Goal: Task Accomplishment & Management: Manage account settings

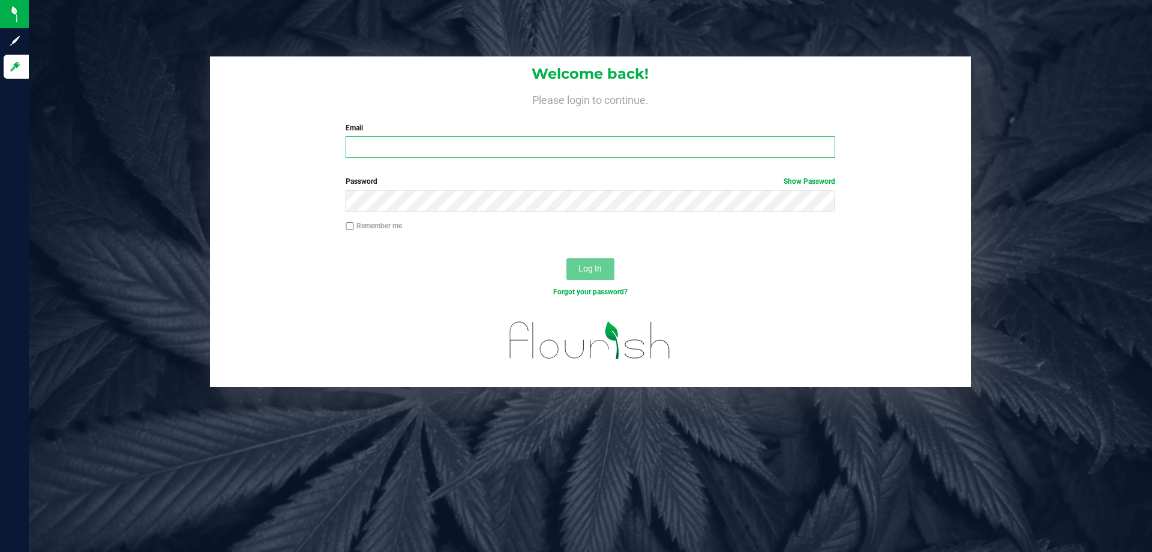
click at [604, 155] on input "Email" at bounding box center [590, 147] width 489 height 22
type input "[EMAIL_ADDRESS][DOMAIN_NAME]"
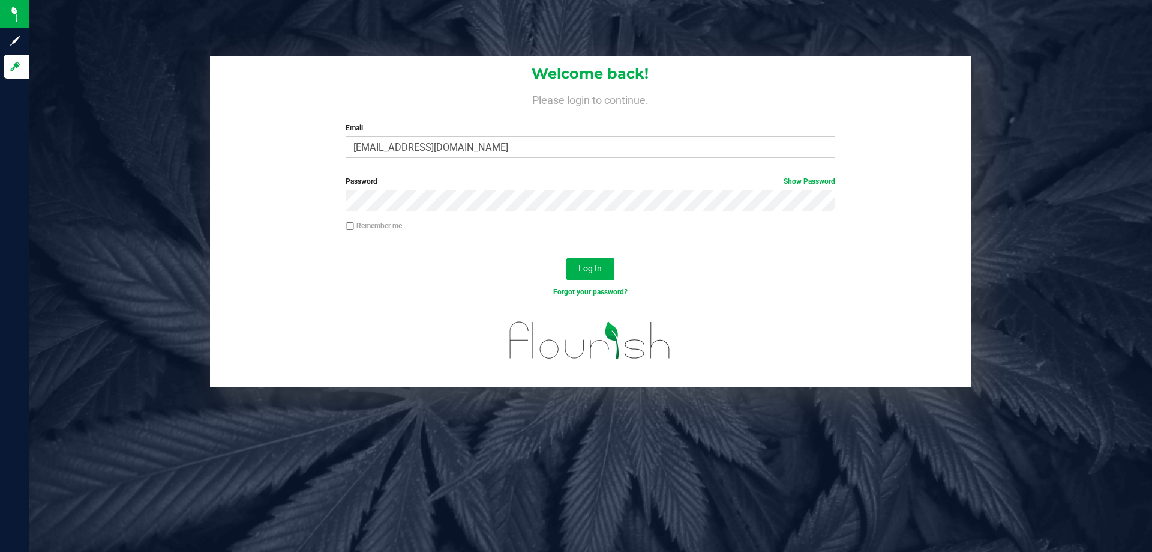
click at [567, 258] on button "Log In" at bounding box center [591, 269] width 48 height 22
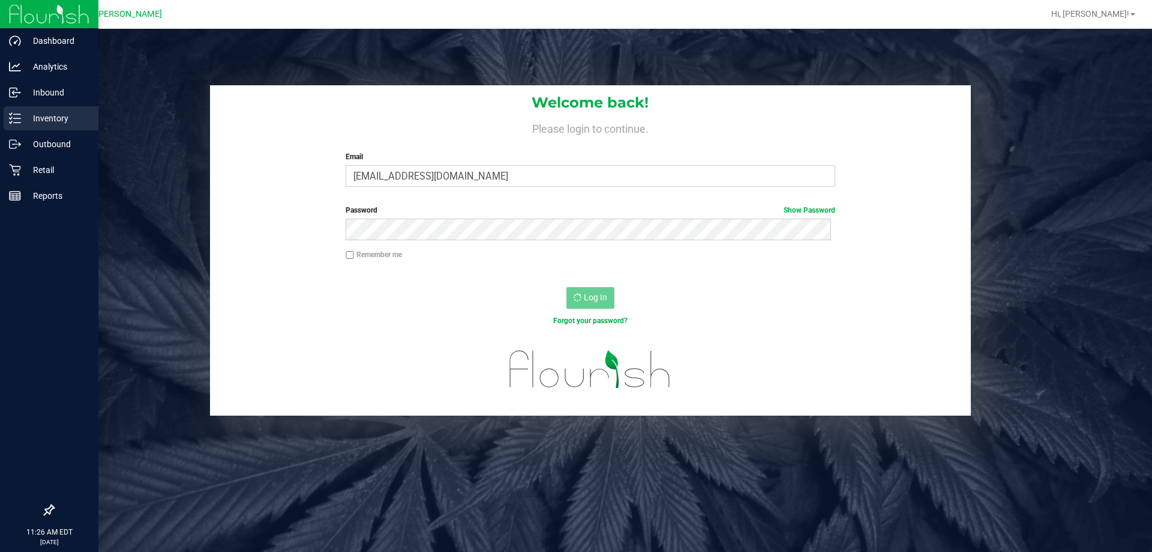
click at [22, 116] on p "Inventory" at bounding box center [57, 118] width 72 height 14
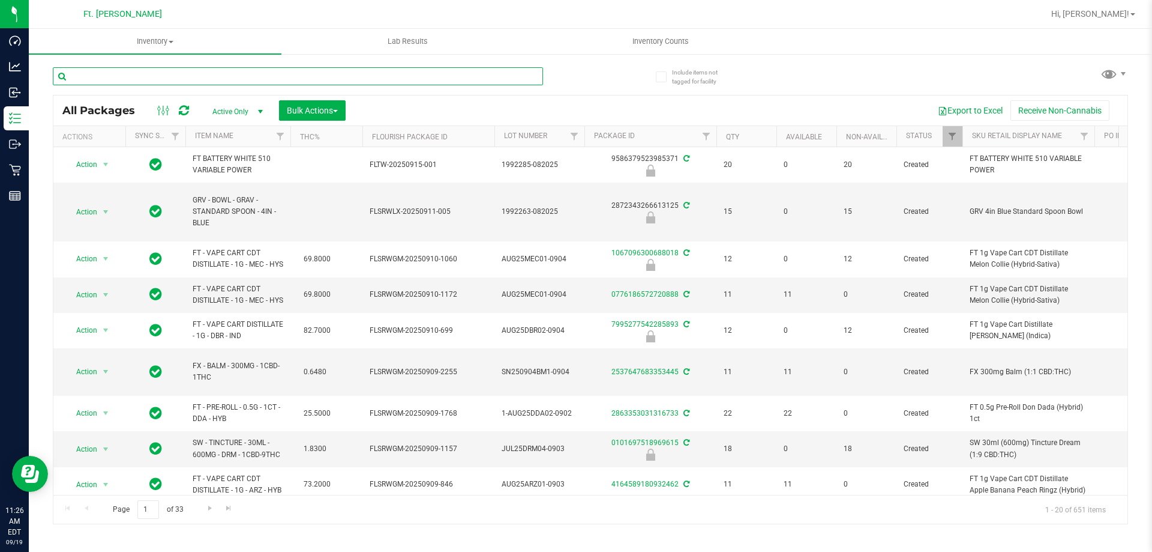
click at [108, 73] on input "text" at bounding box center [298, 76] width 490 height 18
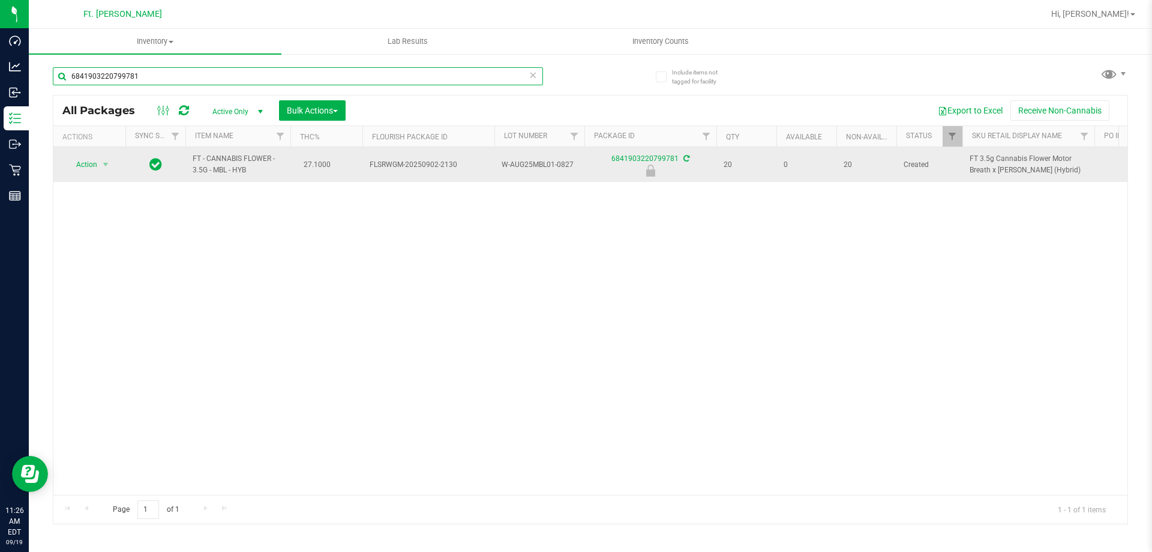
type input "6841903220799781"
click at [95, 160] on span "Action" at bounding box center [81, 164] width 32 height 17
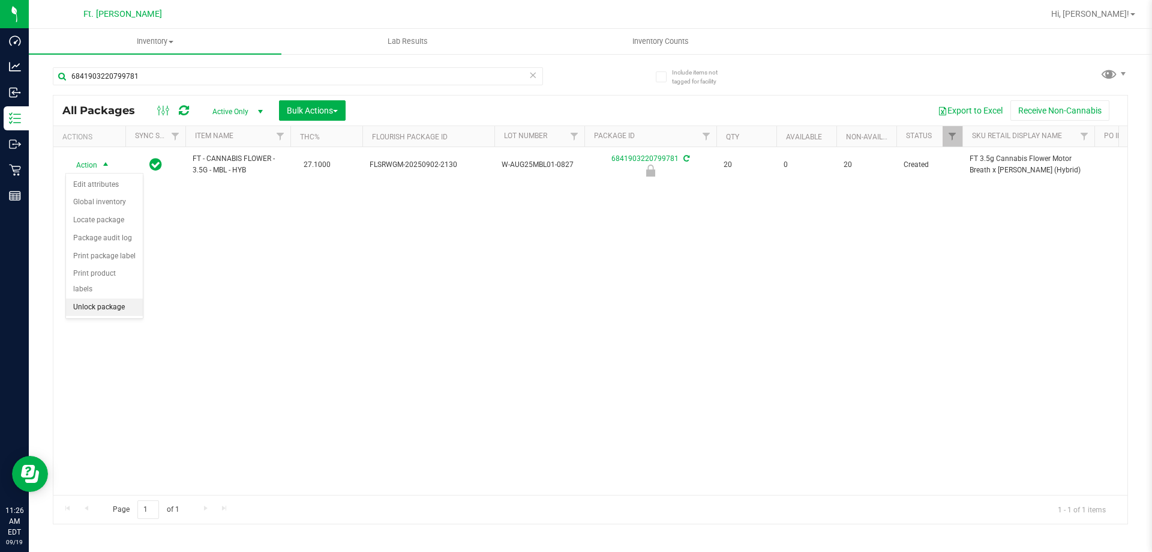
drag, startPoint x: 113, startPoint y: 291, endPoint x: 105, endPoint y: 275, distance: 18.3
click at [113, 298] on li "Unlock package" at bounding box center [104, 307] width 77 height 18
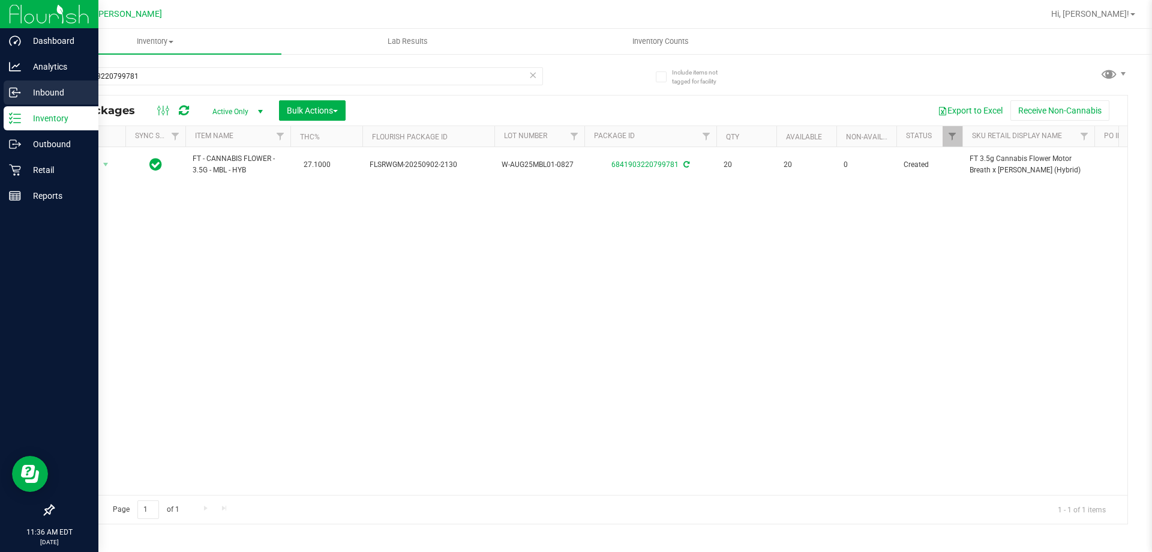
click at [23, 85] on div "Inbound" at bounding box center [51, 92] width 95 height 24
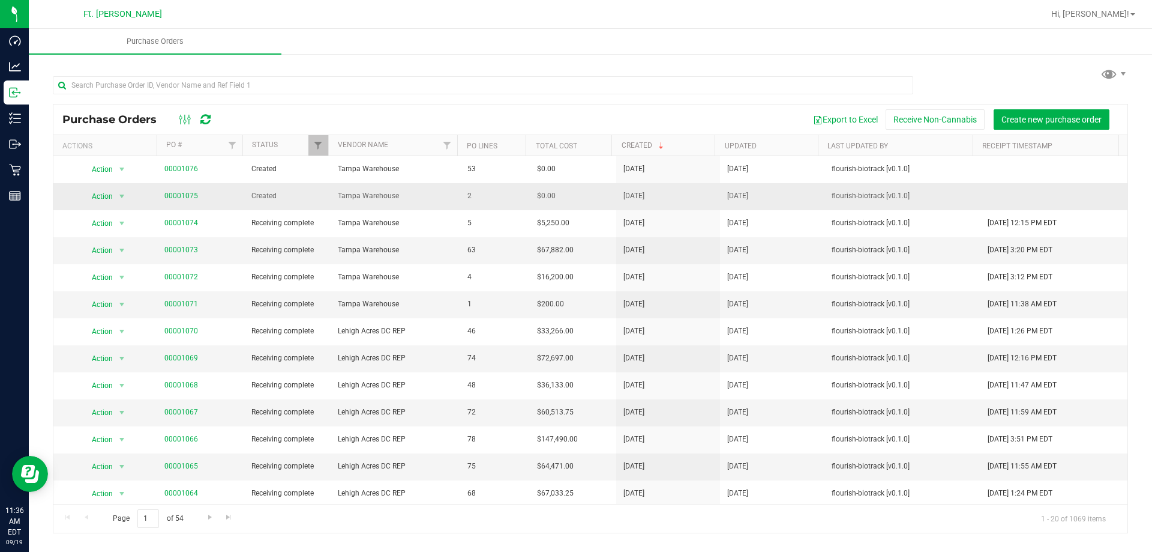
click at [188, 200] on span "00001075" at bounding box center [181, 195] width 34 height 11
click at [192, 197] on link "00001075" at bounding box center [181, 195] width 34 height 8
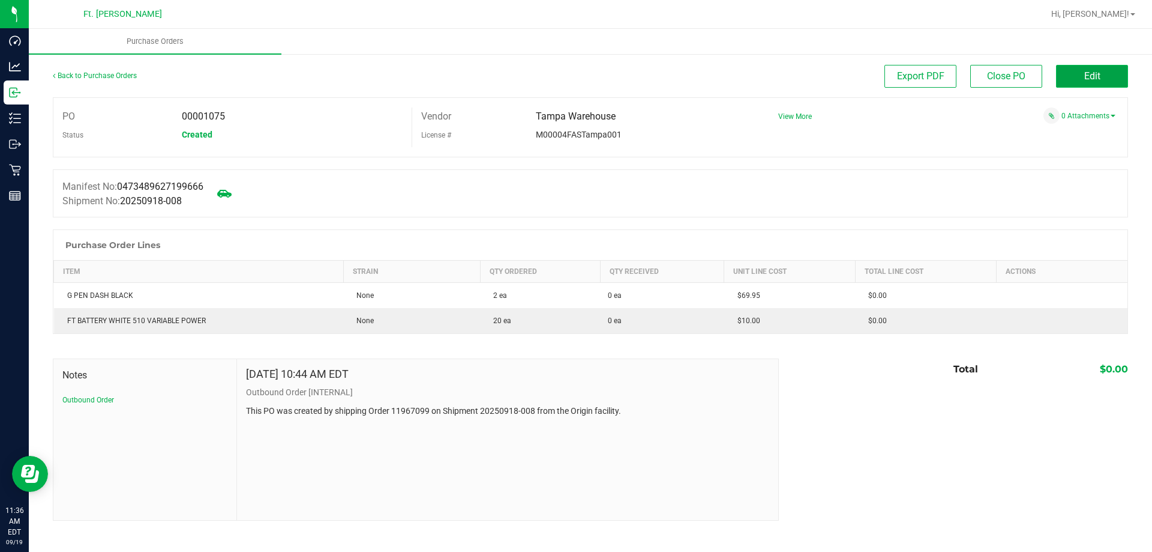
click at [1098, 79] on span "Edit" at bounding box center [1093, 75] width 16 height 11
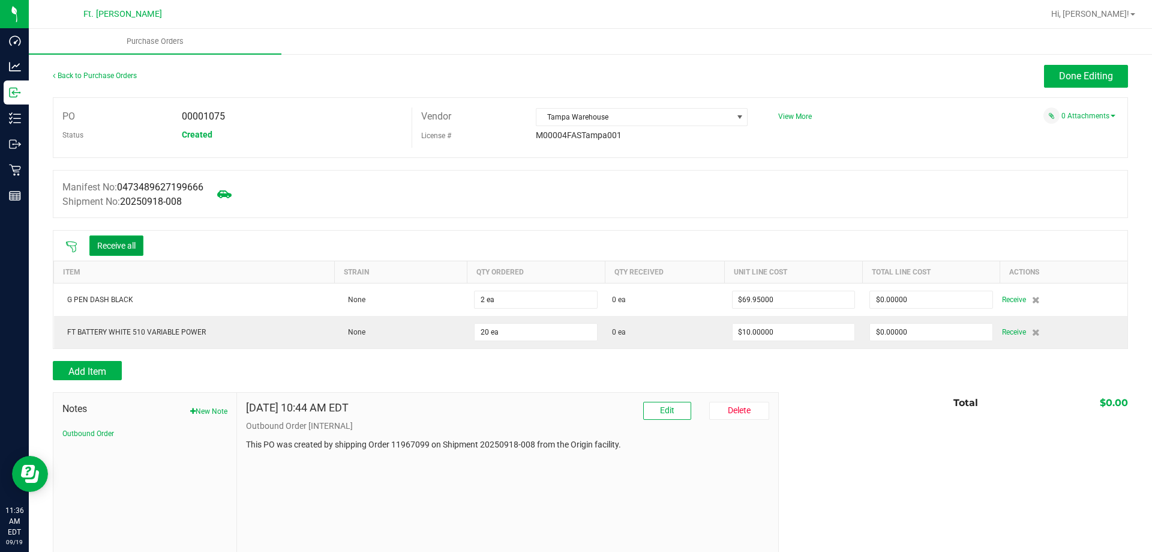
click at [113, 245] on button "Receive all" at bounding box center [116, 245] width 54 height 20
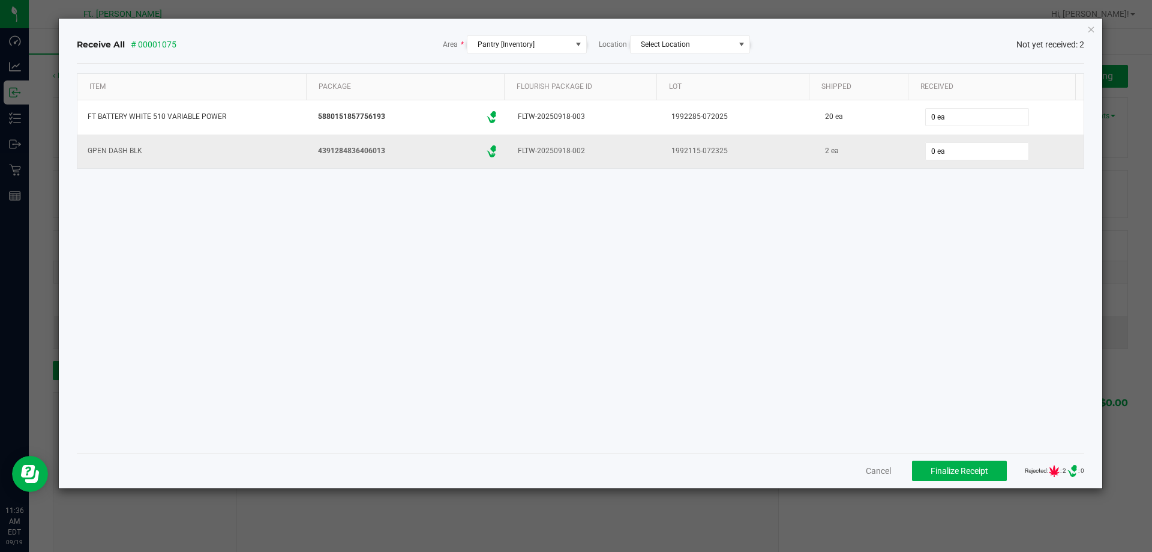
click at [947, 139] on div "0 ea" at bounding box center [999, 151] width 155 height 24
click at [947, 152] on input "0" at bounding box center [977, 151] width 103 height 17
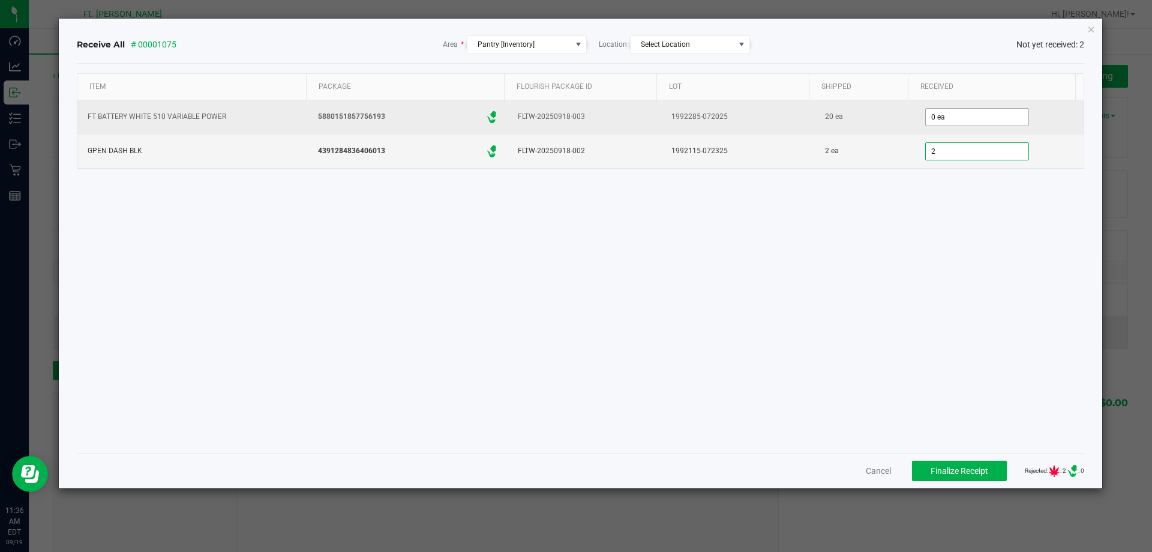
type input "2"
type input "0"
type input "2 ea"
click at [950, 125] on input "0" at bounding box center [977, 117] width 103 height 17
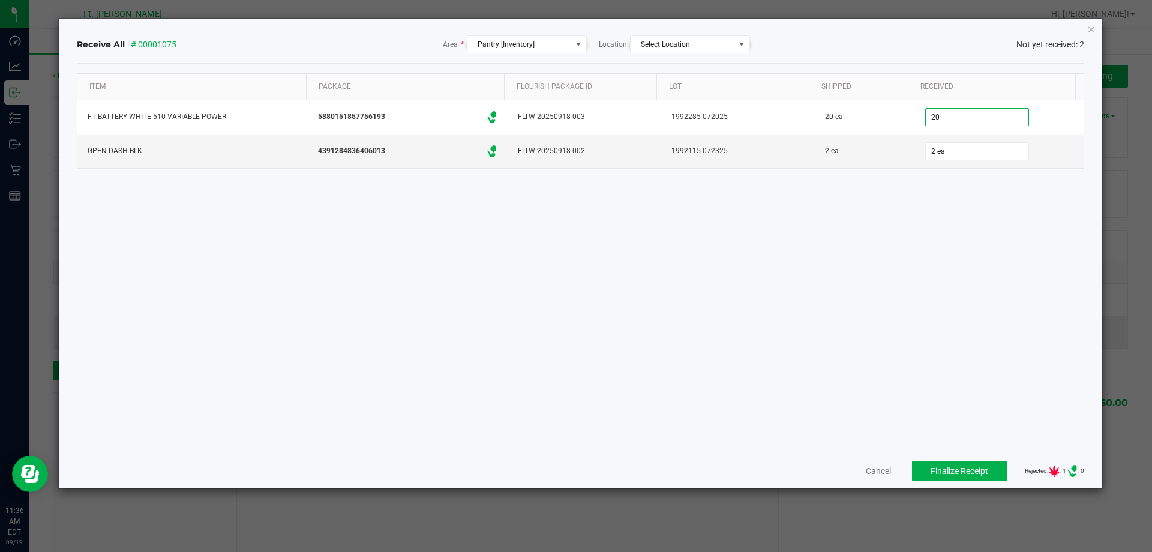
type input "20 ea"
click at [990, 378] on div "Item Package Flourish Package ID Lot Shipped Received FT BATTERY WHITE 510 VARI…" at bounding box center [581, 258] width 1008 height 370
click at [942, 473] on span "Finalize Receipt" at bounding box center [960, 471] width 58 height 10
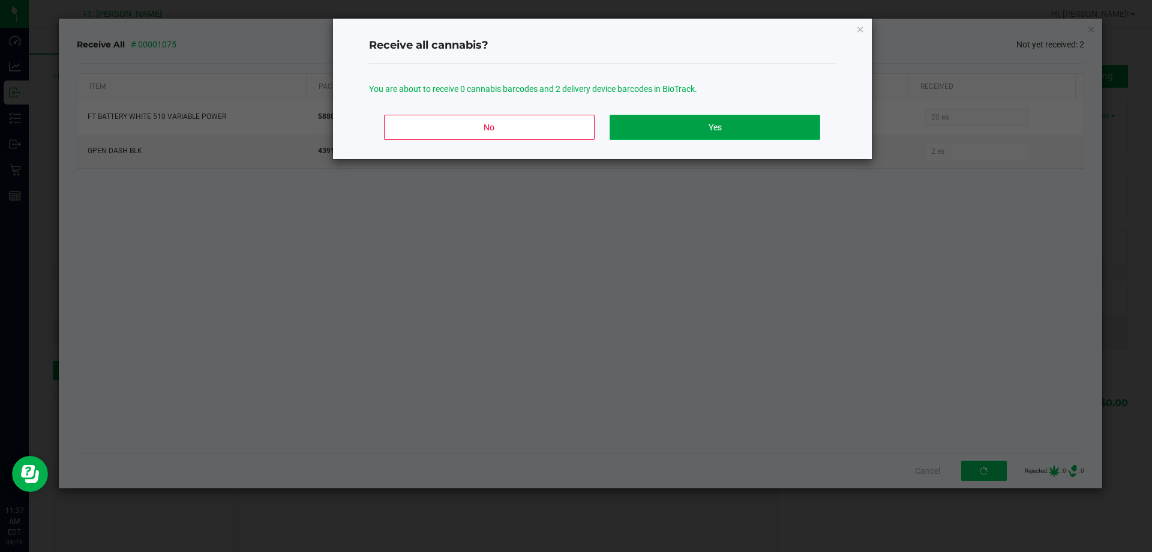
click at [724, 115] on button "Yes" at bounding box center [715, 127] width 210 height 25
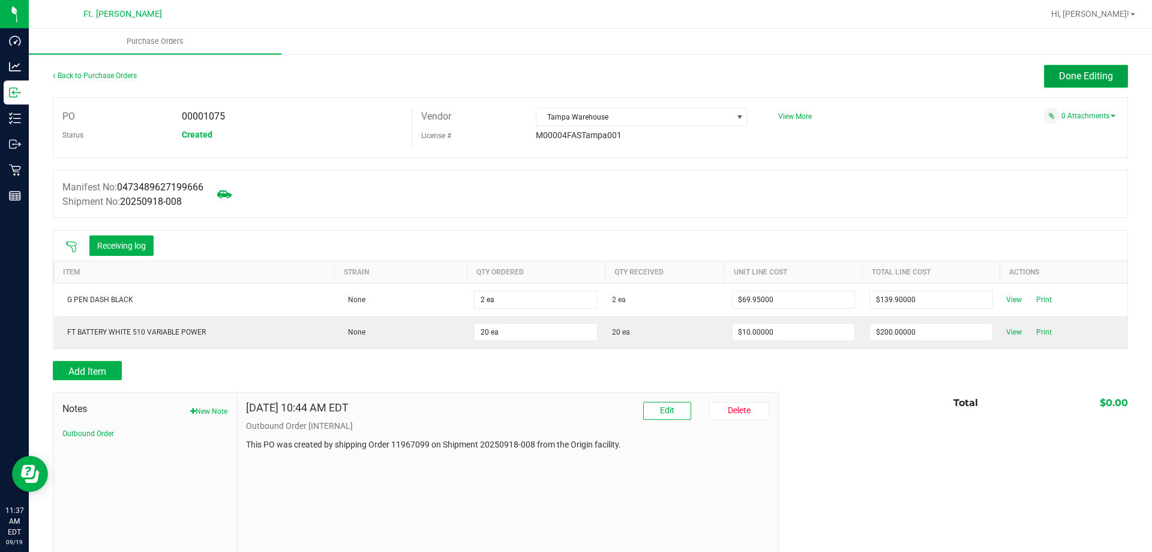
click at [1061, 78] on span "Done Editing" at bounding box center [1086, 75] width 54 height 11
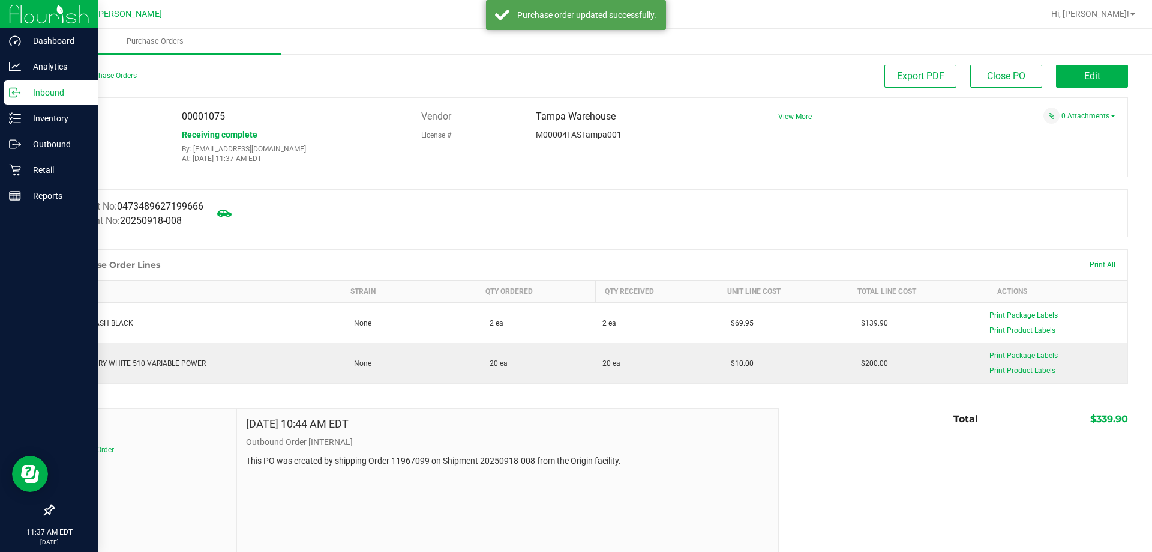
click at [12, 85] on div "Inbound" at bounding box center [51, 92] width 95 height 24
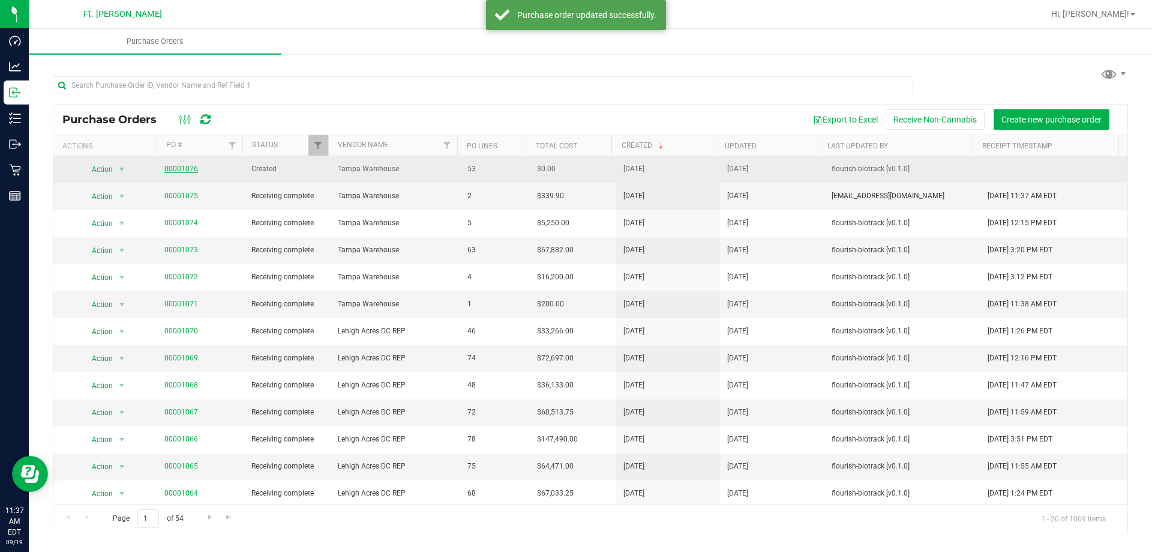
click at [181, 166] on link "00001076" at bounding box center [181, 168] width 34 height 8
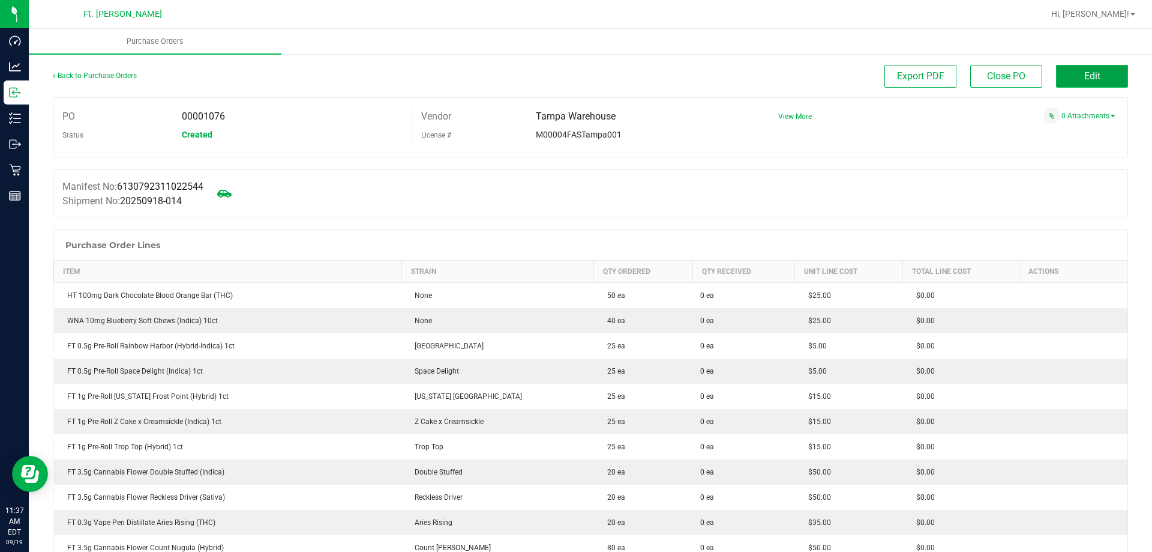
click at [1069, 71] on button "Edit" at bounding box center [1092, 76] width 72 height 23
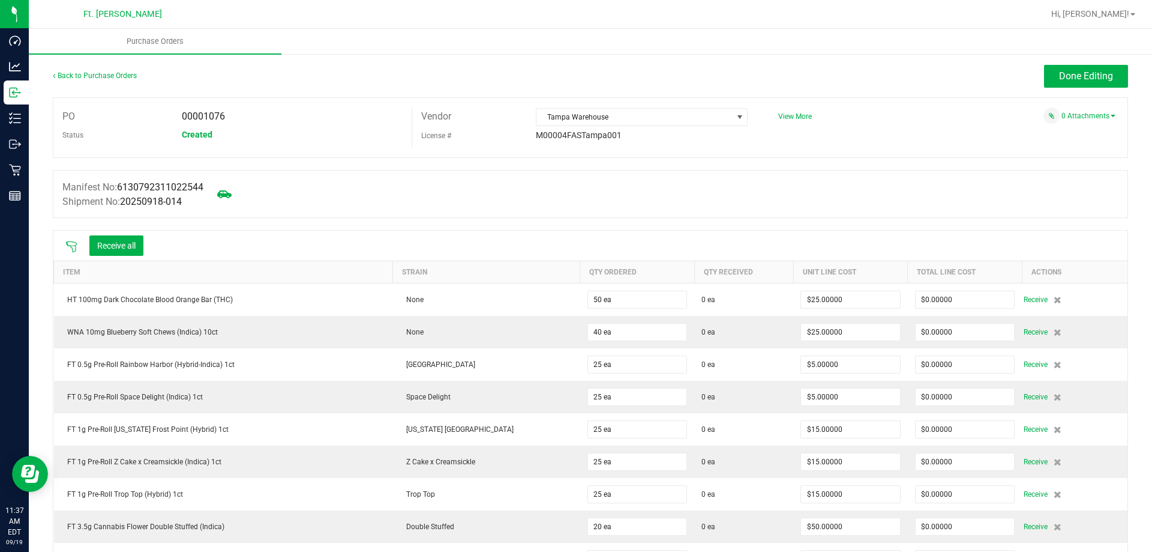
click at [70, 245] on icon at bounding box center [71, 247] width 12 height 12
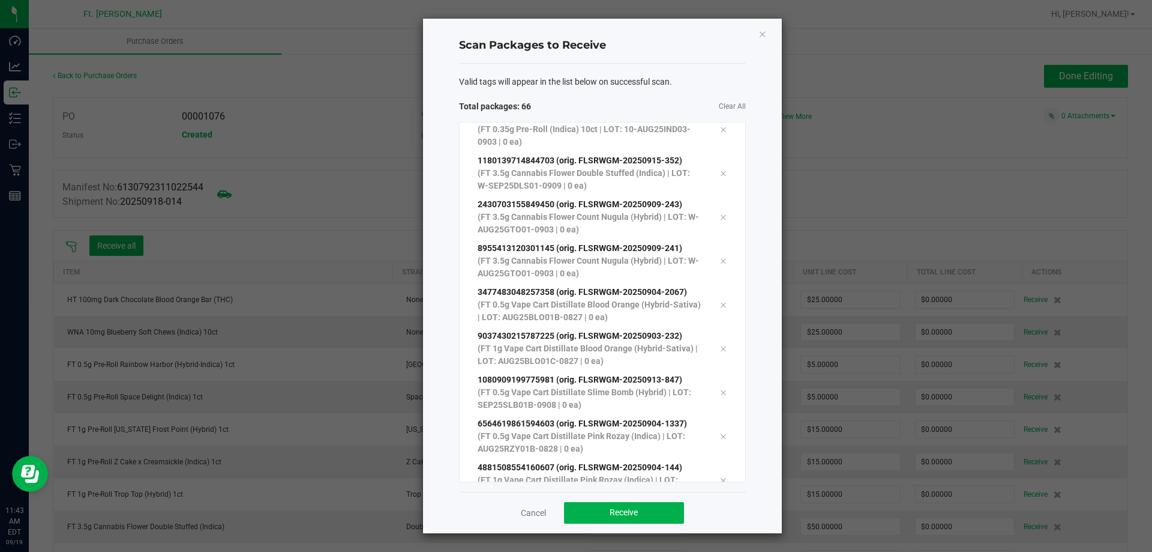
scroll to position [2563, 0]
click at [625, 513] on span "Receive" at bounding box center [624, 512] width 28 height 10
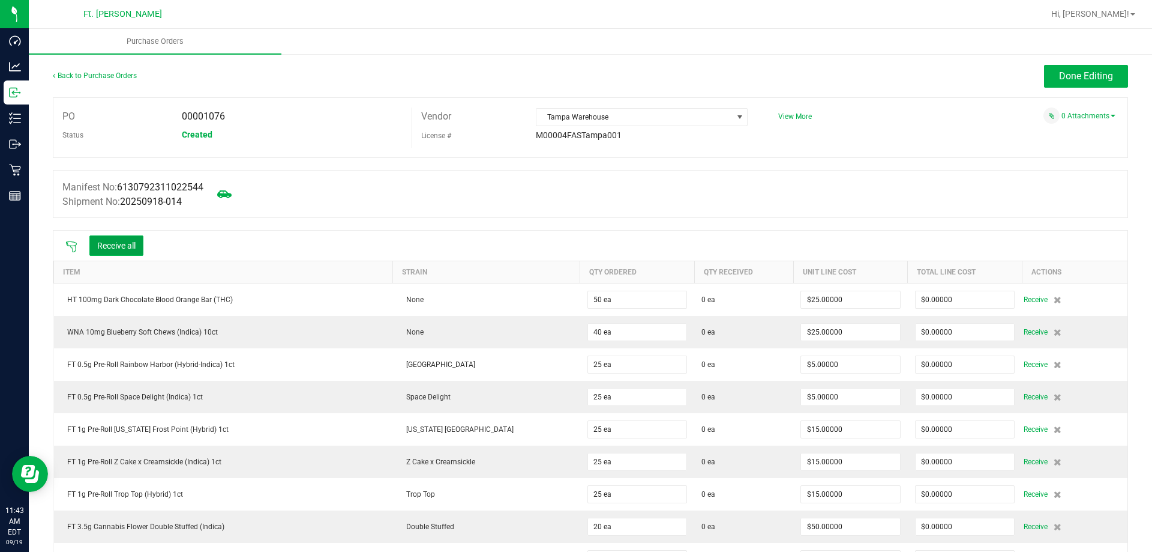
click at [125, 235] on button "Receive all" at bounding box center [116, 245] width 54 height 20
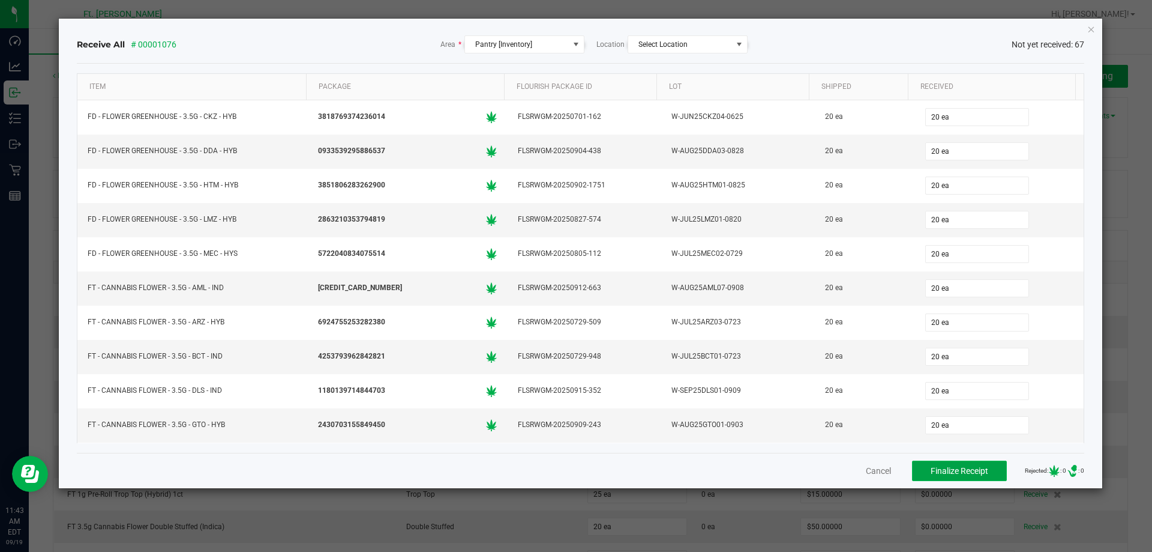
click at [935, 466] on span "Finalize Receipt" at bounding box center [960, 471] width 58 height 10
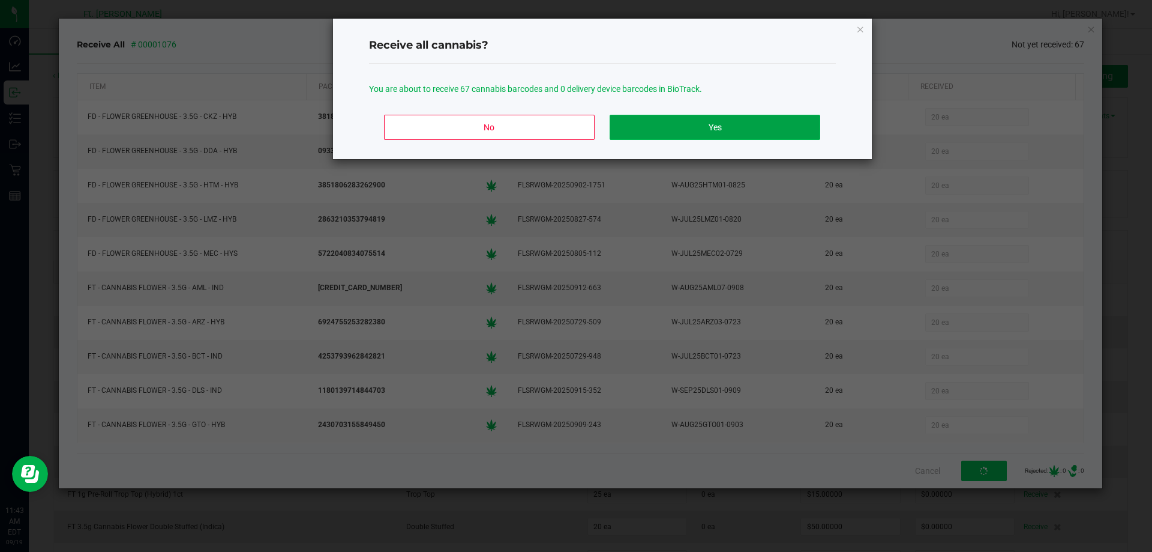
click at [655, 130] on button "Yes" at bounding box center [715, 127] width 210 height 25
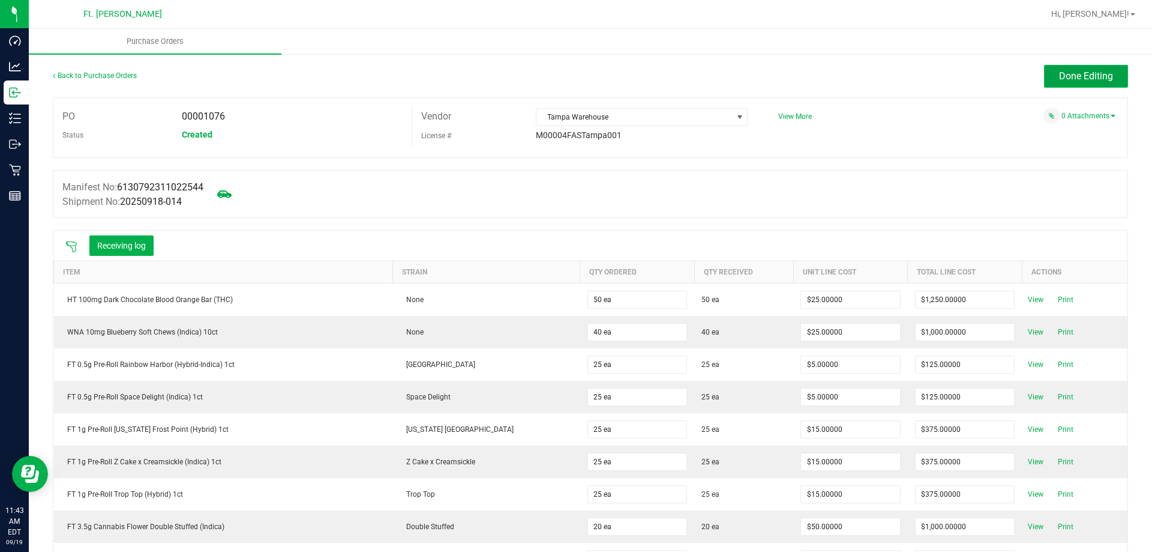
click at [1069, 73] on span "Done Editing" at bounding box center [1086, 75] width 54 height 11
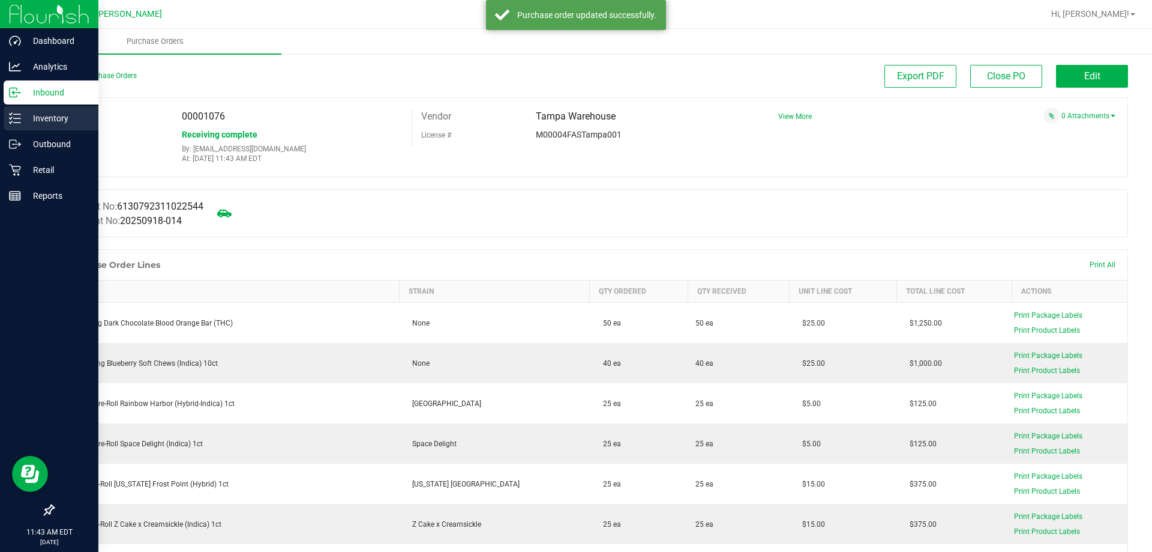
click at [23, 112] on p "Inventory" at bounding box center [57, 118] width 72 height 14
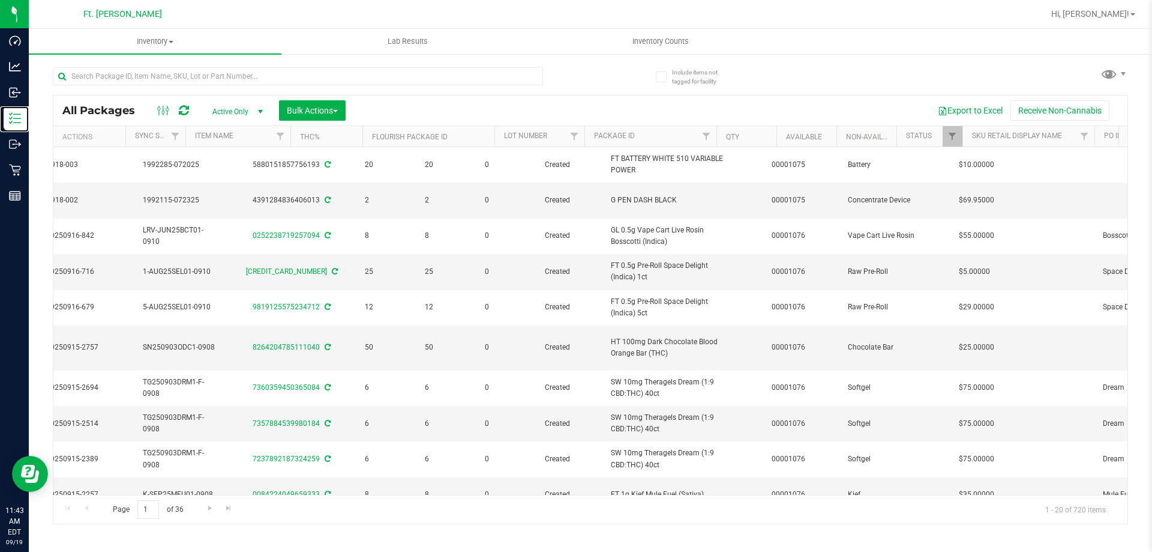
scroll to position [0, 359]
click at [835, 127] on link "Filter" at bounding box center [831, 136] width 20 height 20
type input "1076, 1075"
click at [828, 181] on button "Filter" at bounding box center [857, 194] width 58 height 26
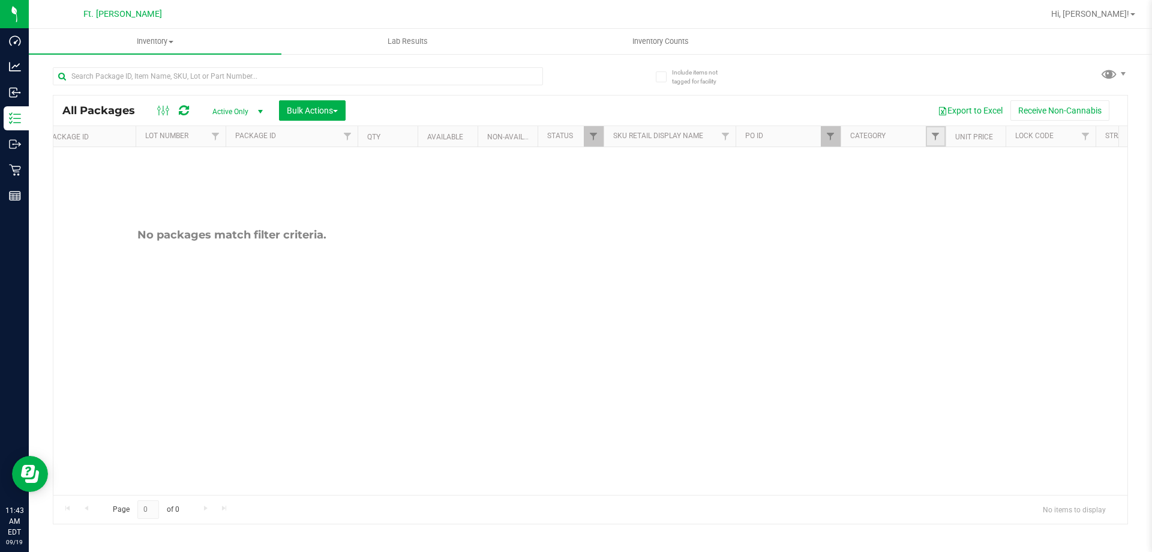
click at [935, 146] on link "Filter" at bounding box center [936, 136] width 20 height 20
type input "1075"
click at [933, 207] on button "Filter" at bounding box center [962, 220] width 58 height 26
click at [928, 139] on link "Filter" at bounding box center [936, 136] width 20 height 20
click at [1052, 214] on button "Clear" at bounding box center [1028, 220] width 58 height 26
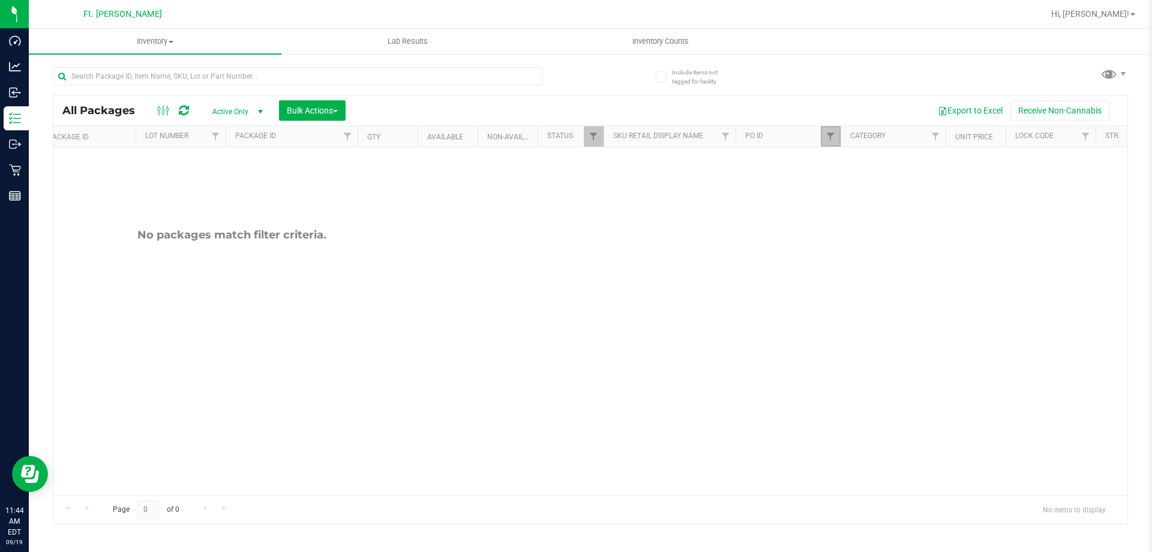
click at [827, 128] on link "Filter" at bounding box center [831, 136] width 20 height 20
drag, startPoint x: 916, startPoint y: 154, endPoint x: 429, endPoint y: 185, distance: 488.3
click at [496, 179] on body "Dashboard Analytics Inbound Inventory Outbound Retail Reports 11:44 AM EDT 09/1…" at bounding box center [576, 276] width 1152 height 552
click at [828, 181] on button "Filter" at bounding box center [857, 194] width 58 height 26
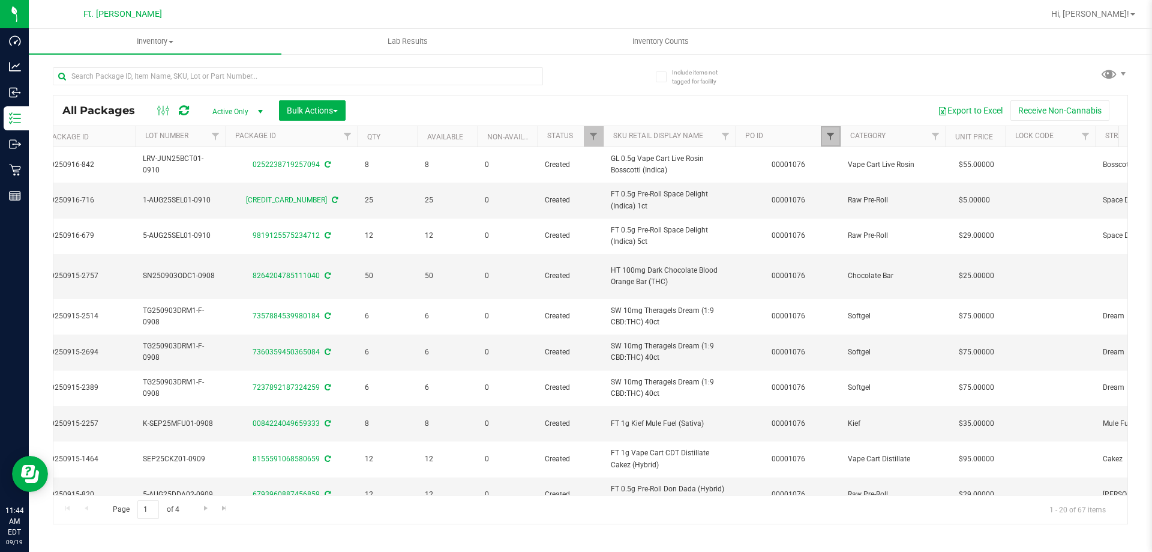
click at [833, 139] on span "Filter" at bounding box center [831, 136] width 10 height 10
drag, startPoint x: 868, startPoint y: 164, endPoint x: 849, endPoint y: 158, distance: 20.1
click at [849, 158] on input "1076" at bounding box center [890, 163] width 124 height 18
type input "1075"
click at [862, 196] on button "Filter" at bounding box center [857, 194] width 58 height 26
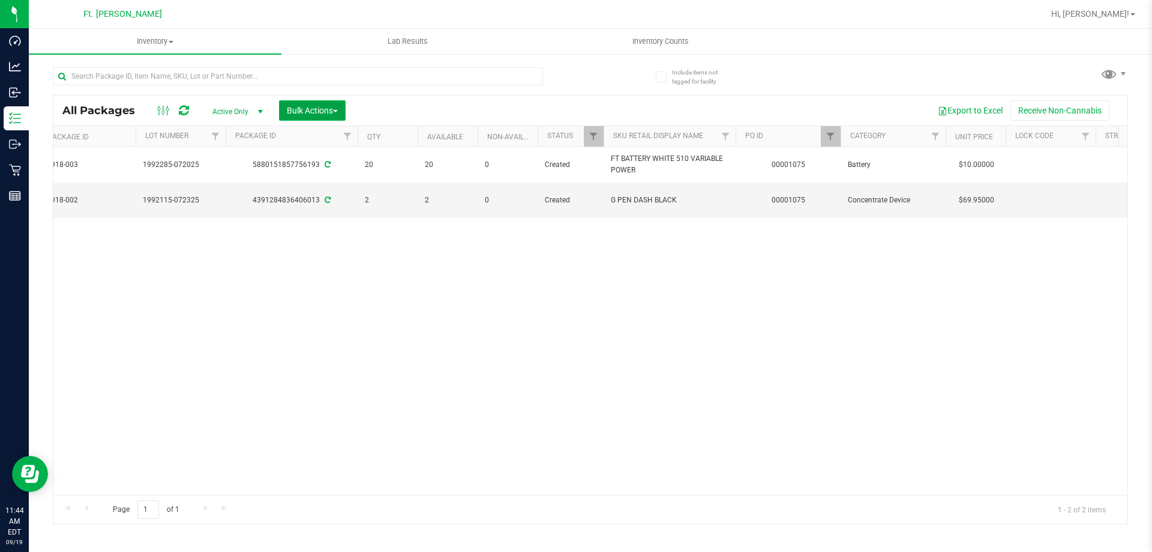
click at [318, 109] on span "Bulk Actions" at bounding box center [312, 111] width 51 height 10
click at [358, 197] on div "Locate packages" at bounding box center [324, 205] width 77 height 19
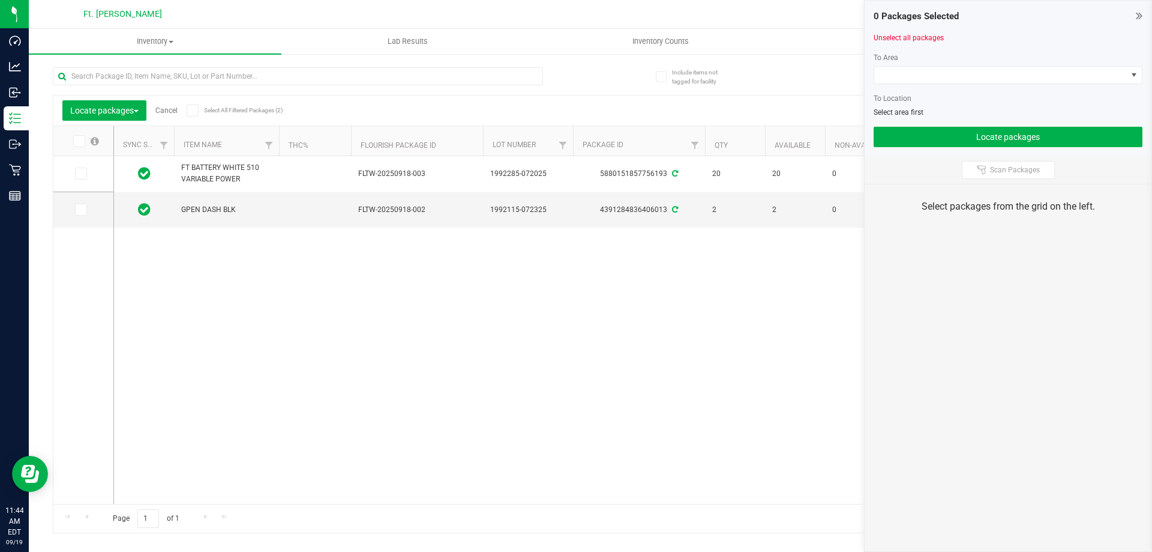
click at [72, 142] on label at bounding box center [85, 141] width 46 height 12
click at [0, 0] on input "checkbox" at bounding box center [0, 0] width 0 height 0
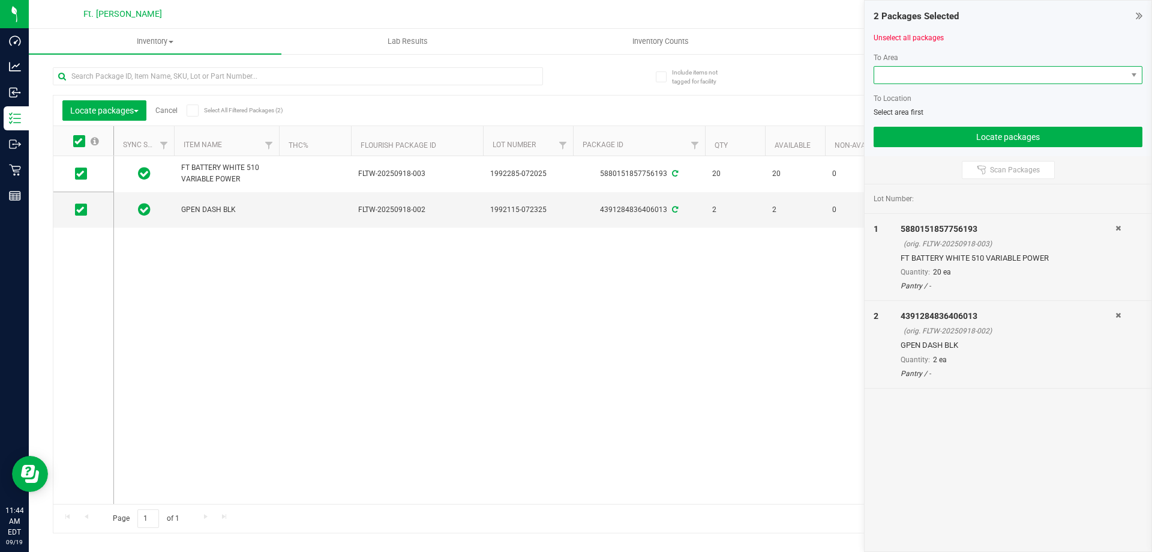
click at [965, 76] on span at bounding box center [1000, 75] width 253 height 17
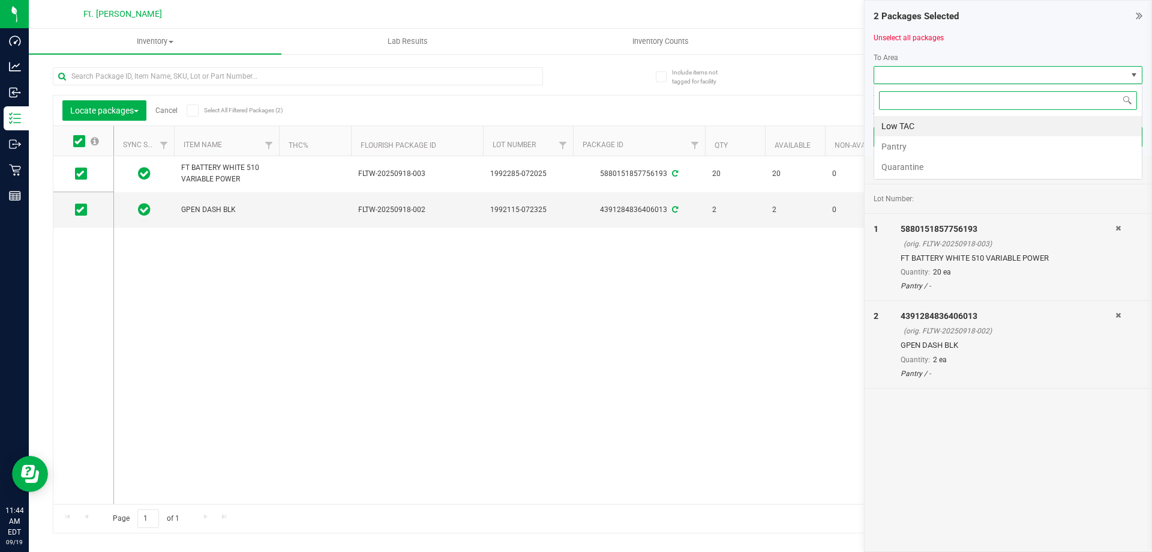
scroll to position [18, 269]
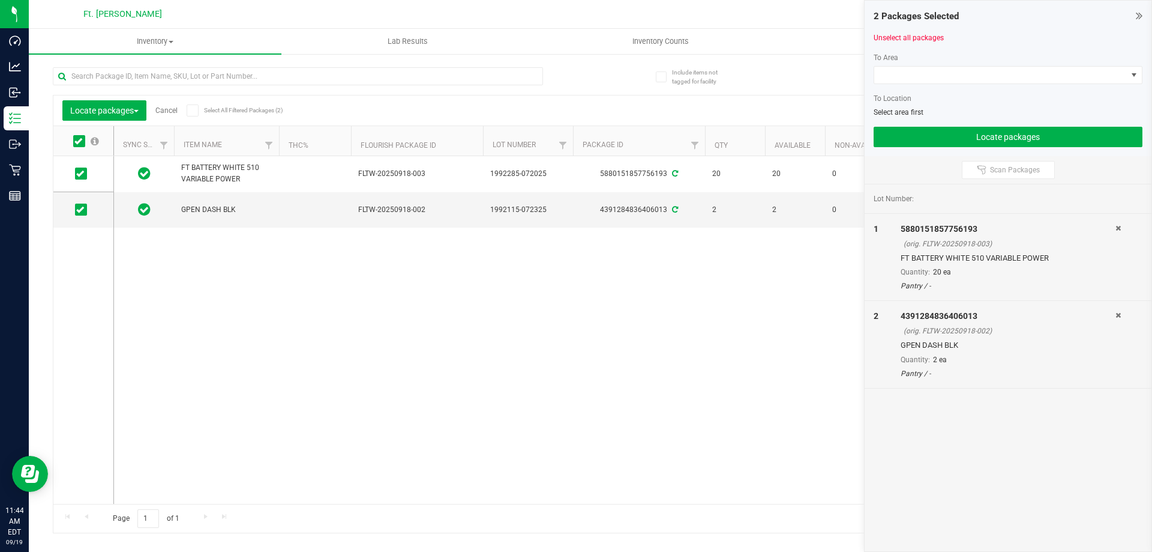
click at [935, 196] on div "Lot Number:" at bounding box center [1008, 198] width 269 height 11
click at [138, 112] on span "Locate packages" at bounding box center [104, 111] width 68 height 10
click at [134, 228] on span "Lock/Unlock packages" at bounding box center [111, 226] width 82 height 10
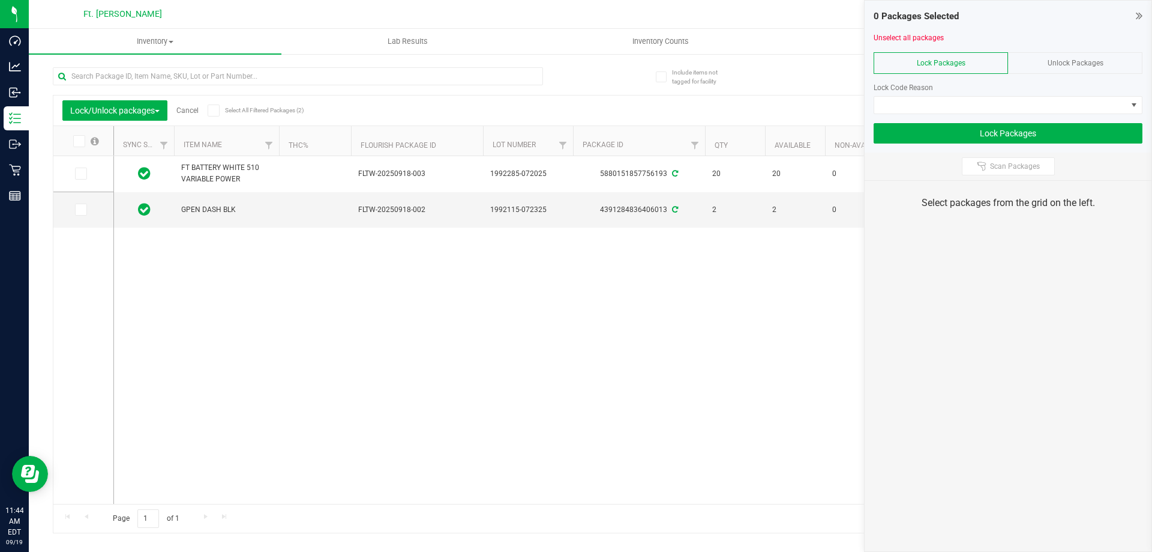
click at [85, 139] on label at bounding box center [85, 141] width 46 height 12
click at [0, 0] on input "checkbox" at bounding box center [0, 0] width 0 height 0
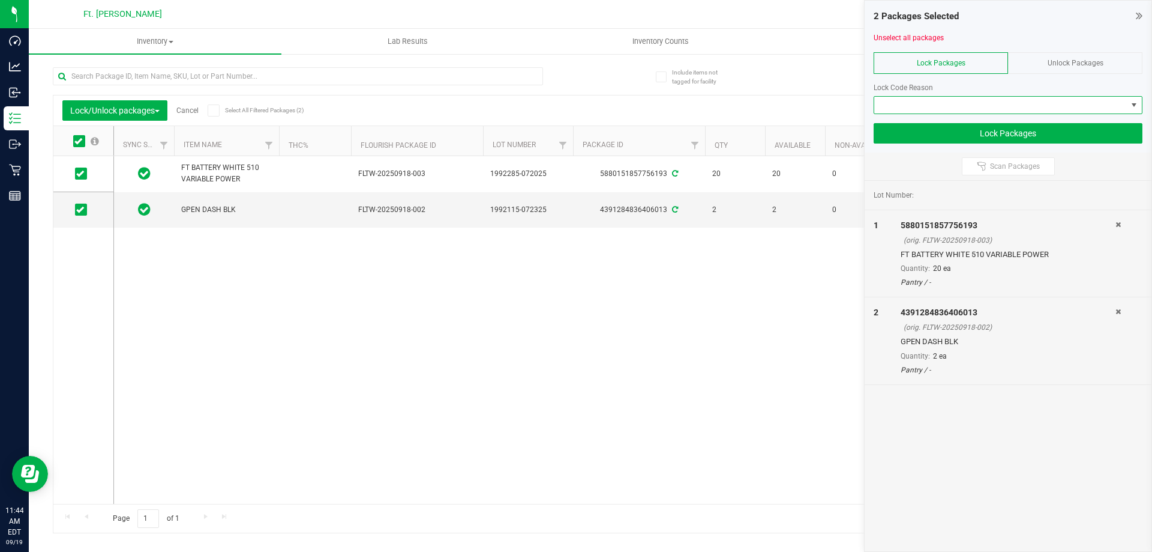
click at [1080, 105] on span at bounding box center [1000, 105] width 253 height 17
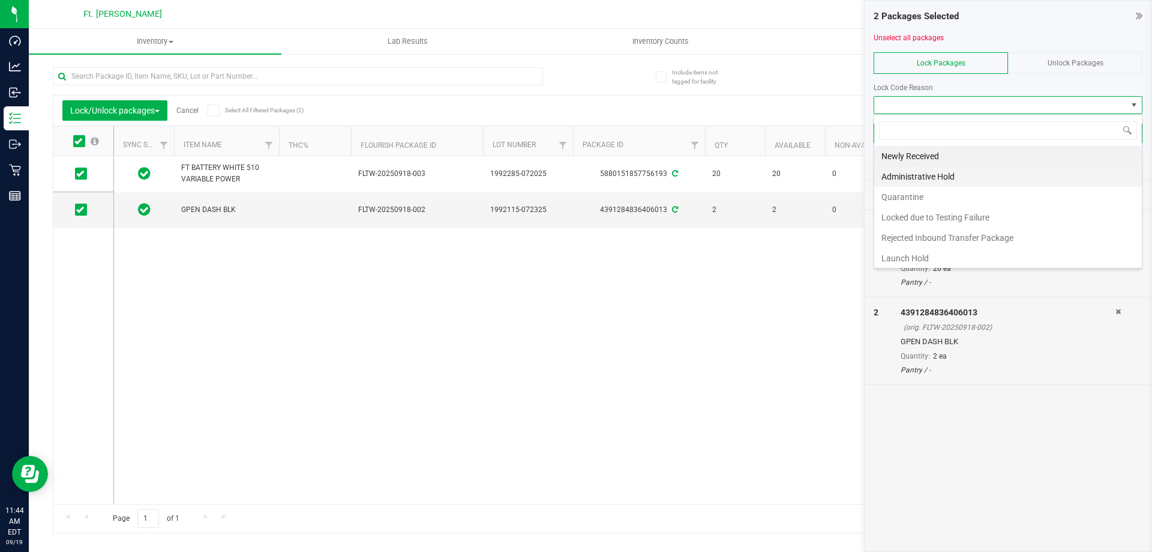
scroll to position [18, 269]
drag, startPoint x: 591, startPoint y: 363, endPoint x: 604, endPoint y: 353, distance: 17.2
click at [591, 363] on div "FT BATTERY WHITE 510 VARIABLE POWER FLTW-20250918-003 1992285-072025 5880151857…" at bounding box center [620, 330] width 1013 height 348
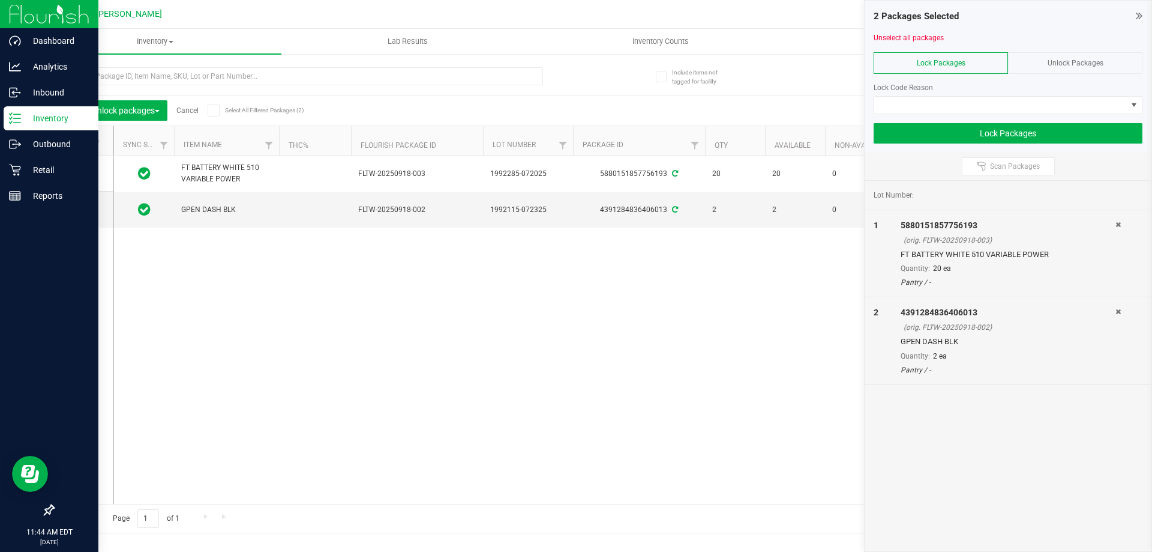
click at [8, 119] on div "Inventory" at bounding box center [51, 118] width 95 height 24
click at [11, 172] on icon at bounding box center [15, 170] width 12 height 12
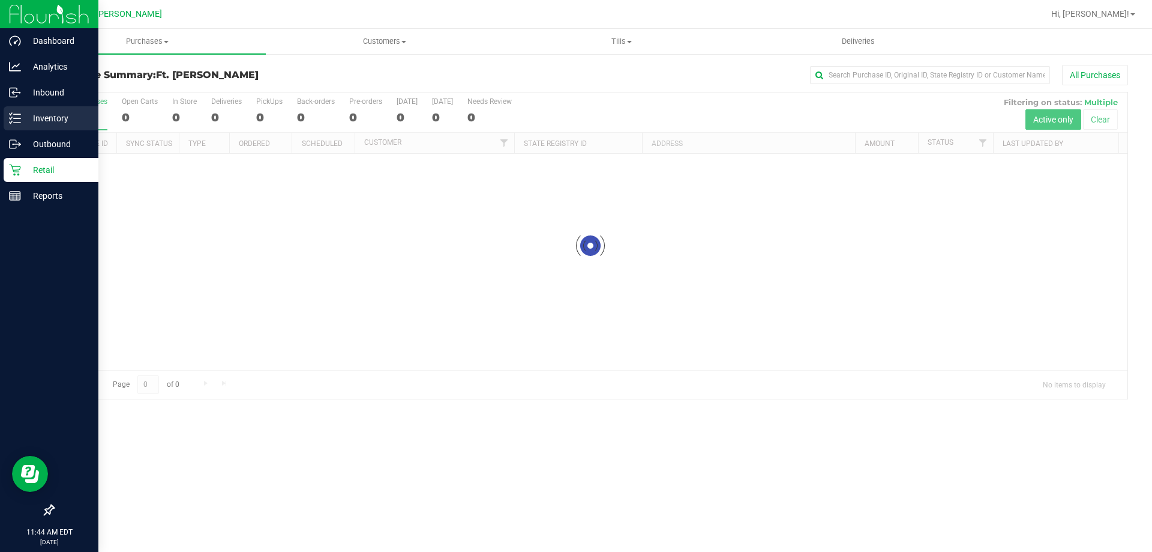
click at [46, 120] on p "Inventory" at bounding box center [57, 118] width 72 height 14
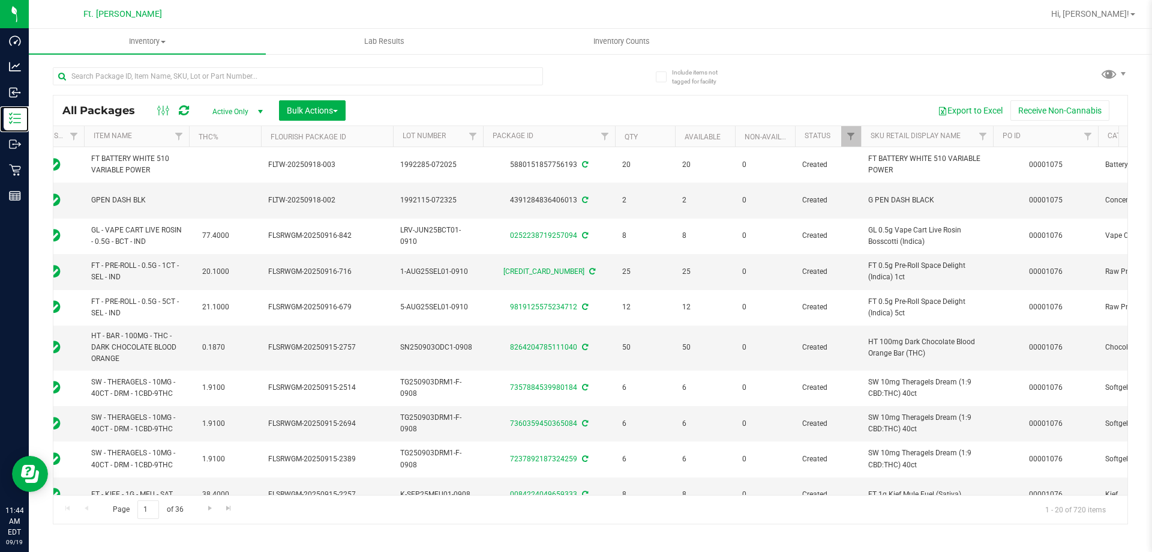
scroll to position [0, 103]
click at [1094, 131] on link "Filter" at bounding box center [1087, 136] width 20 height 20
type input "1076"
click at [1022, 181] on button "Filter" at bounding box center [1051, 194] width 58 height 26
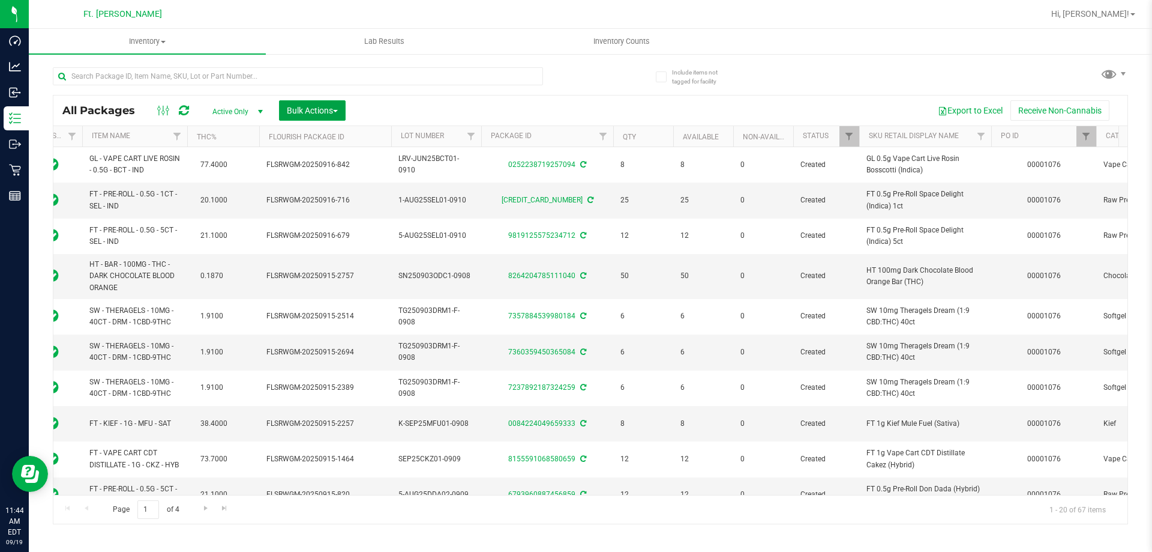
click at [304, 108] on span "Bulk Actions" at bounding box center [312, 111] width 51 height 10
click at [335, 221] on span "Lock/Unlock packages" at bounding box center [327, 226] width 82 height 10
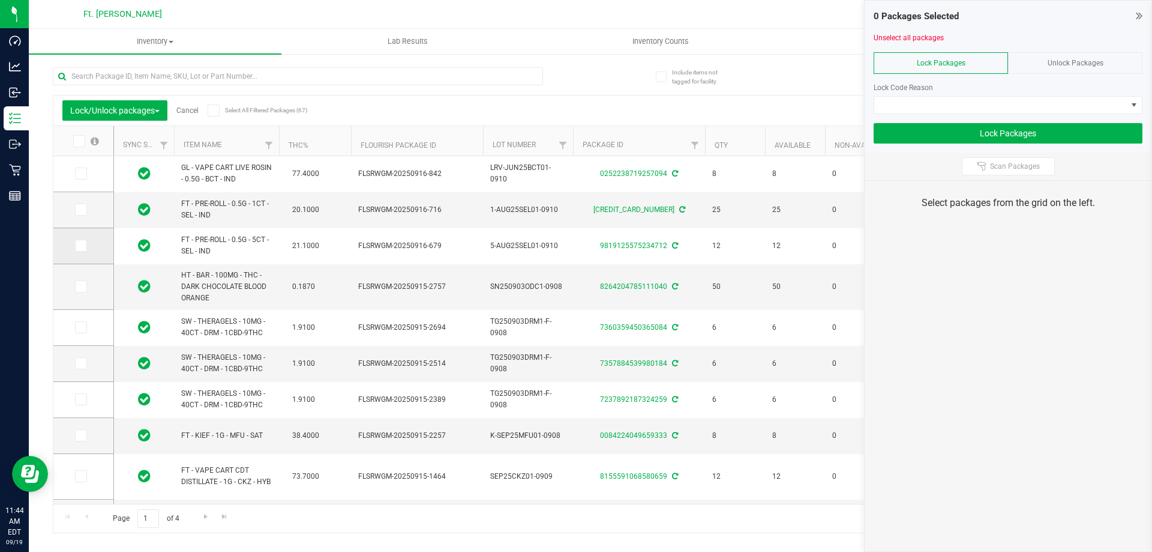
drag, startPoint x: 77, startPoint y: 139, endPoint x: 112, endPoint y: 263, distance: 129.0
click at [77, 141] on icon at bounding box center [78, 141] width 8 height 0
click at [0, 0] on input "checkbox" at bounding box center [0, 0] width 0 height 0
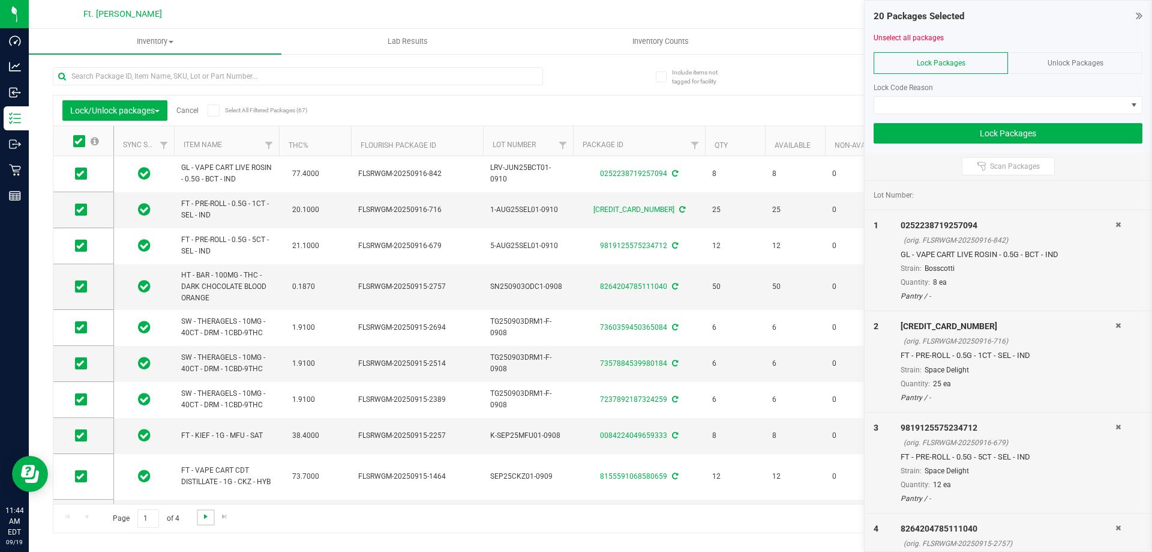
click at [206, 517] on span "Go to the next page" at bounding box center [206, 516] width 10 height 10
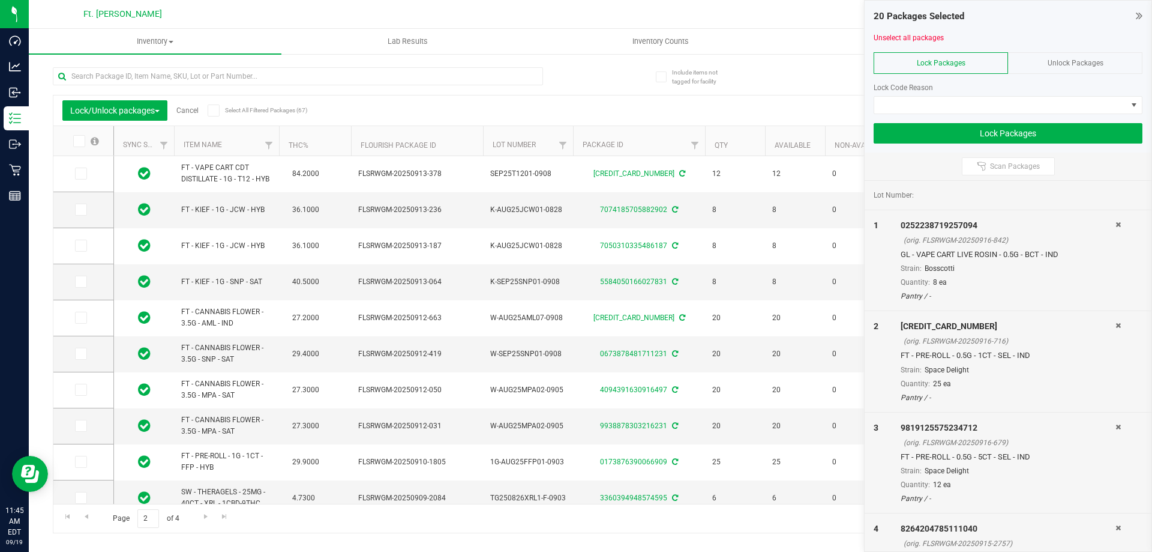
click at [76, 141] on icon at bounding box center [78, 141] width 8 height 0
click at [0, 0] on input "checkbox" at bounding box center [0, 0] width 0 height 0
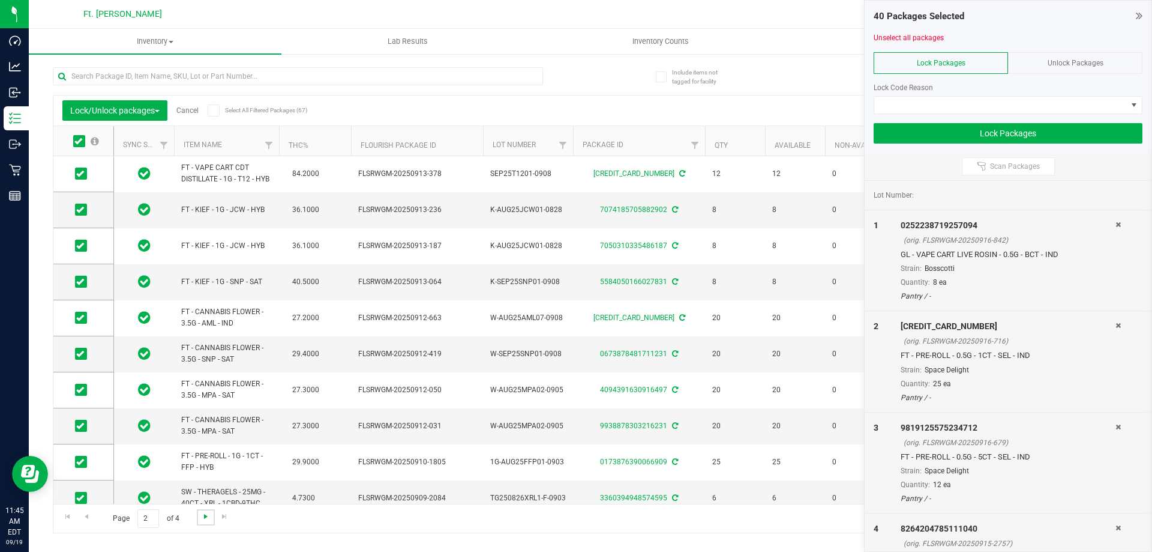
click at [206, 515] on span "Go to the next page" at bounding box center [206, 516] width 10 height 10
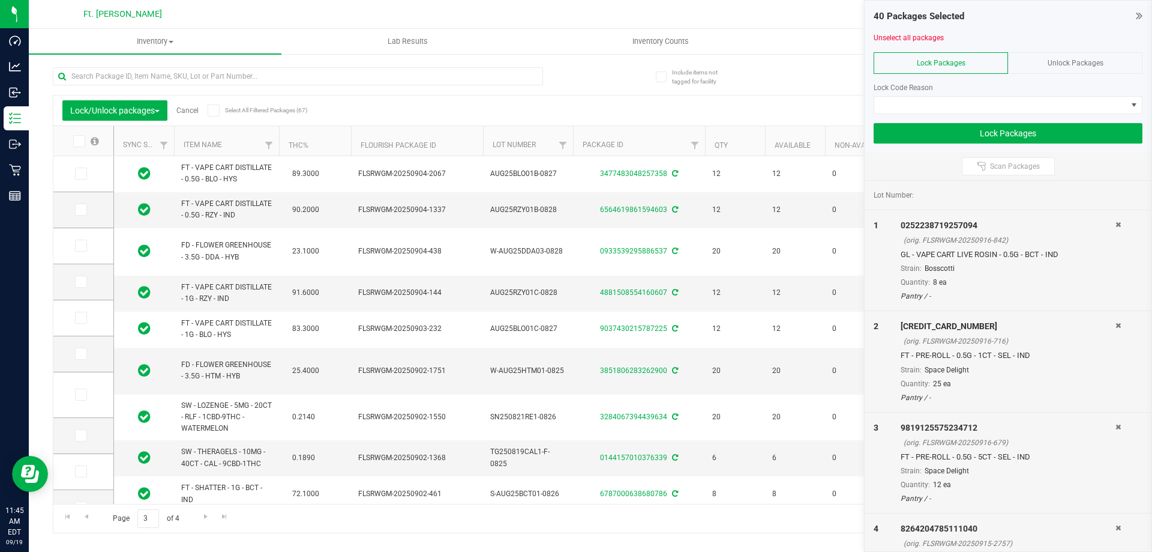
click at [83, 143] on span at bounding box center [79, 141] width 12 height 12
click at [0, 0] on input "checkbox" at bounding box center [0, 0] width 0 height 0
click at [203, 519] on span "Go to the next page" at bounding box center [206, 516] width 10 height 10
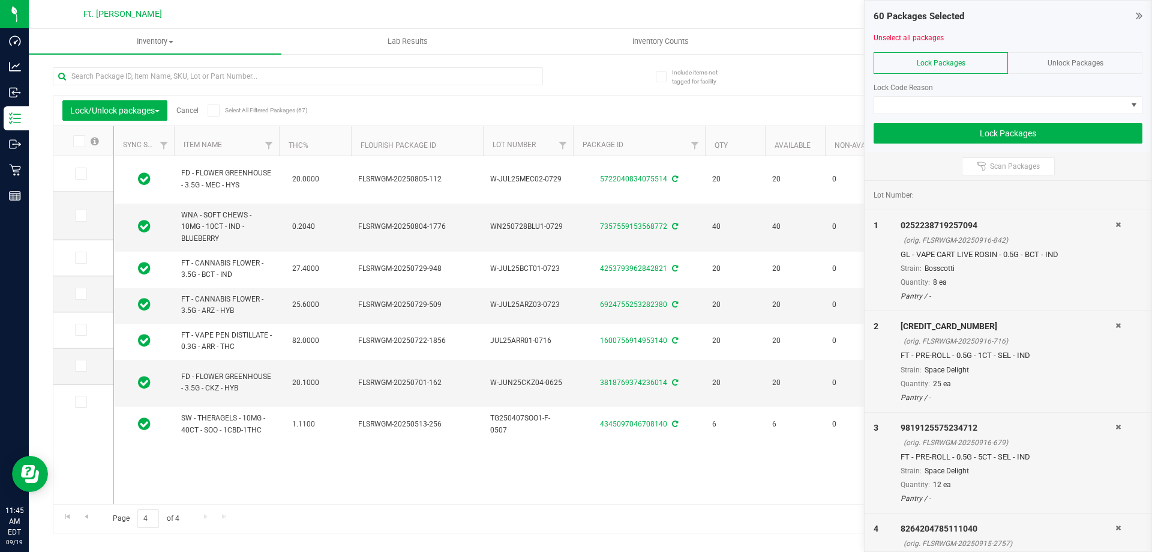
click at [77, 141] on icon at bounding box center [78, 141] width 8 height 0
click at [0, 0] on input "checkbox" at bounding box center [0, 0] width 0 height 0
click at [987, 94] on div "Lock Code Reason" at bounding box center [1008, 93] width 269 height 41
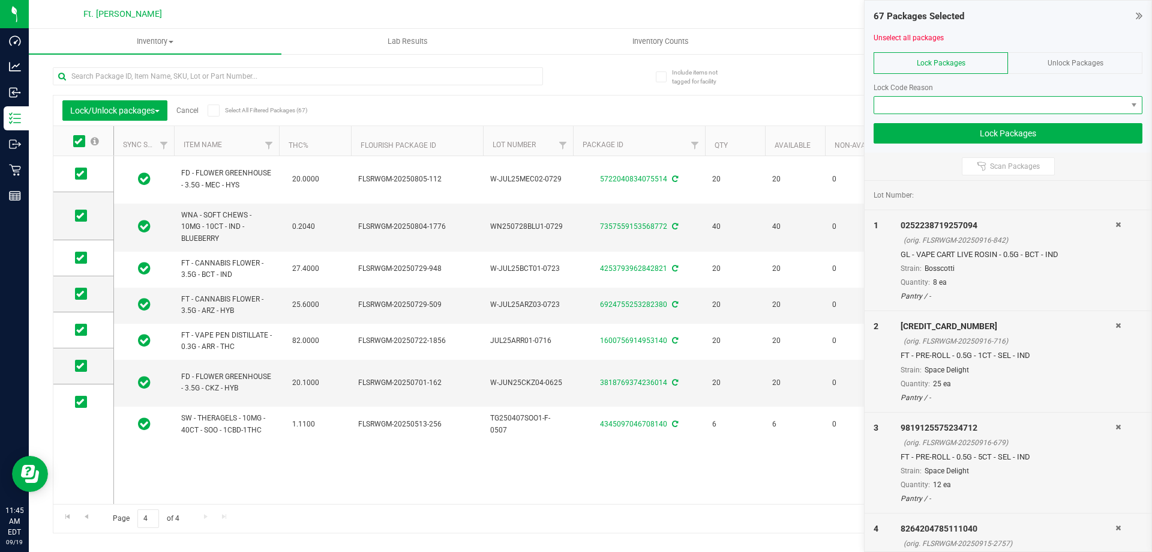
click at [985, 98] on span at bounding box center [1000, 105] width 253 height 17
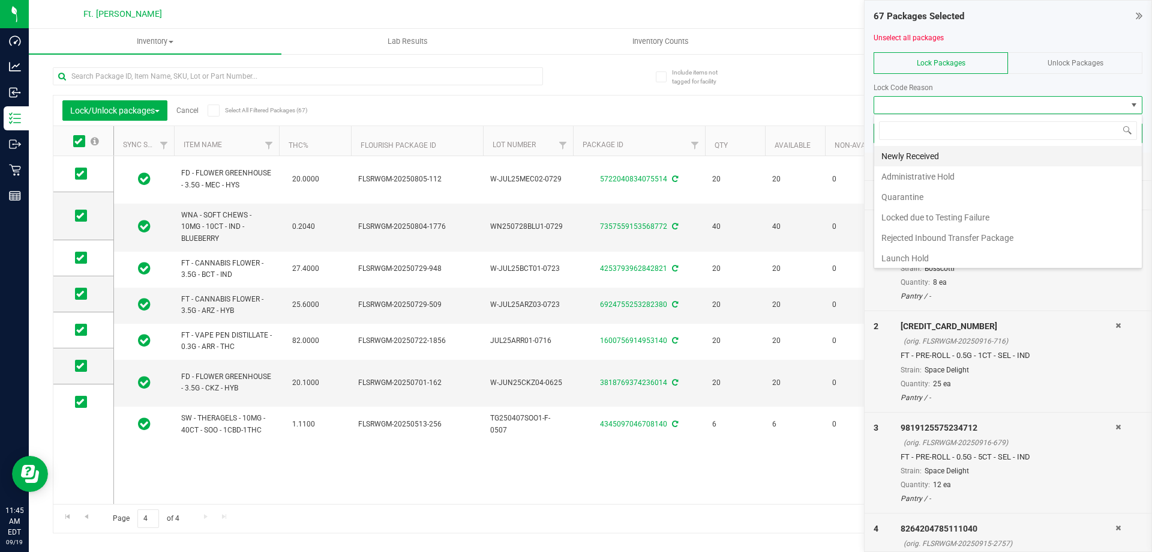
scroll to position [18, 269]
click at [970, 161] on li "Newly Received" at bounding box center [1008, 156] width 268 height 20
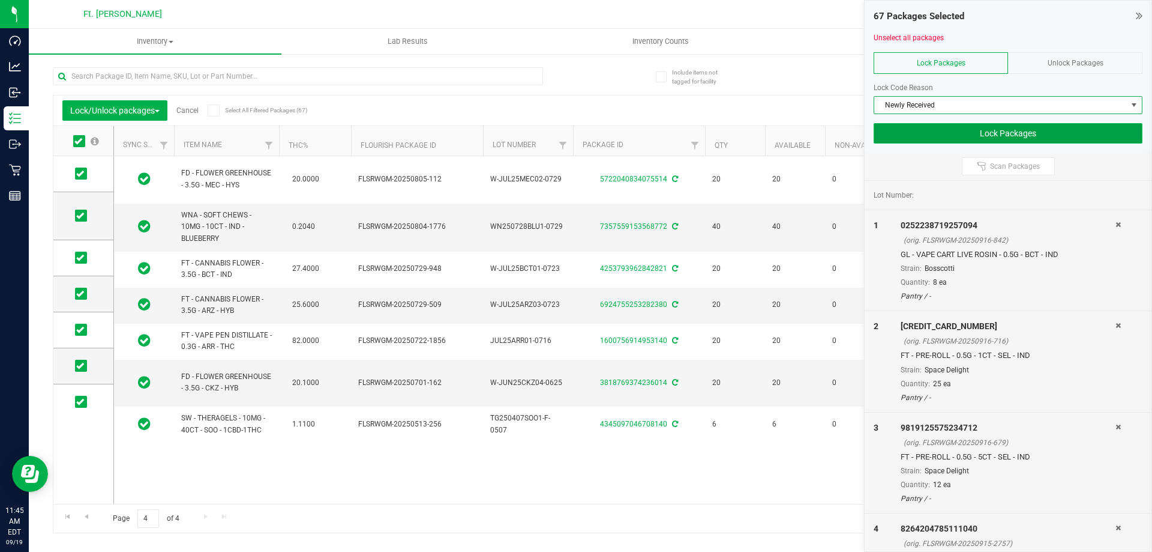
click at [1022, 135] on button "Lock Packages" at bounding box center [1008, 133] width 269 height 20
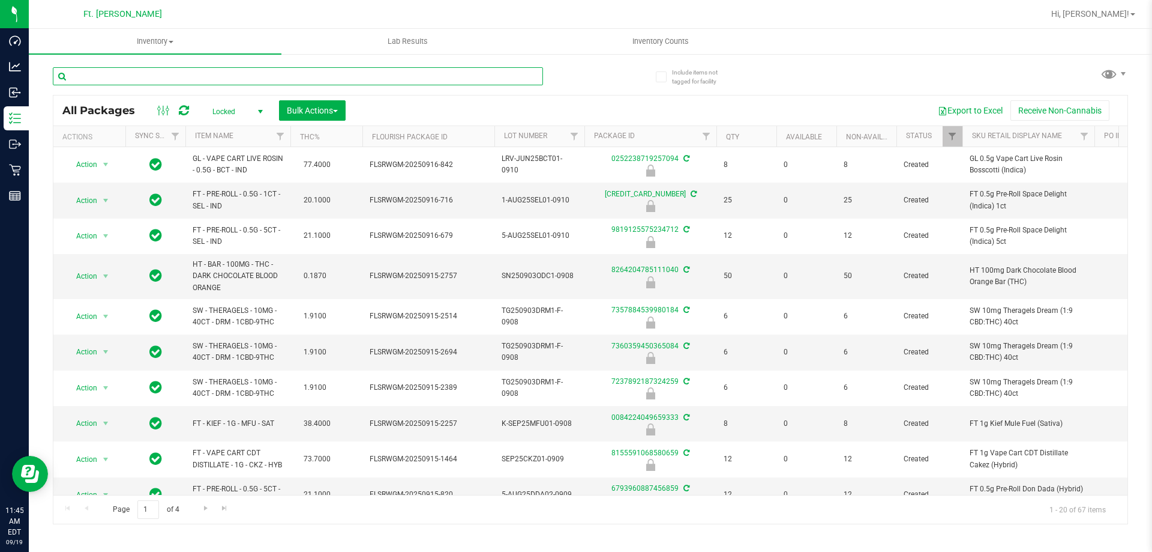
click at [280, 75] on input "text" at bounding box center [298, 76] width 490 height 18
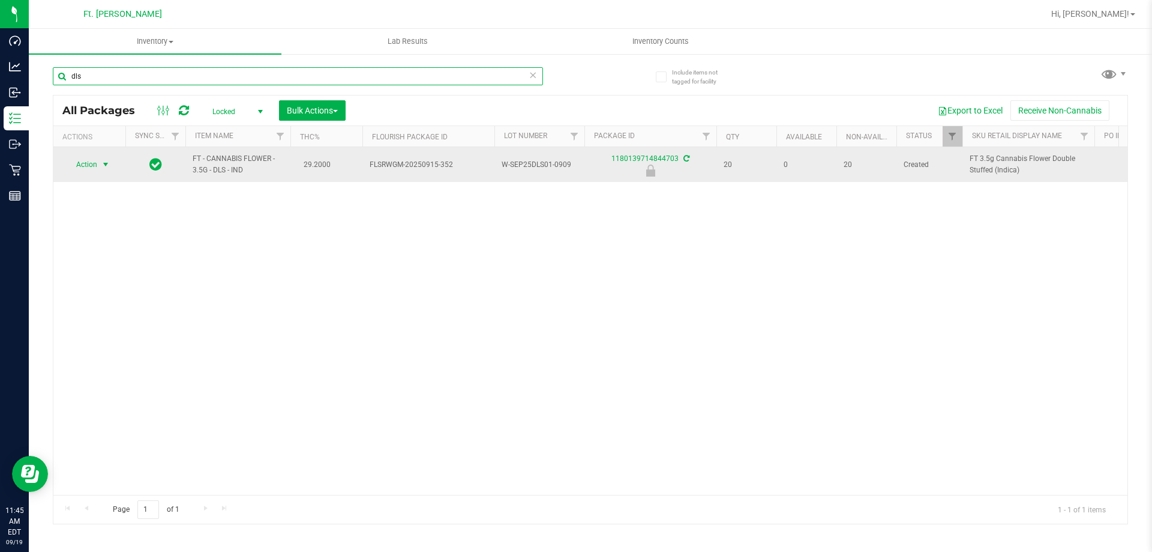
type input "dls"
click at [92, 166] on span "Action" at bounding box center [81, 164] width 32 height 17
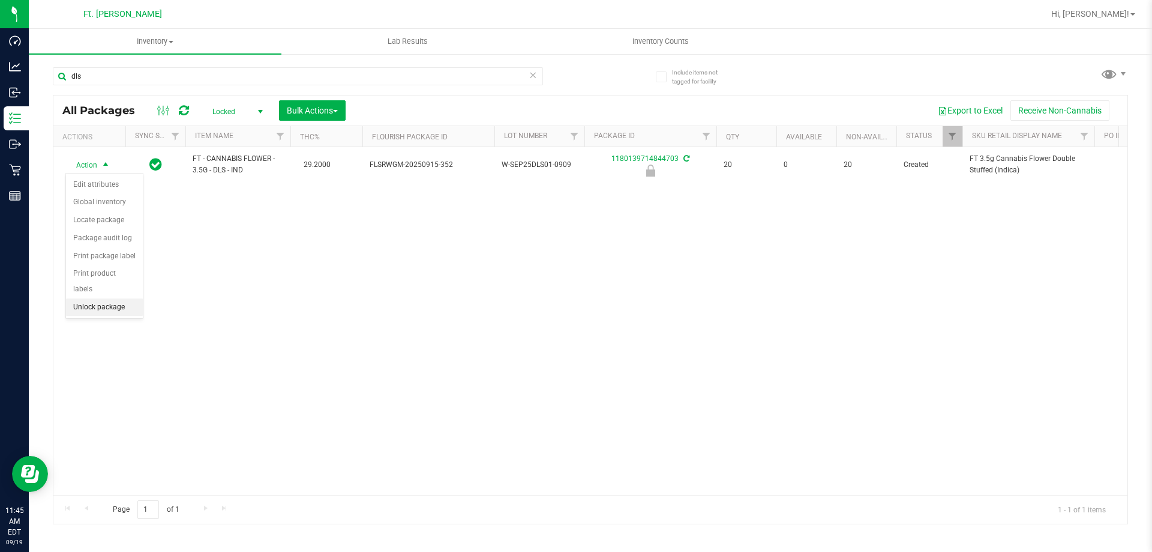
click at [116, 298] on li "Unlock package" at bounding box center [104, 307] width 77 height 18
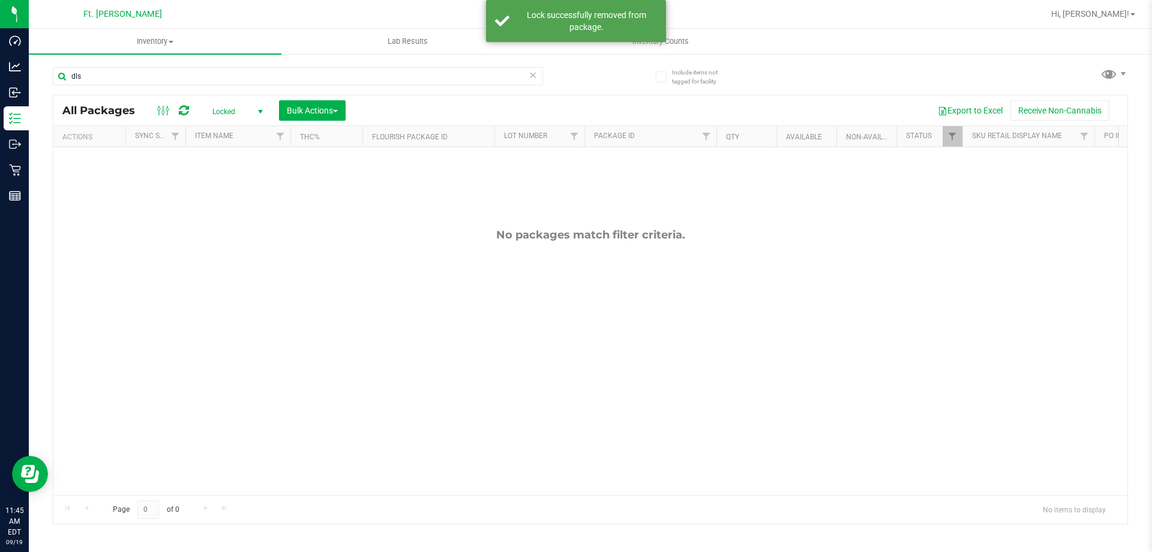
click at [263, 109] on span "select" at bounding box center [261, 112] width 10 height 10
click at [243, 181] on li "All" at bounding box center [234, 184] width 65 height 18
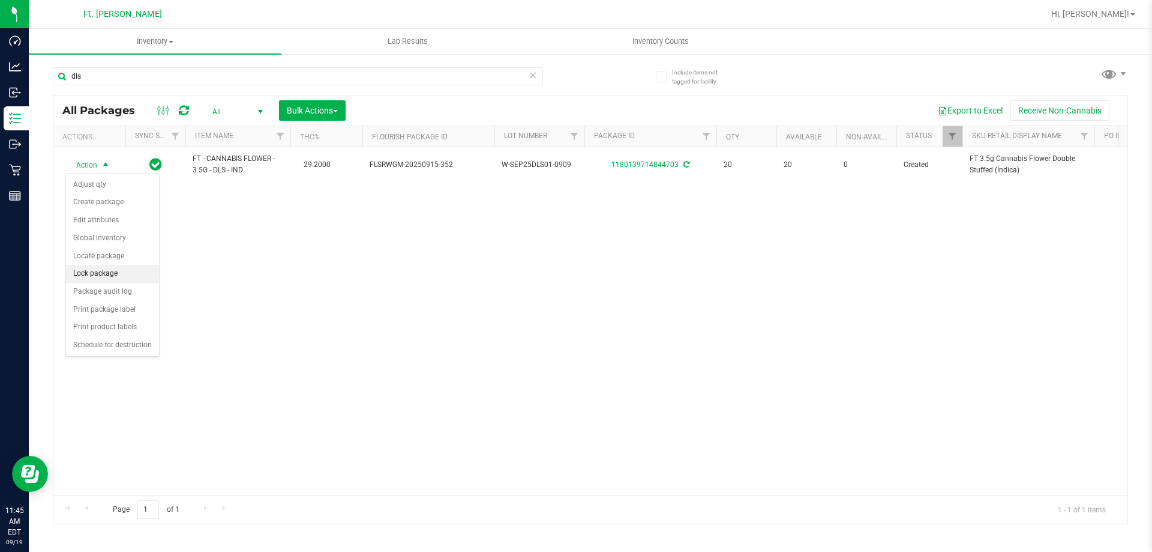
click at [110, 268] on li "Lock package" at bounding box center [112, 274] width 93 height 18
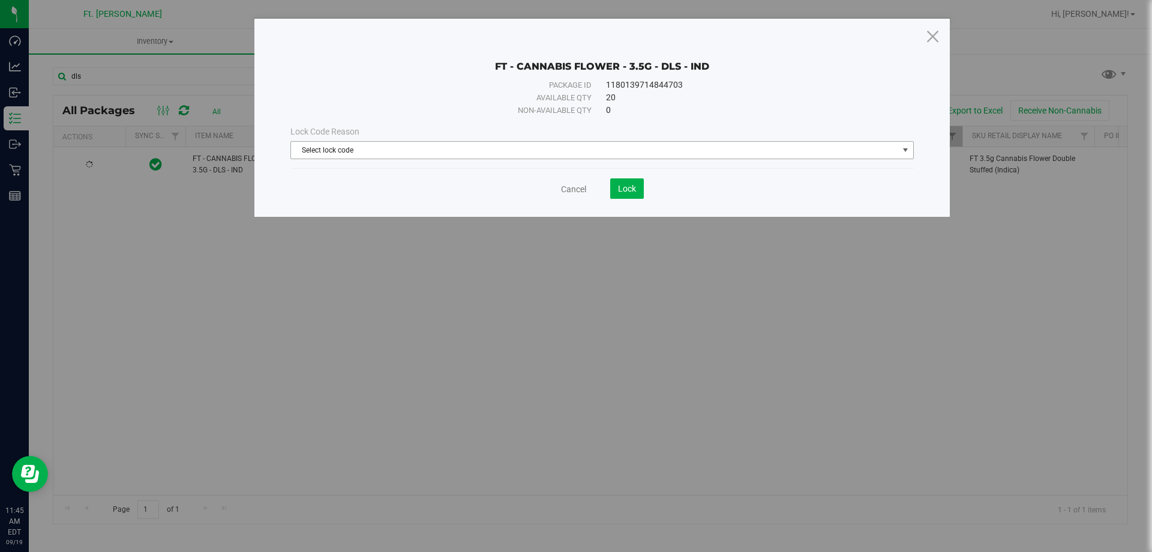
click at [680, 149] on span "Select lock code" at bounding box center [594, 150] width 607 height 17
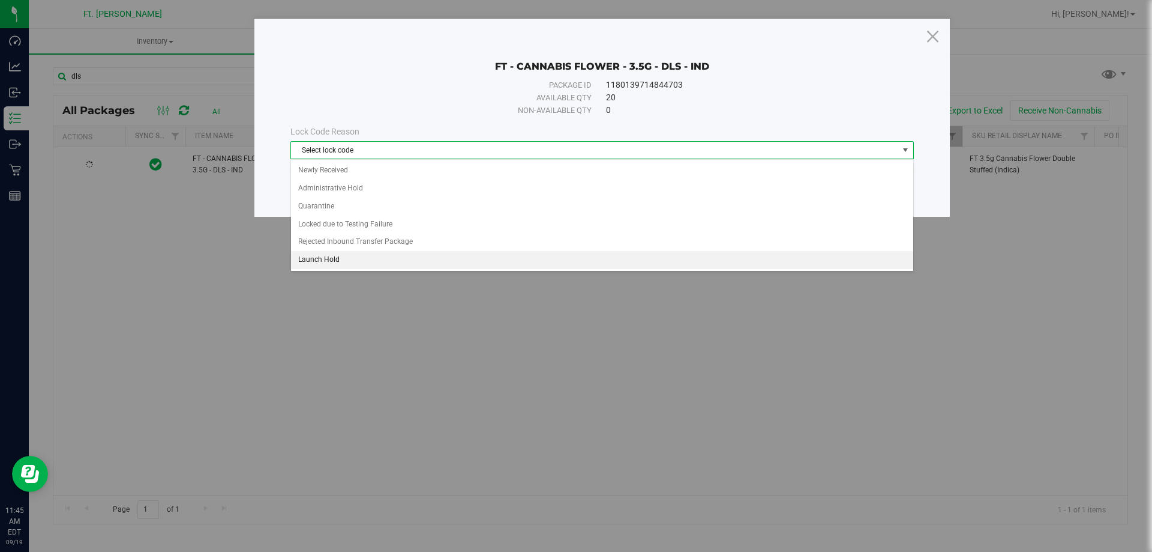
click at [580, 256] on li "Launch Hold" at bounding box center [602, 260] width 622 height 18
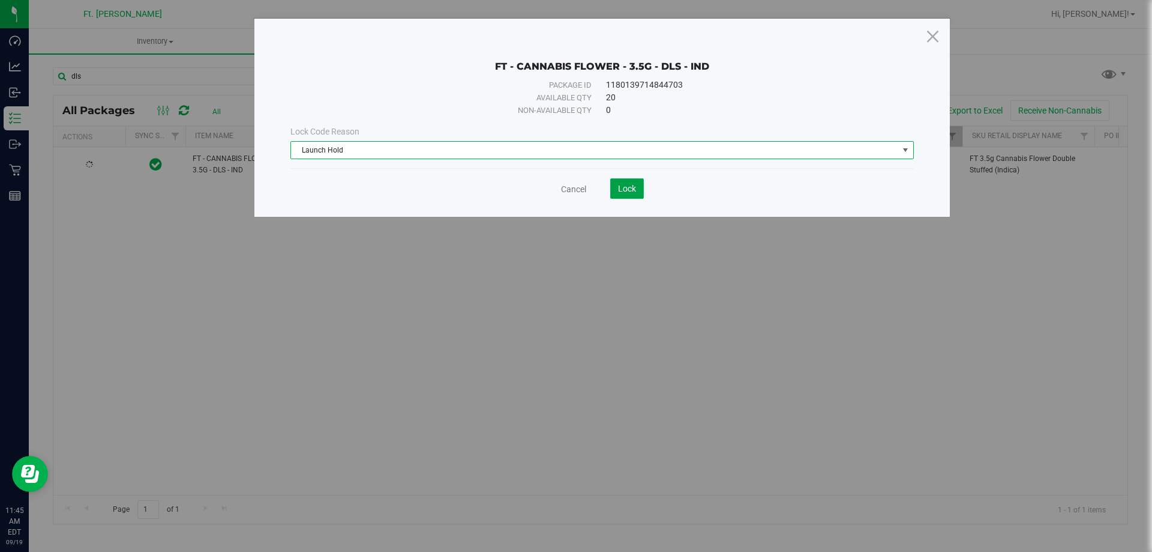
click at [635, 196] on button "Lock" at bounding box center [627, 188] width 34 height 20
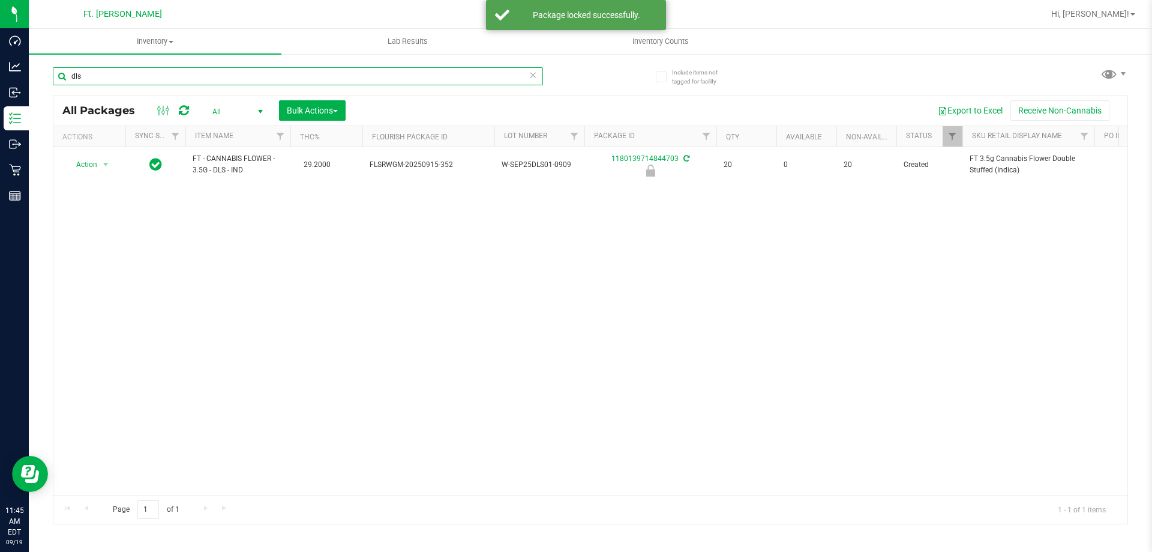
drag, startPoint x: 126, startPoint y: 72, endPoint x: 0, endPoint y: -17, distance: 154.2
click at [0, 0] on html "Dashboard Analytics Inbound Inventory Outbound Retail Reports 11:45 AM EDT 09/1…" at bounding box center [576, 276] width 1152 height 552
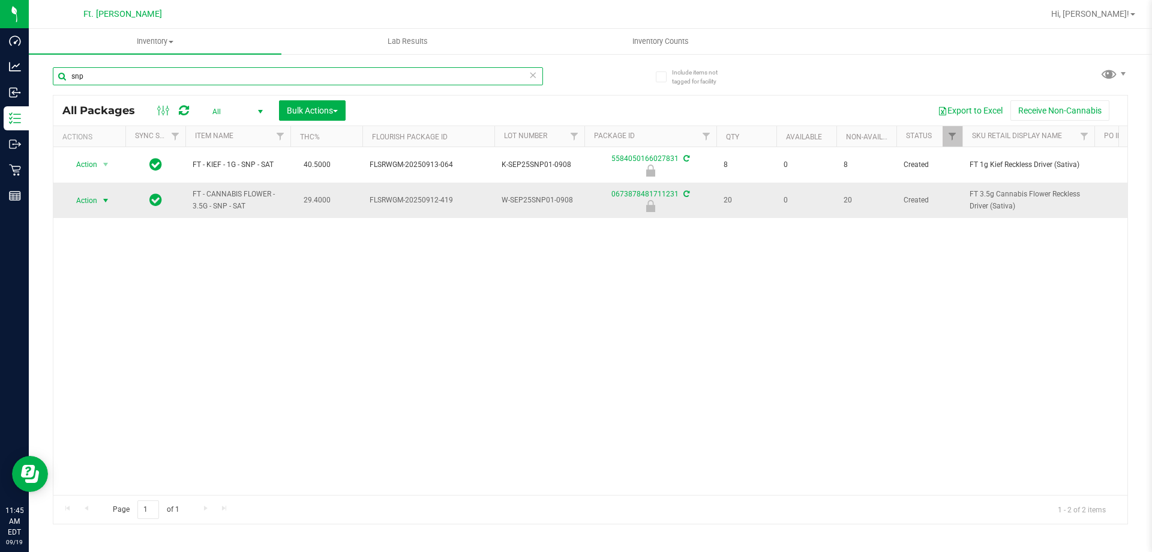
type input "snp"
click at [91, 197] on span "Action" at bounding box center [81, 200] width 32 height 17
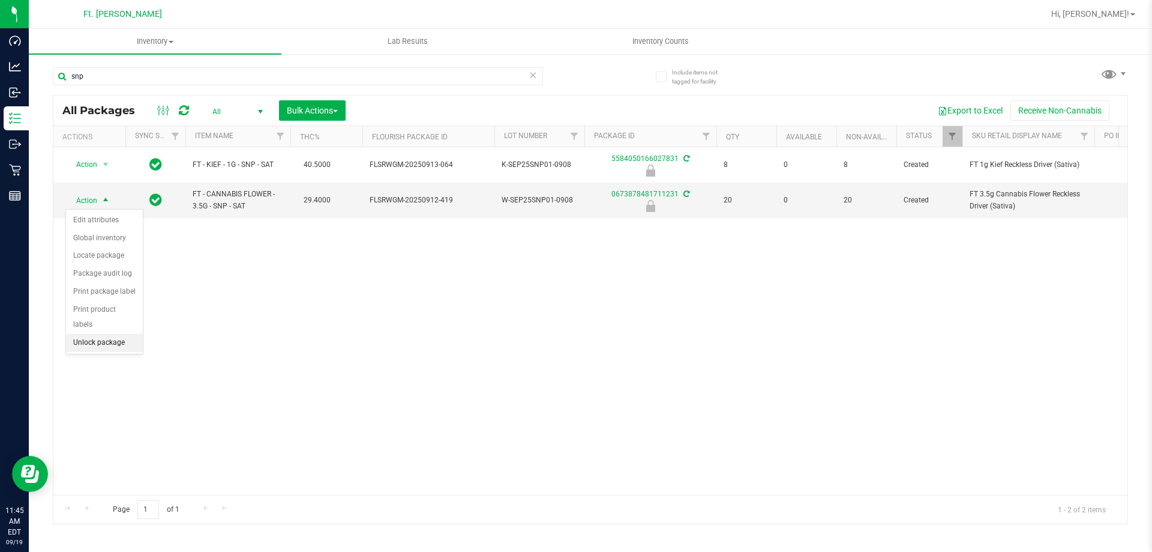
click at [117, 334] on li "Unlock package" at bounding box center [104, 343] width 77 height 18
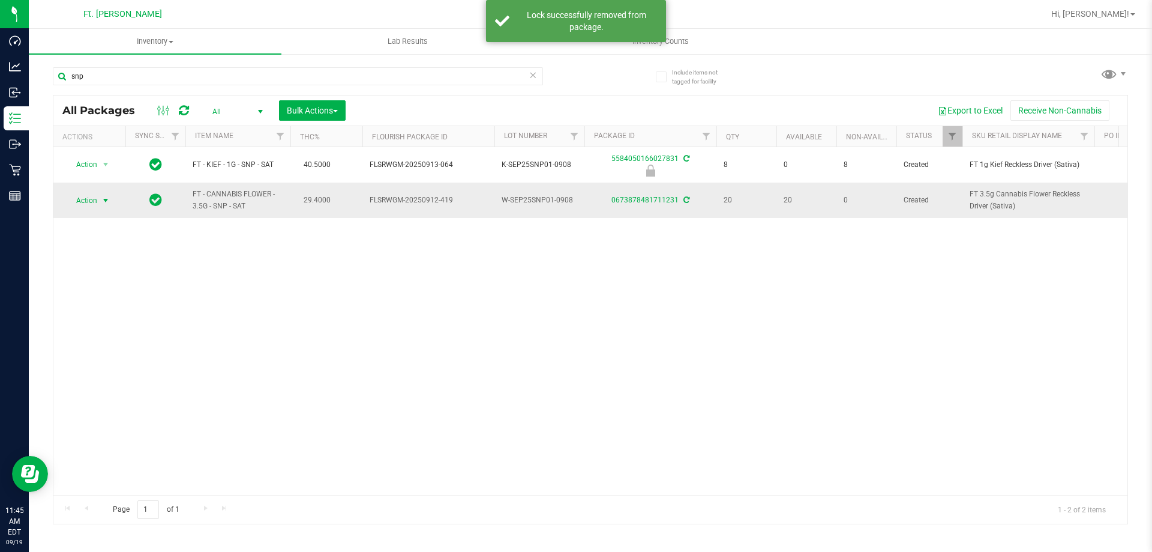
click at [85, 200] on span "Action" at bounding box center [81, 200] width 32 height 17
click at [106, 305] on li "Lock package" at bounding box center [112, 310] width 93 height 18
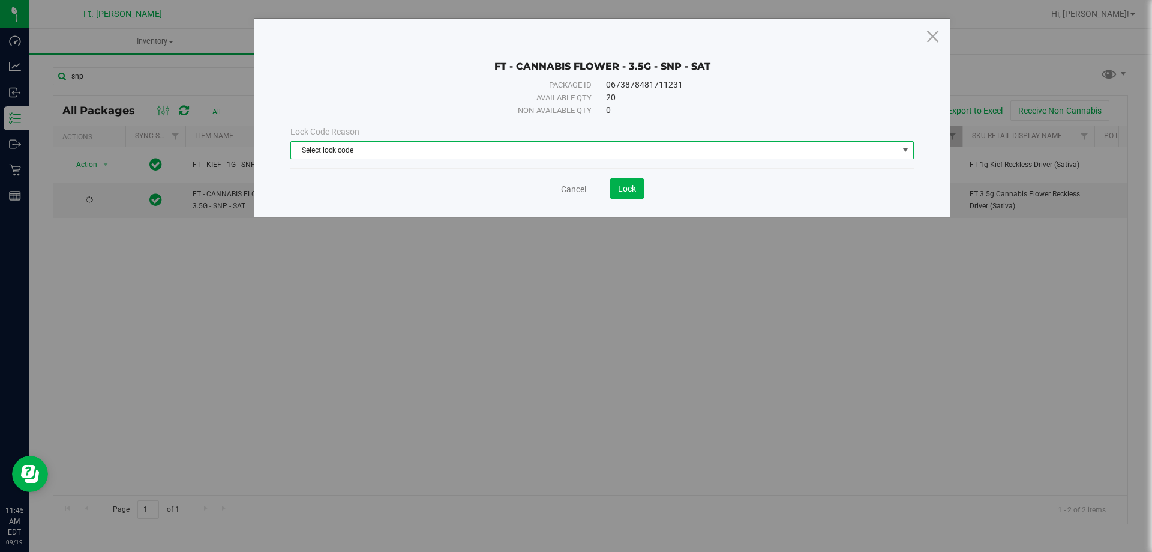
click at [583, 149] on span "Select lock code" at bounding box center [594, 150] width 607 height 17
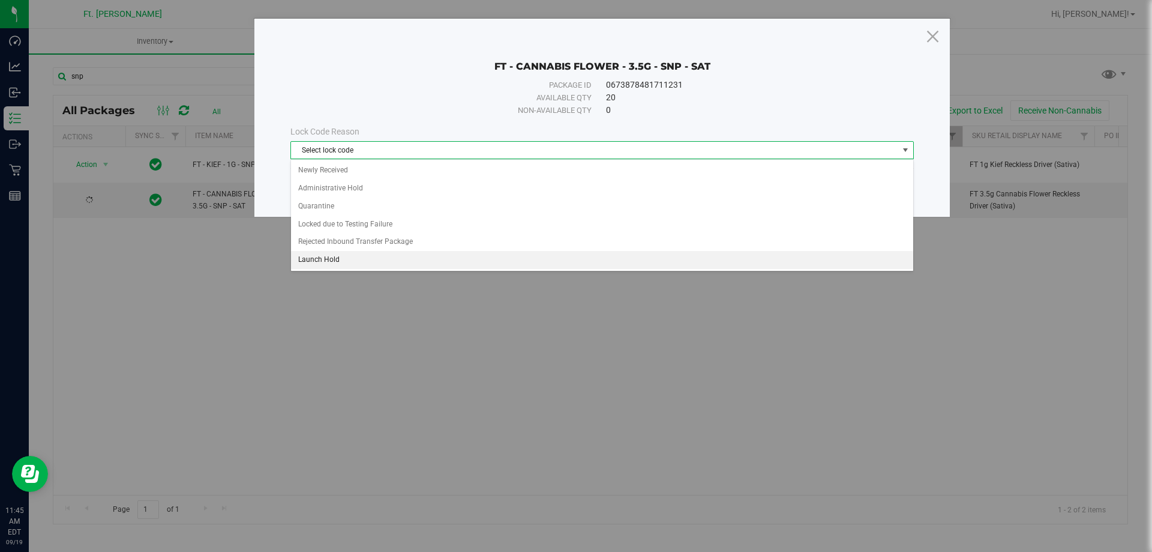
click at [403, 257] on li "Launch Hold" at bounding box center [602, 260] width 622 height 18
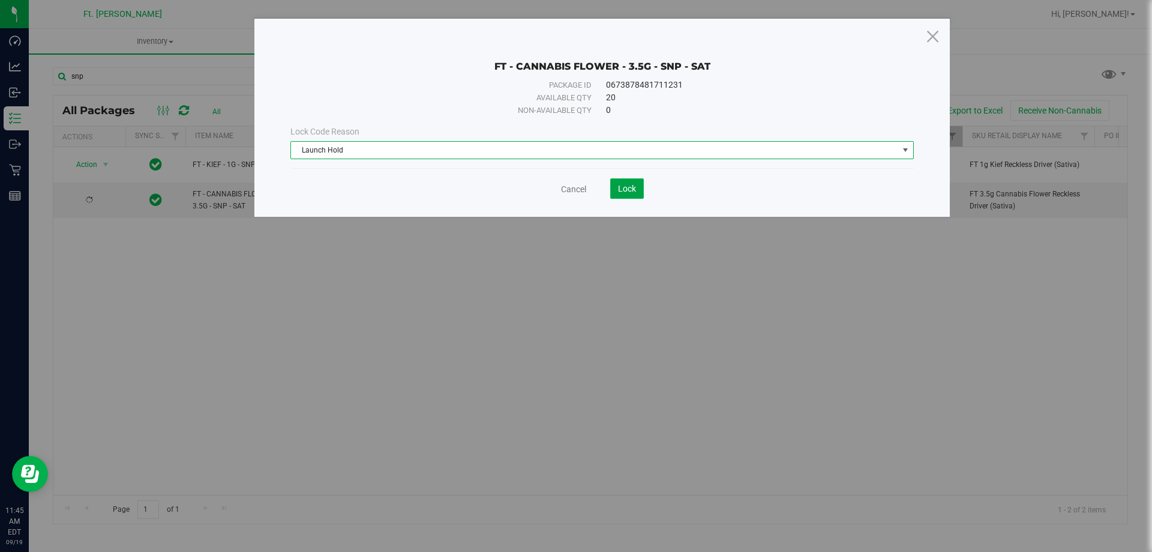
click at [619, 193] on button "Lock" at bounding box center [627, 188] width 34 height 20
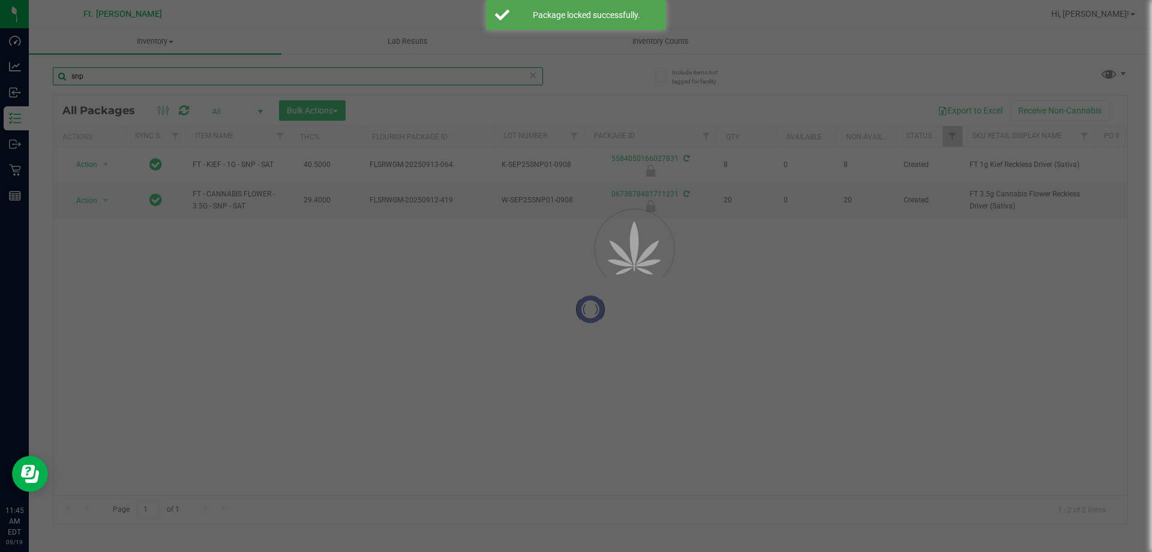
click at [167, 81] on input "snp" at bounding box center [298, 76] width 490 height 18
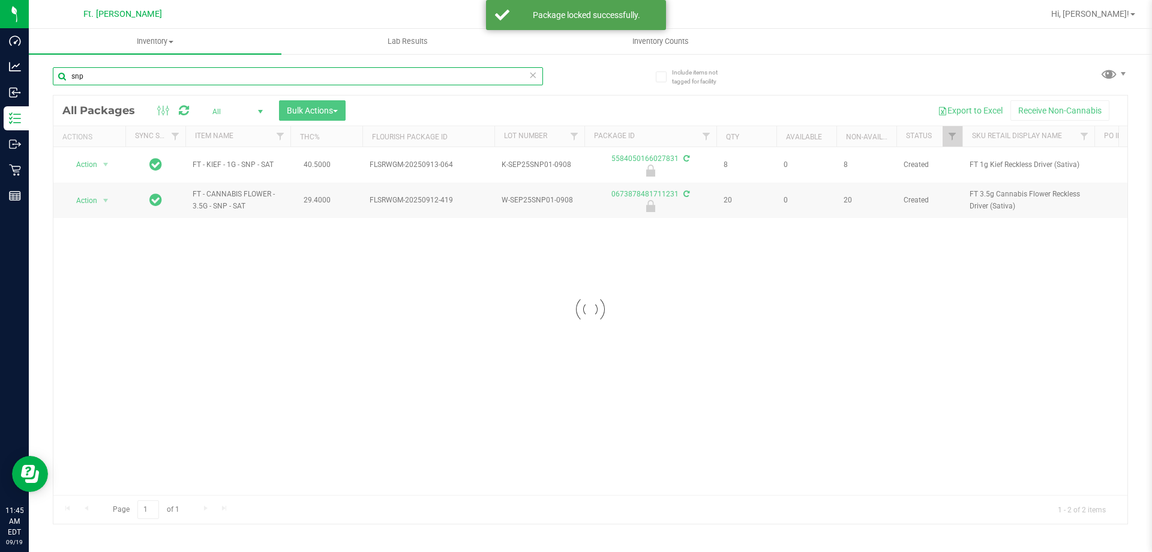
click at [167, 81] on input "snp" at bounding box center [298, 76] width 490 height 18
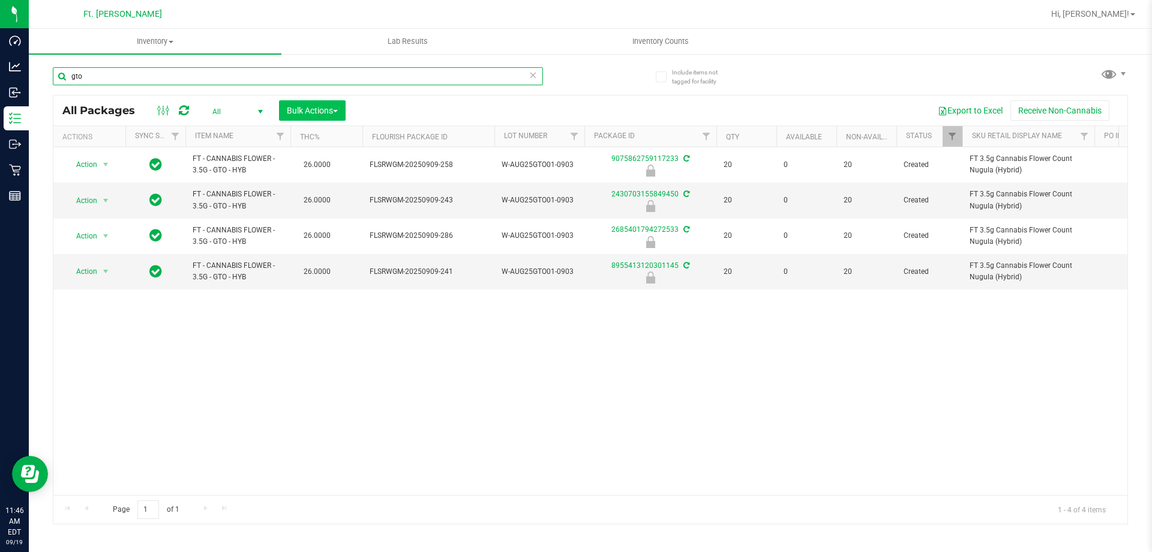
type input "gto"
click at [317, 108] on span "Bulk Actions" at bounding box center [312, 111] width 51 height 10
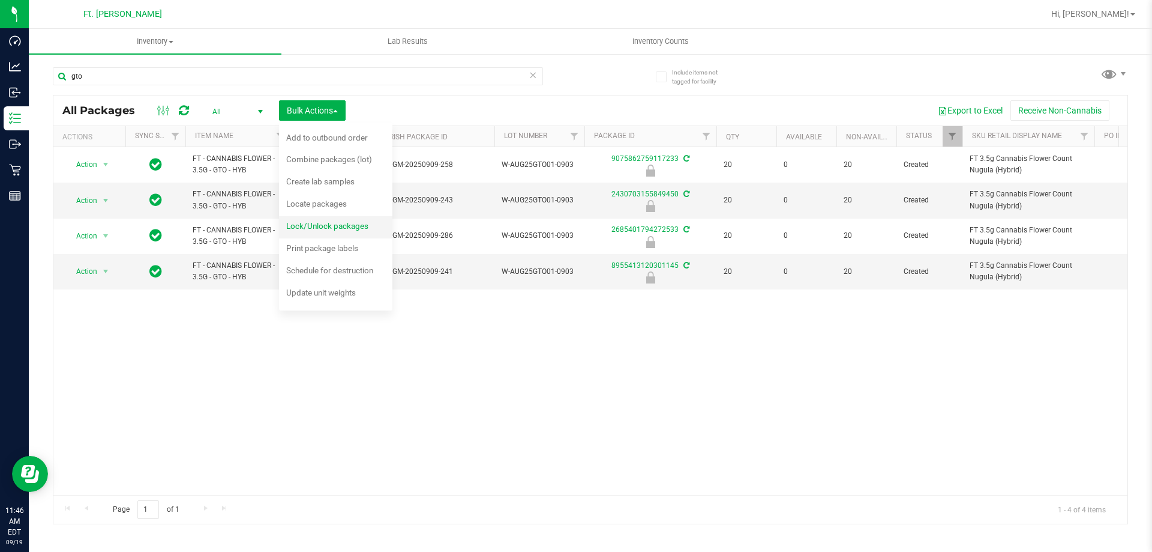
click at [339, 226] on span "Lock/Unlock packages" at bounding box center [327, 226] width 82 height 10
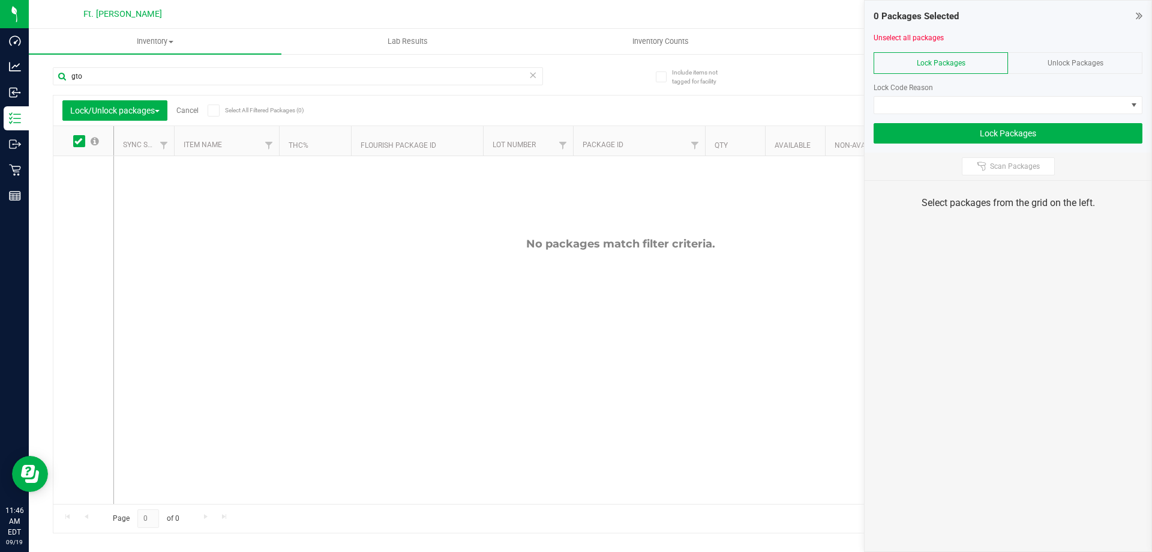
click at [1130, 61] on div "Unlock Packages" at bounding box center [1075, 63] width 134 height 22
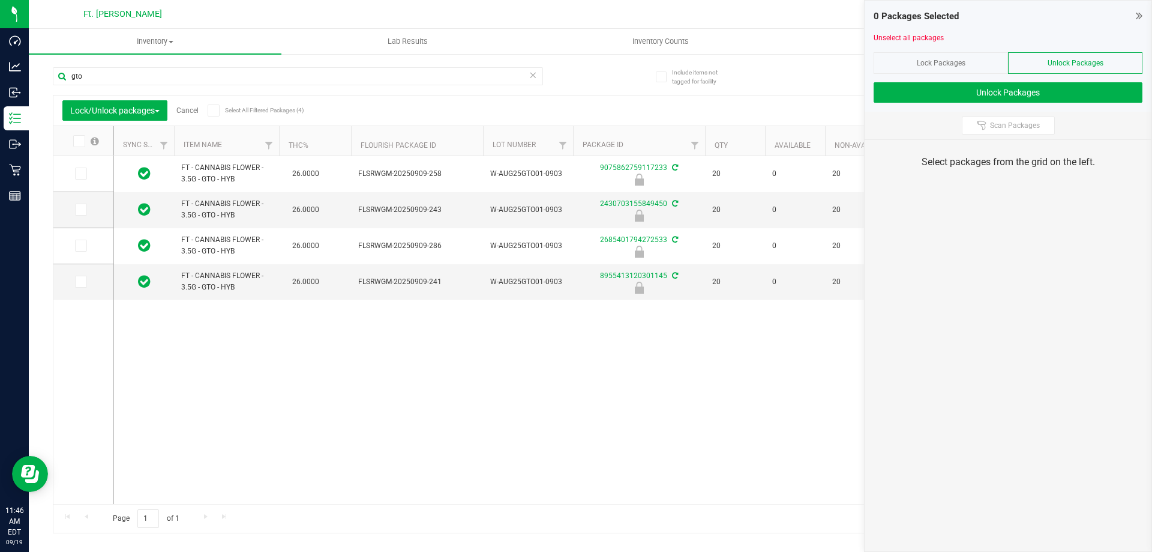
click at [83, 137] on span at bounding box center [79, 141] width 12 height 12
click at [0, 0] on input "checkbox" at bounding box center [0, 0] width 0 height 0
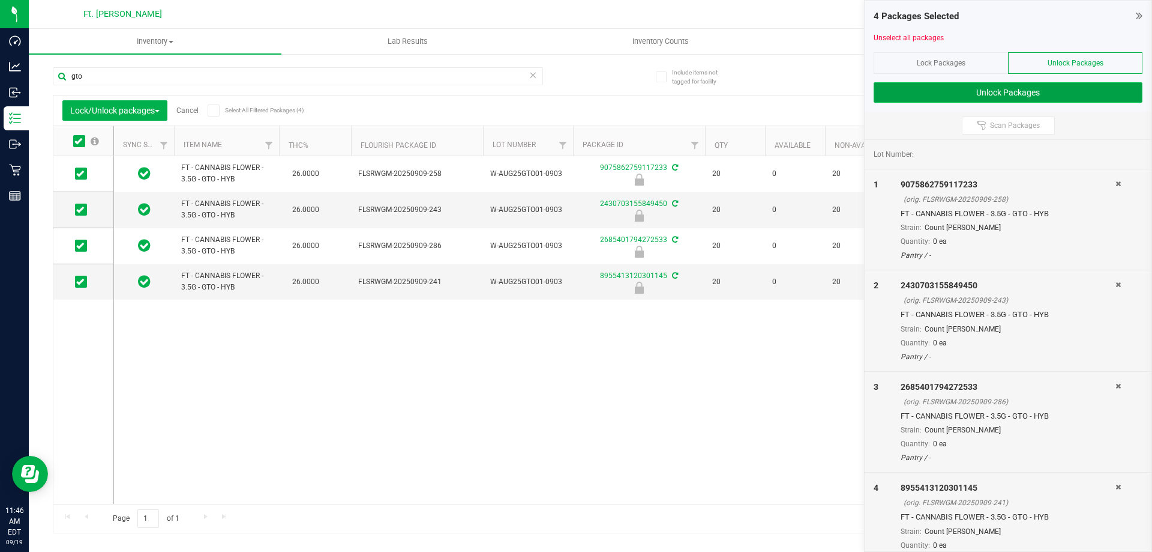
click at [1044, 92] on button "Unlock Packages" at bounding box center [1008, 92] width 269 height 20
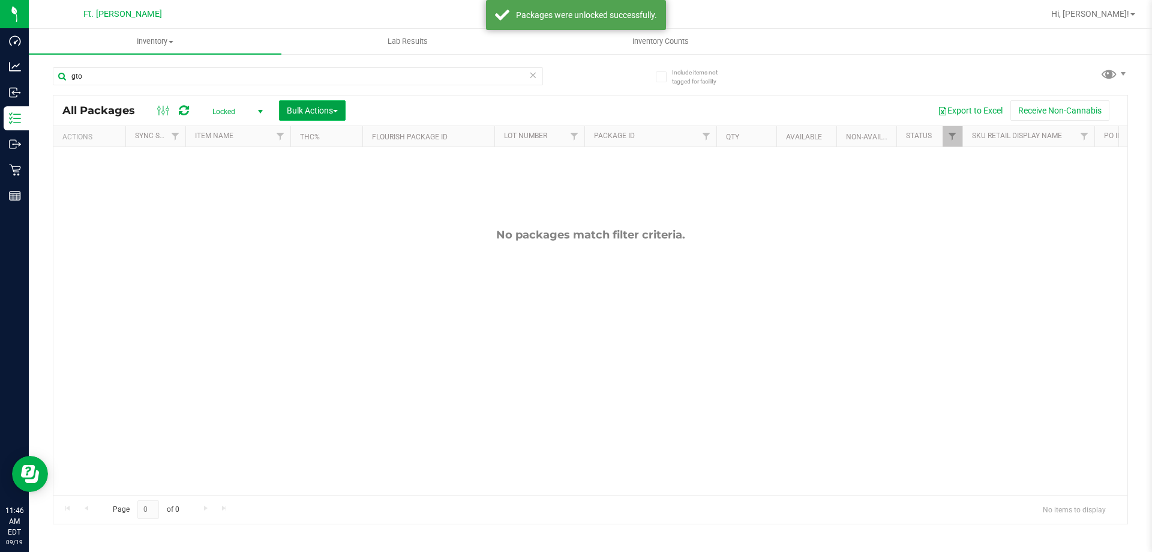
click at [318, 103] on button "Bulk Actions" at bounding box center [312, 110] width 67 height 20
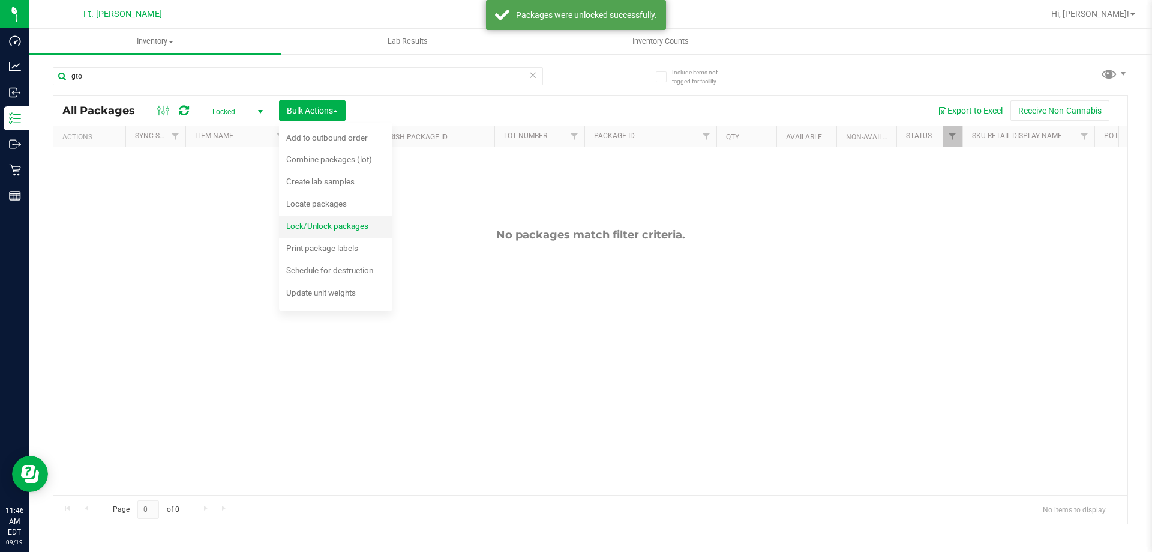
click at [325, 223] on span "Lock/Unlock packages" at bounding box center [327, 226] width 82 height 10
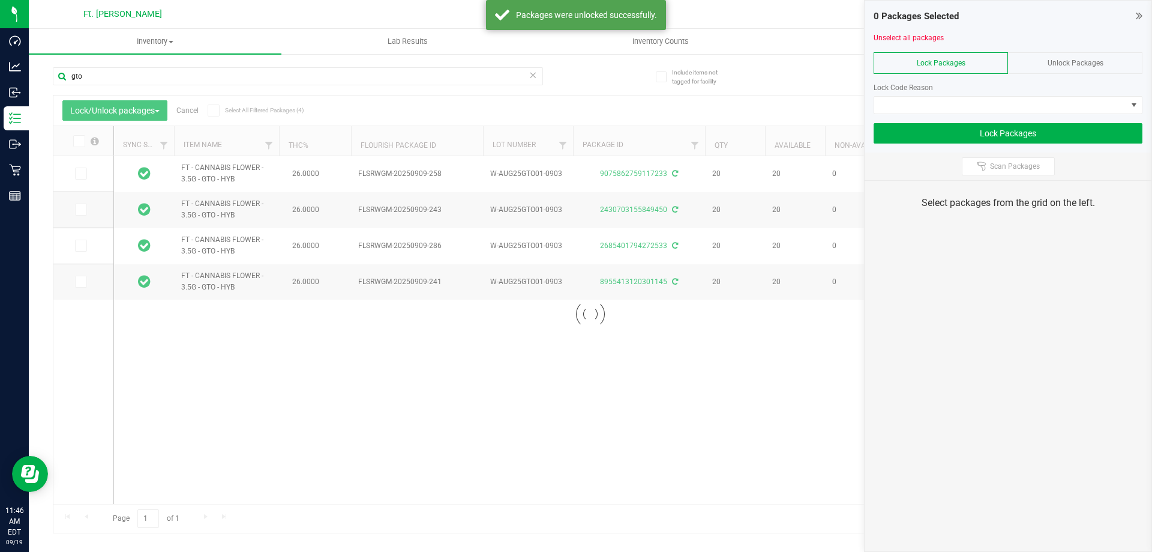
click at [76, 142] on div at bounding box center [590, 313] width 1074 height 437
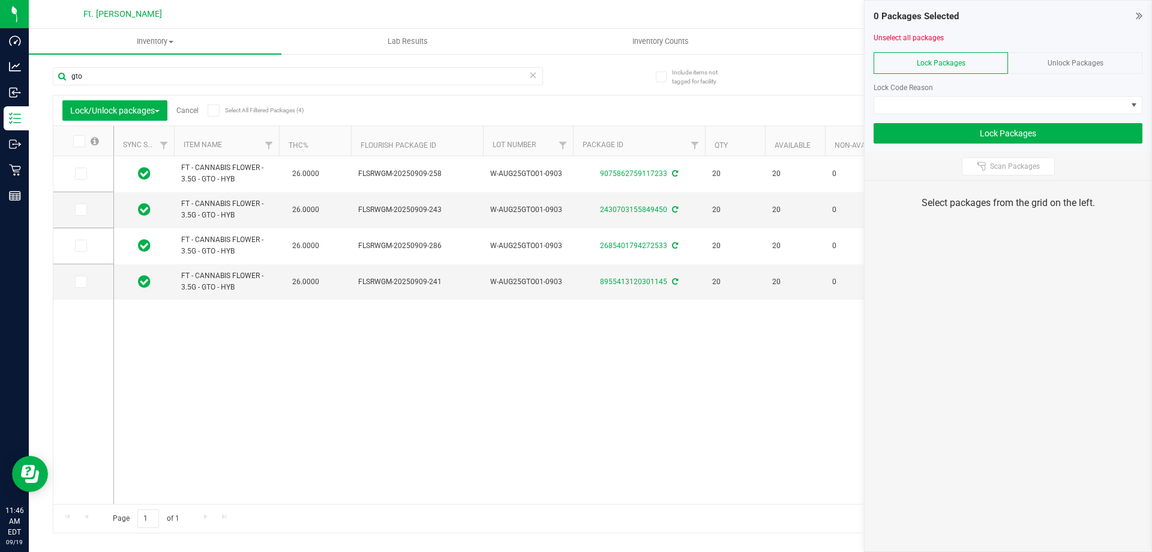
click at [76, 141] on icon at bounding box center [78, 141] width 8 height 0
click at [0, 0] on input "checkbox" at bounding box center [0, 0] width 0 height 0
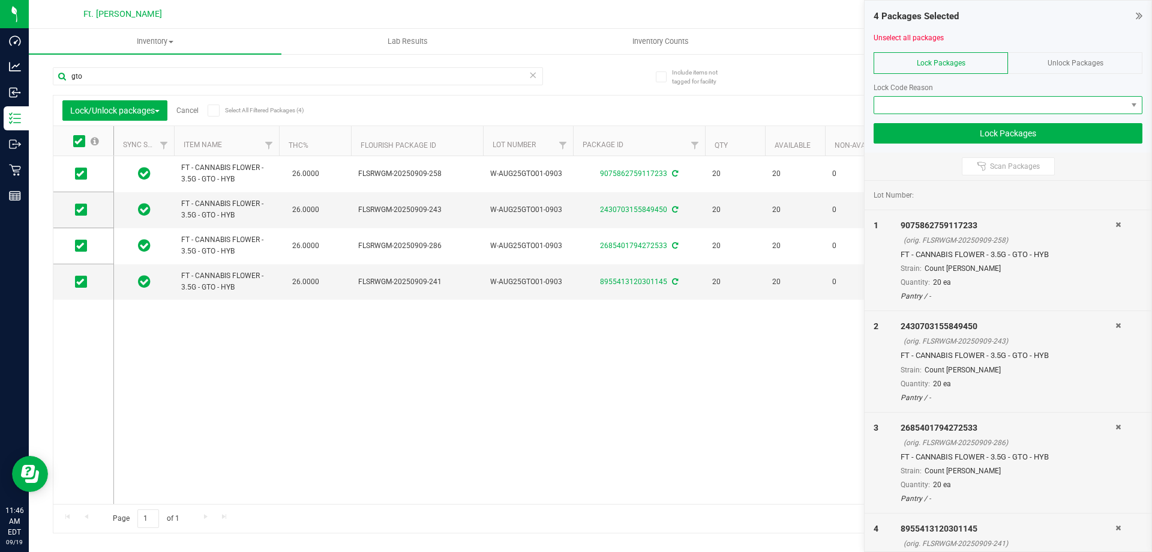
click at [988, 100] on span at bounding box center [1000, 105] width 253 height 17
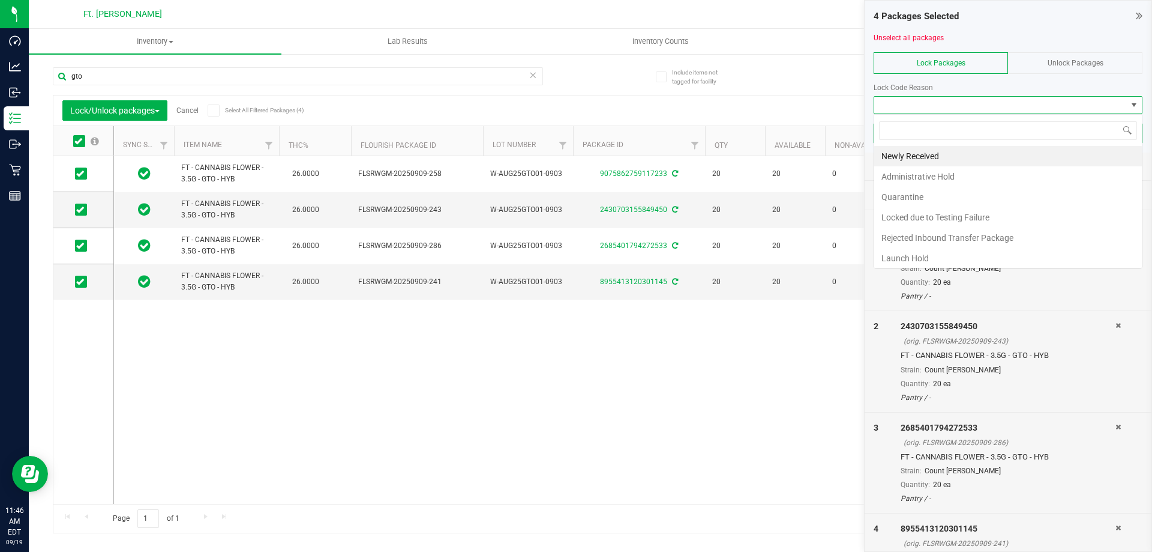
scroll to position [18, 269]
click at [969, 155] on li "Newly Received" at bounding box center [1008, 156] width 268 height 20
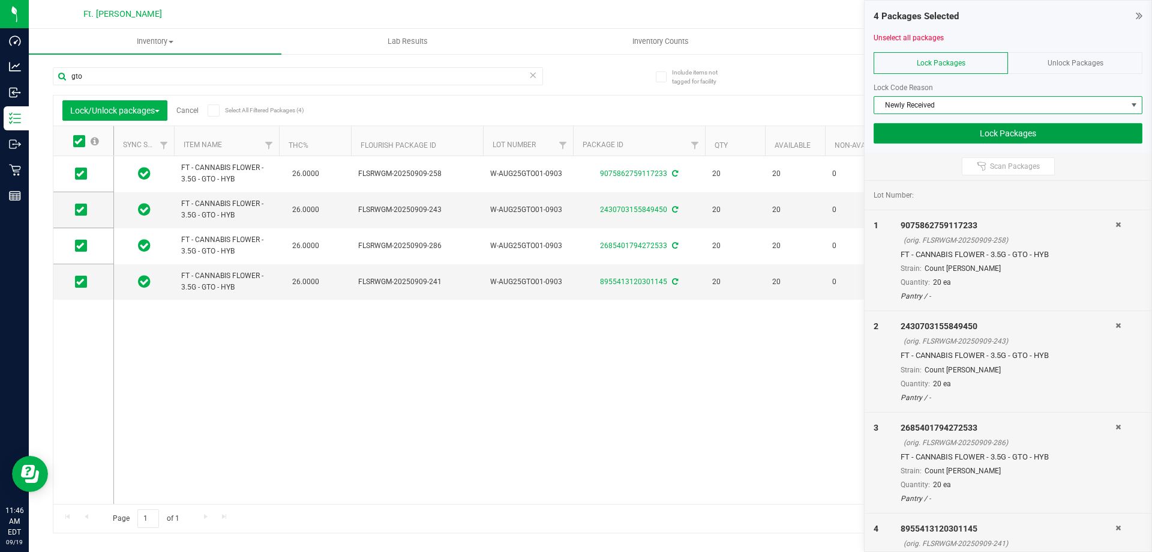
click at [1004, 136] on button "Lock Packages" at bounding box center [1008, 133] width 269 height 20
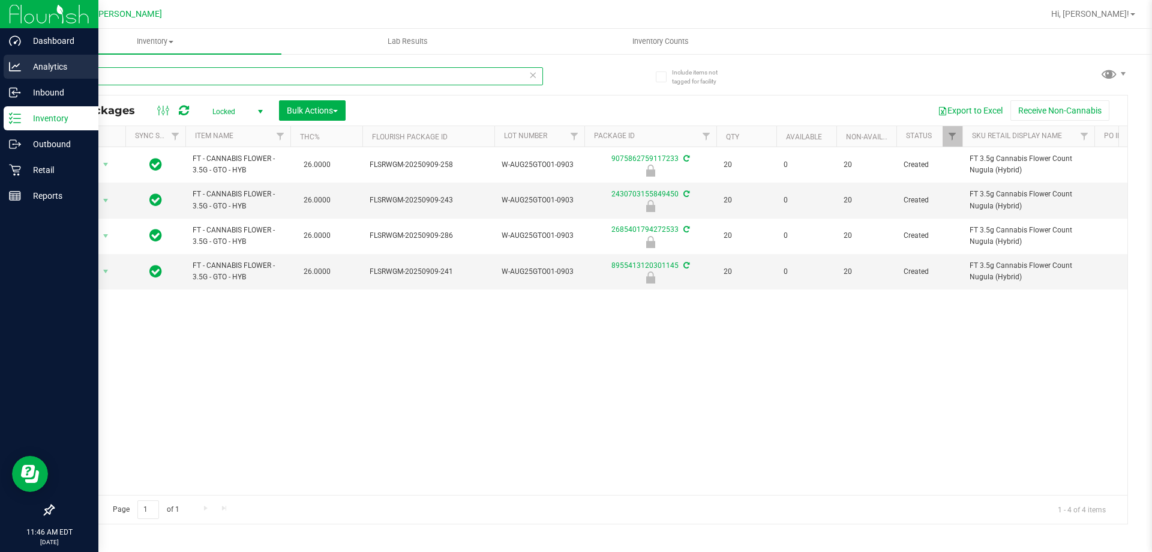
drag, startPoint x: 148, startPoint y: 83, endPoint x: 0, endPoint y: 56, distance: 150.0
click at [0, 56] on div "Dashboard Analytics Inbound Inventory Outbound Retail Reports 11:46 AM EDT 09/1…" at bounding box center [576, 276] width 1152 height 552
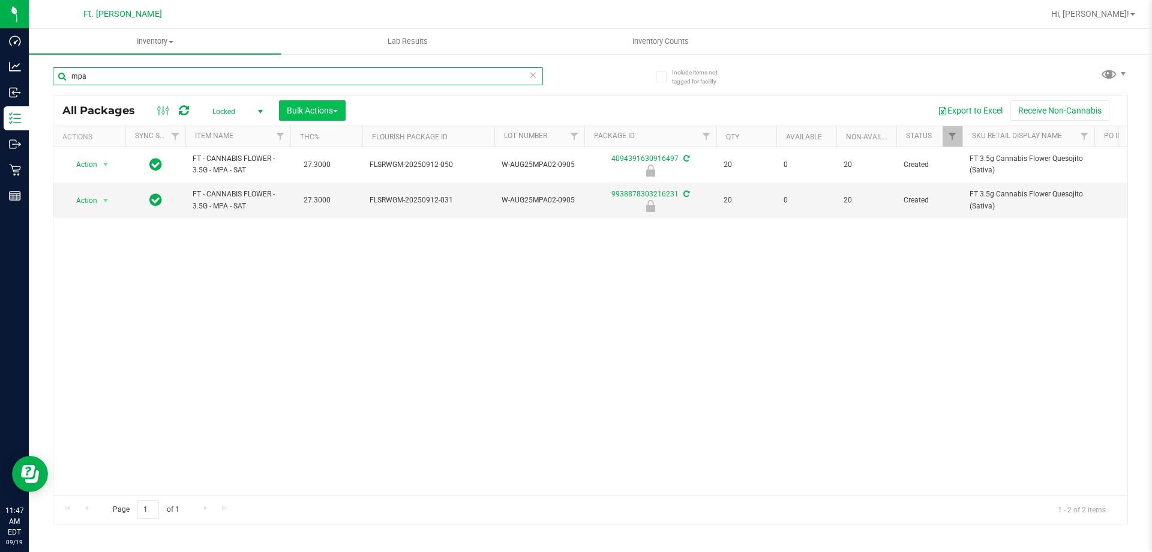
type input "mpa"
click at [325, 110] on span "Bulk Actions" at bounding box center [312, 111] width 51 height 10
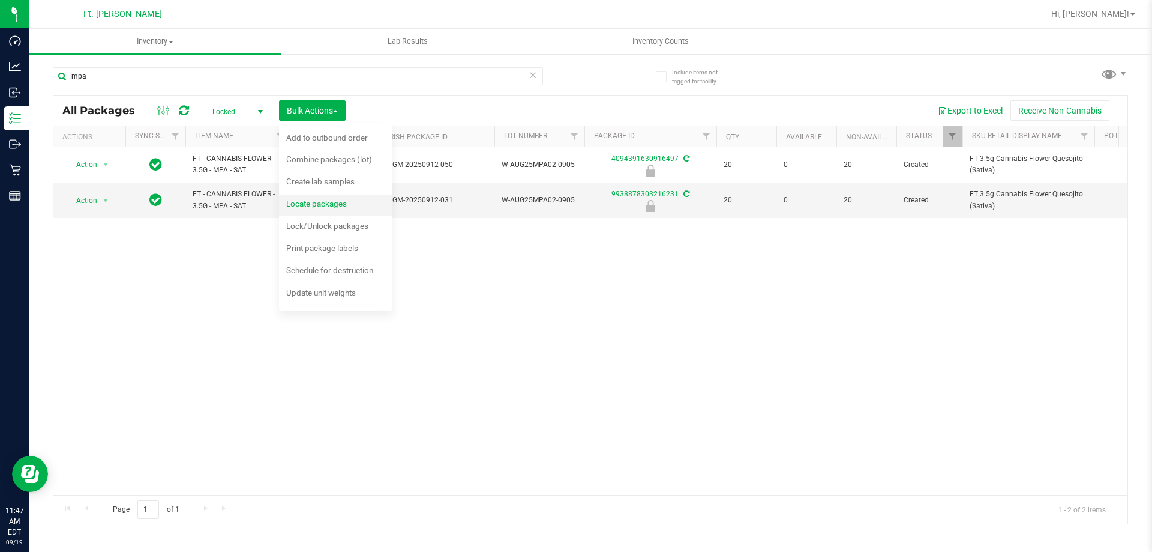
click at [321, 206] on span "Locate packages" at bounding box center [316, 204] width 61 height 10
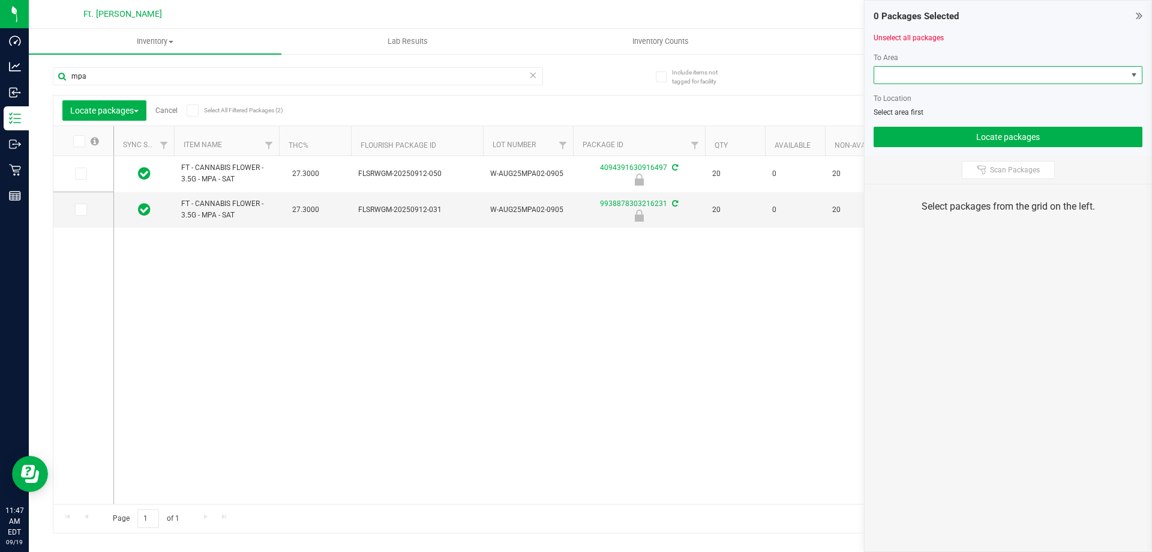
click at [954, 75] on span at bounding box center [1000, 75] width 253 height 17
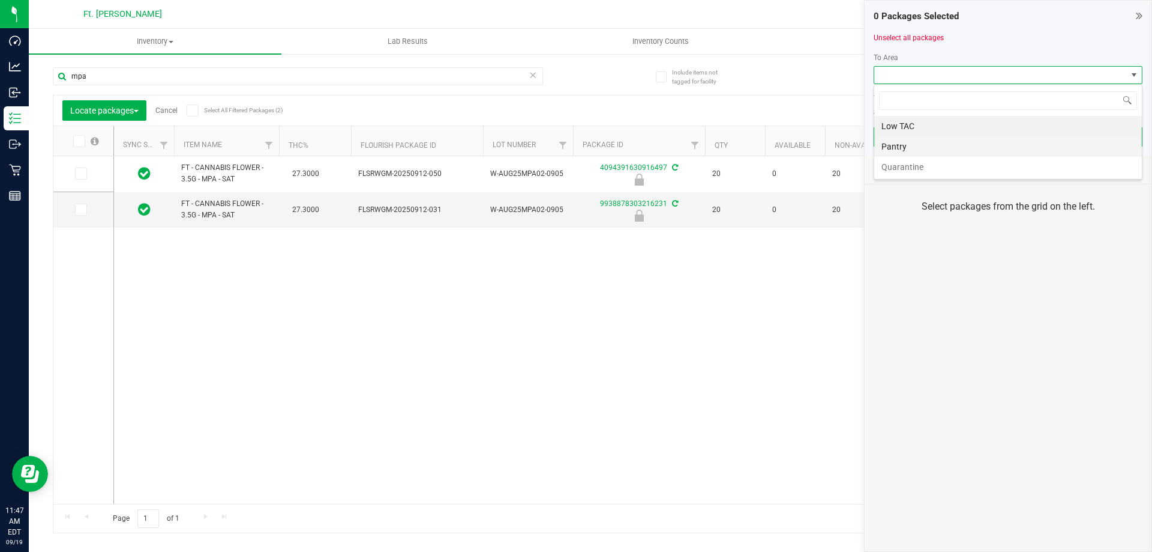
scroll to position [18, 269]
click at [111, 106] on span "Locate packages" at bounding box center [104, 111] width 68 height 10
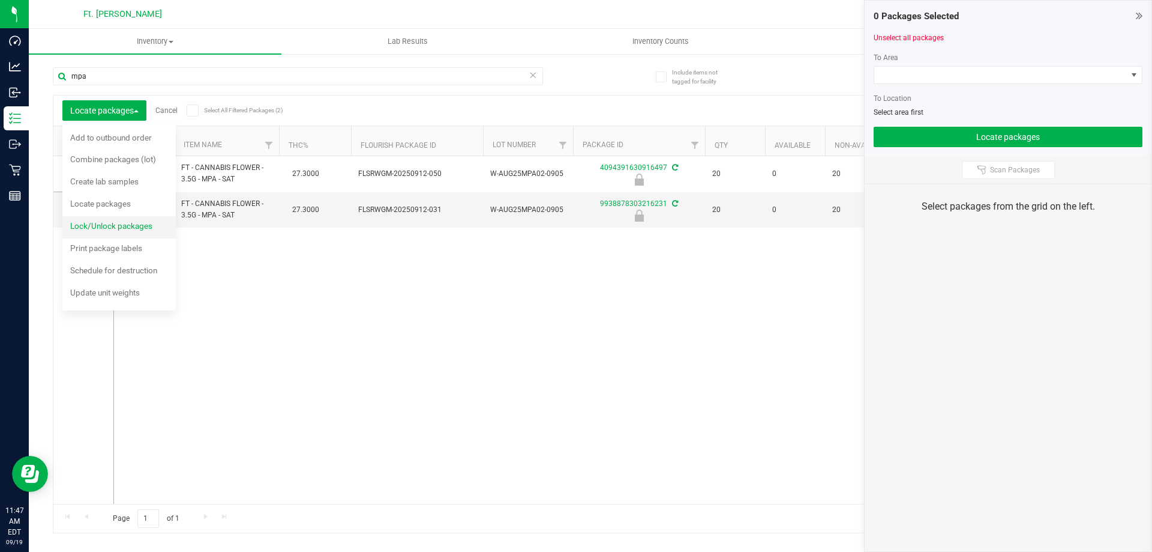
click at [113, 220] on div "Lock/Unlock packages" at bounding box center [119, 227] width 98 height 19
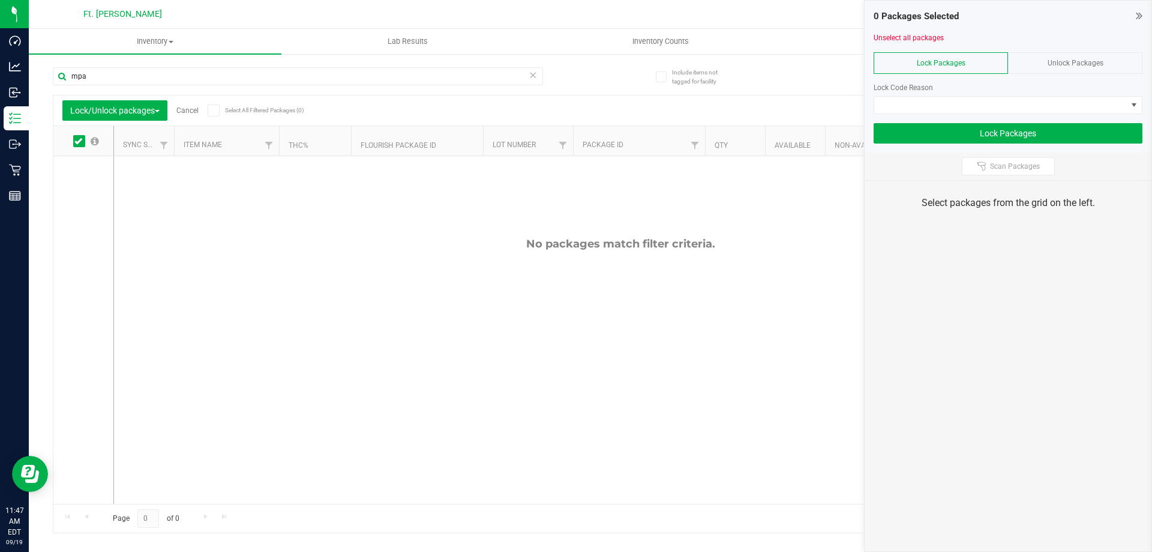
click at [1094, 65] on span "Unlock Packages" at bounding box center [1076, 63] width 56 height 8
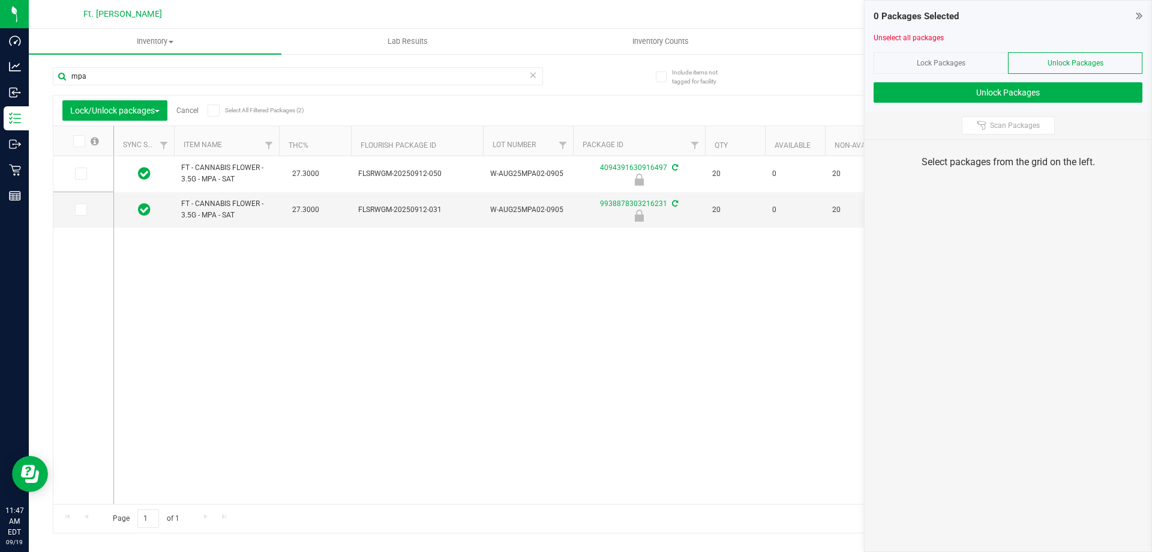
click at [75, 141] on icon at bounding box center [78, 141] width 8 height 0
click at [0, 0] on input "checkbox" at bounding box center [0, 0] width 0 height 0
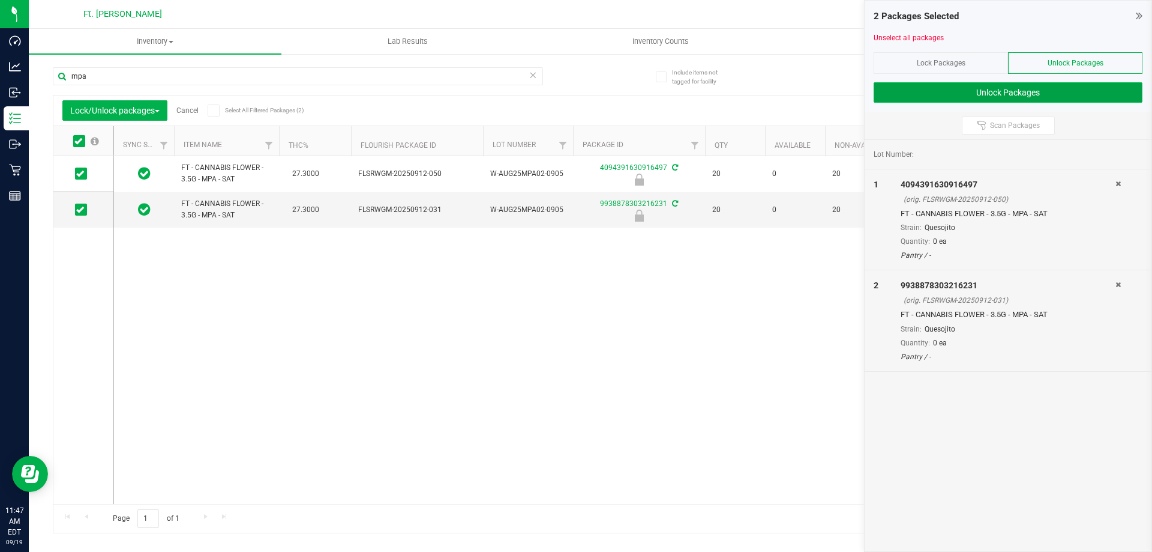
click at [1058, 97] on button "Unlock Packages" at bounding box center [1008, 92] width 269 height 20
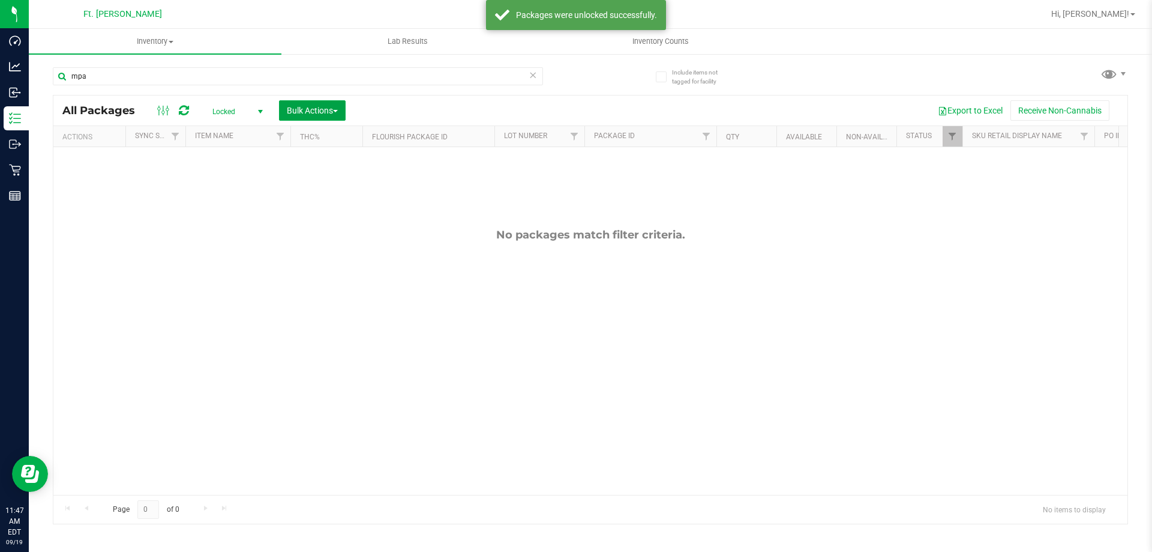
click at [346, 106] on button "Bulk Actions" at bounding box center [312, 110] width 67 height 20
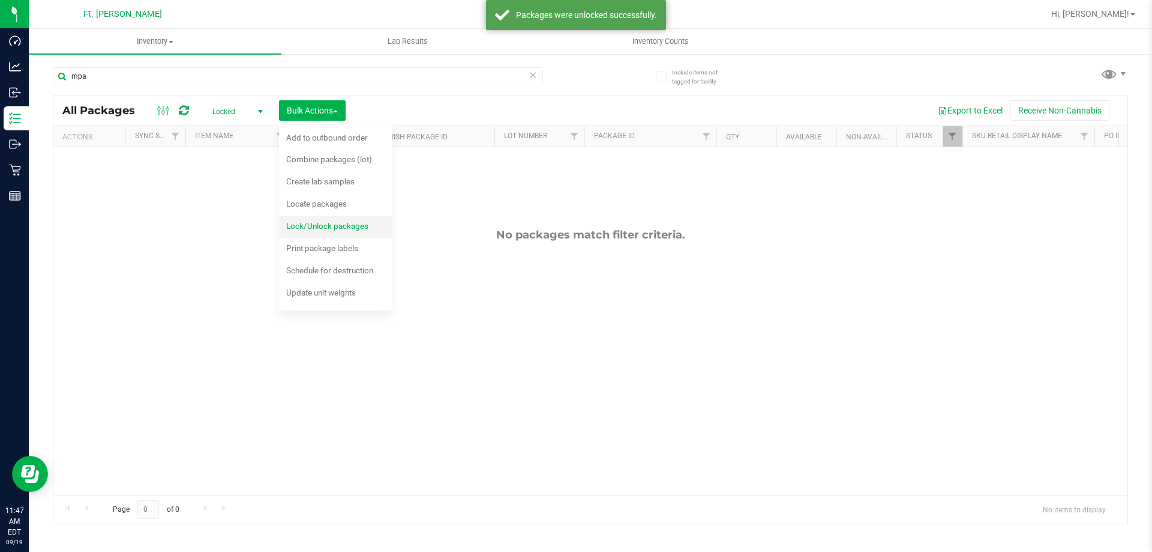
click at [341, 226] on span "Lock/Unlock packages" at bounding box center [327, 226] width 82 height 10
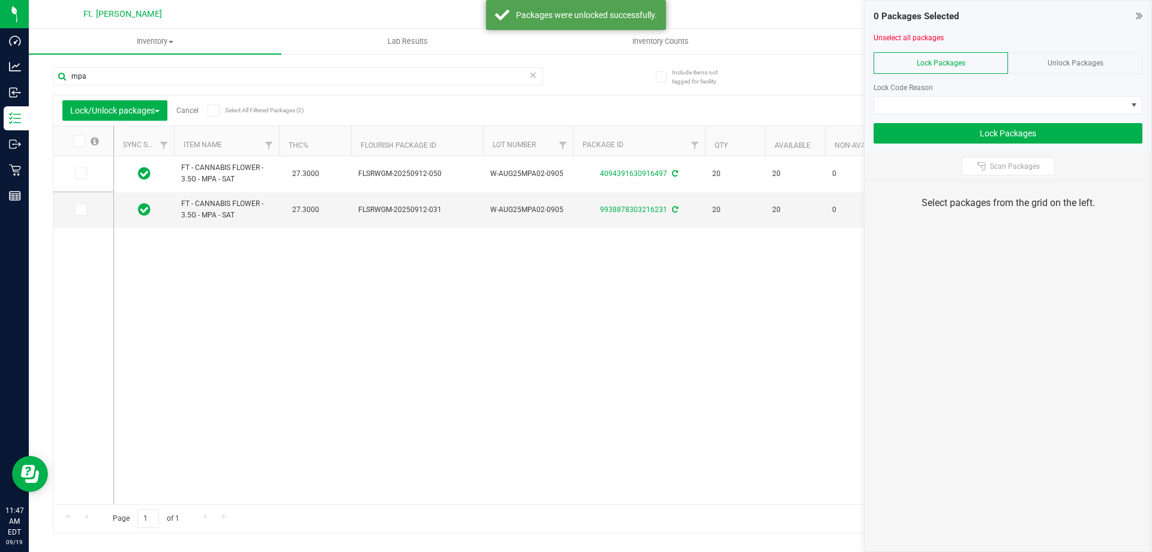
click at [82, 141] on icon at bounding box center [78, 141] width 8 height 0
click at [0, 0] on input "checkbox" at bounding box center [0, 0] width 0 height 0
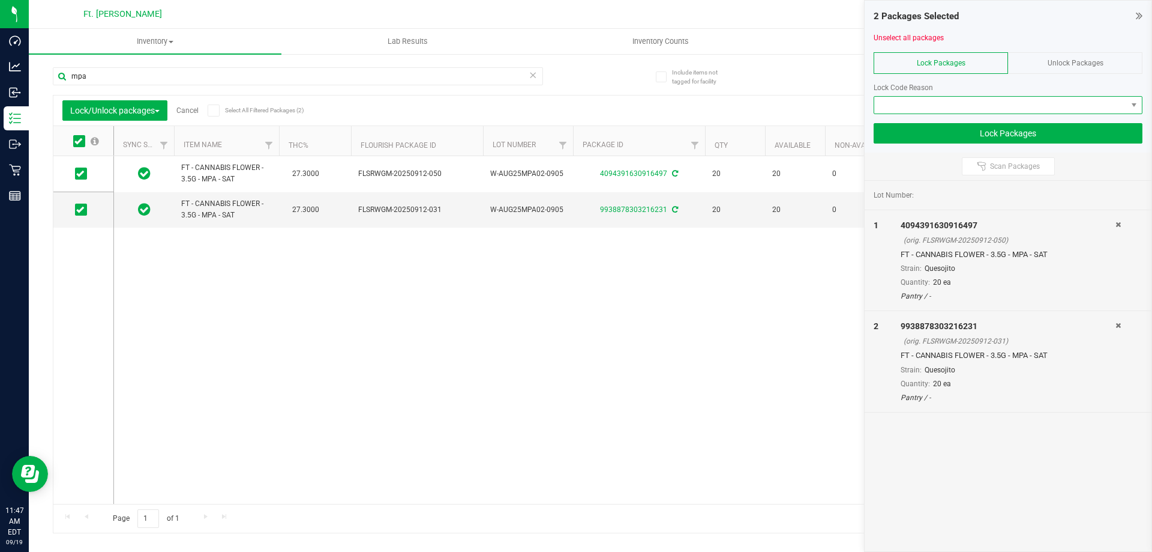
click at [901, 110] on span at bounding box center [1000, 105] width 253 height 17
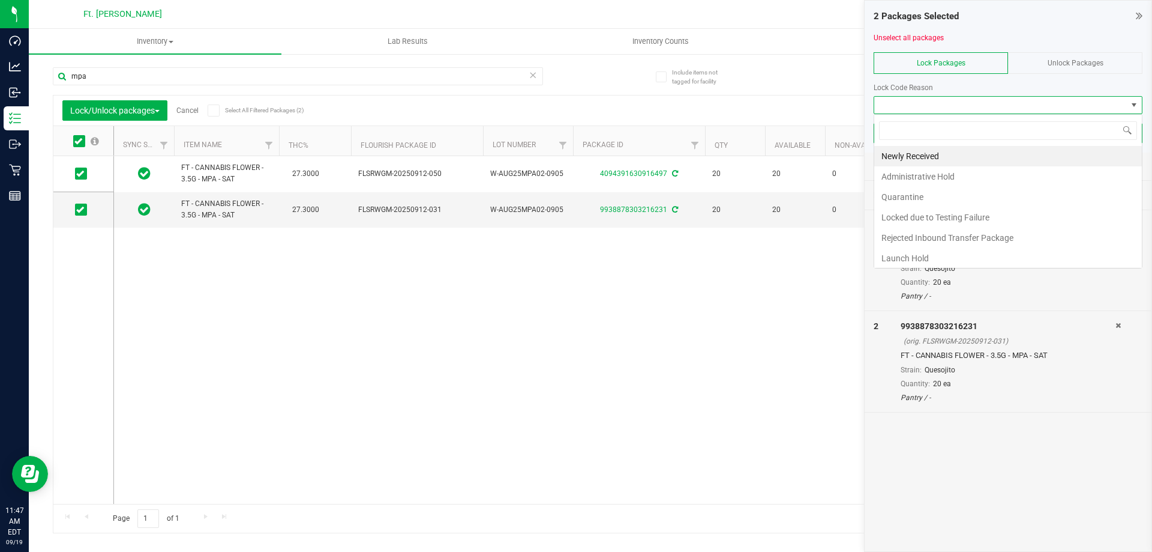
scroll to position [18, 269]
click at [928, 251] on li "Launch Hold" at bounding box center [1008, 258] width 268 height 20
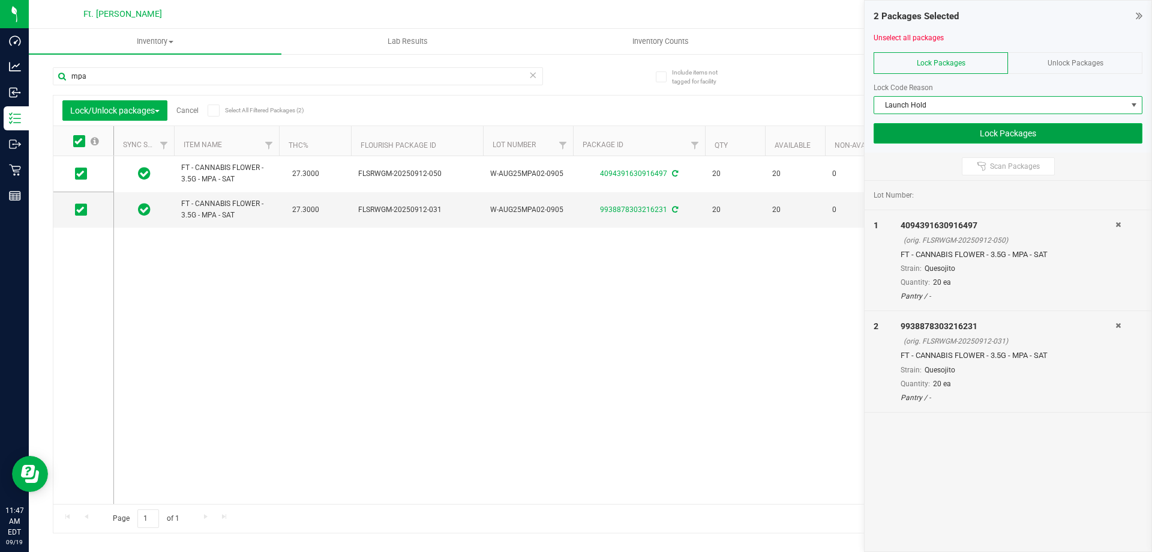
click at [1037, 137] on button "Lock Packages" at bounding box center [1008, 133] width 269 height 20
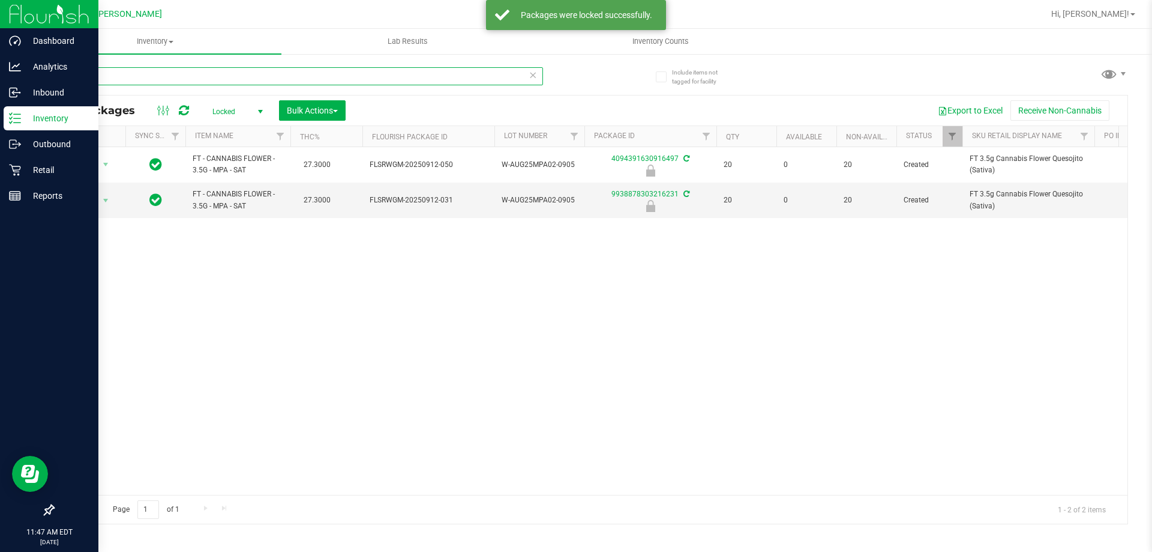
drag, startPoint x: 175, startPoint y: 79, endPoint x: 0, endPoint y: 11, distance: 187.7
click at [0, 11] on div "Dashboard Analytics Inbound Inventory Outbound Retail Reports 11:47 AM EDT 09/1…" at bounding box center [576, 276] width 1152 height 552
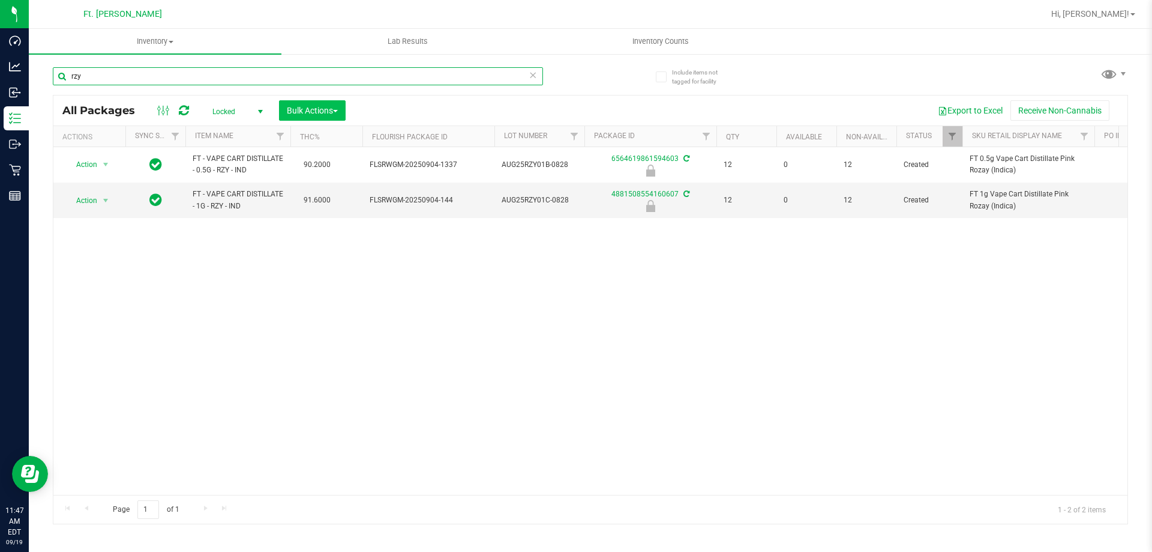
type input "rzy"
click at [311, 113] on span "Bulk Actions" at bounding box center [312, 111] width 51 height 10
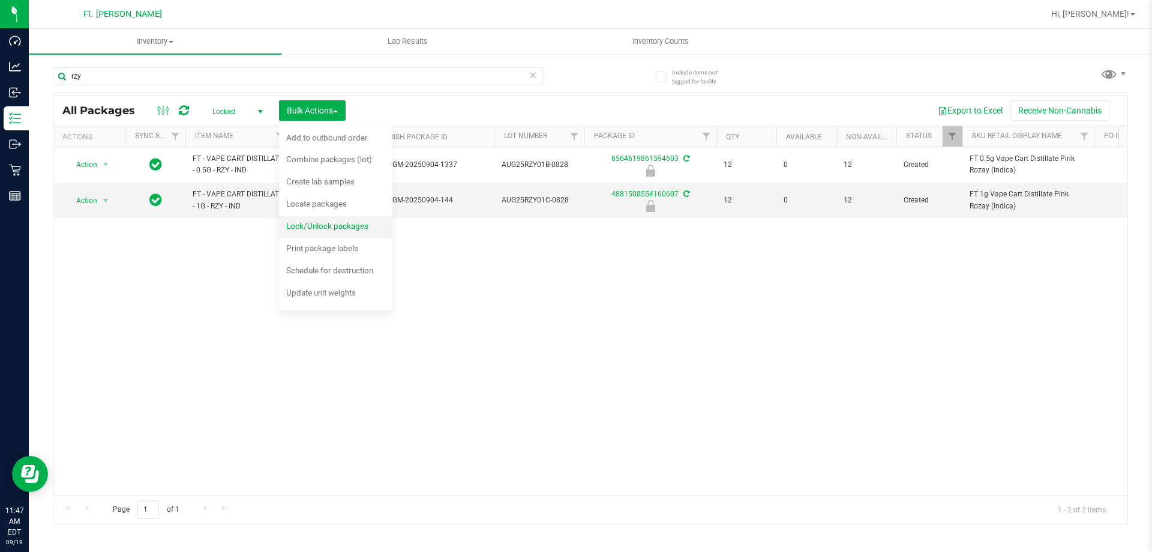
click at [305, 222] on span "Lock/Unlock packages" at bounding box center [327, 226] width 82 height 10
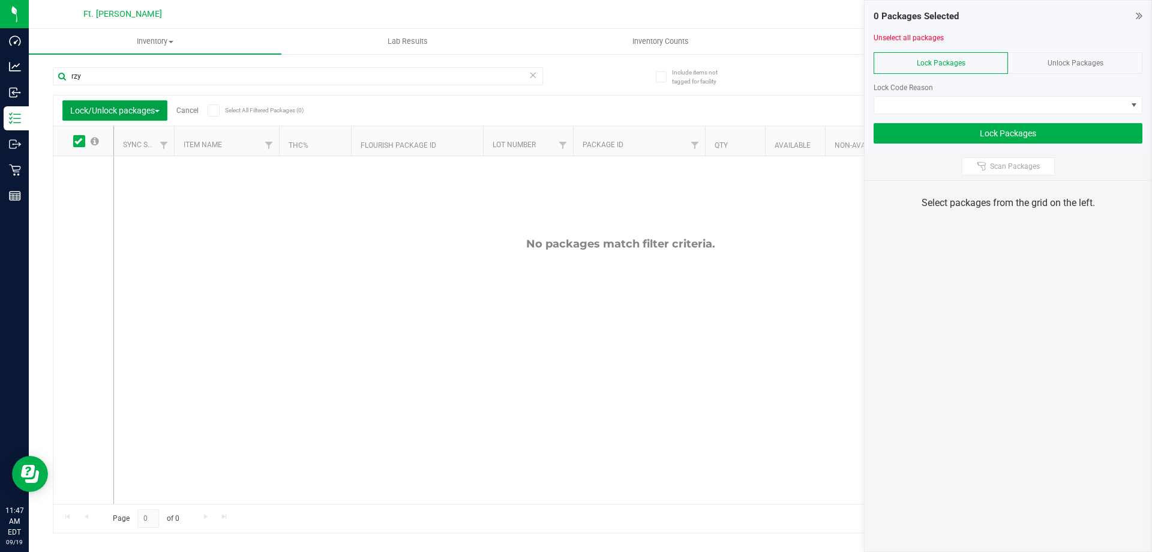
click at [163, 103] on button "Lock/Unlock packages" at bounding box center [114, 110] width 105 height 20
click at [1124, 67] on div "Unlock Packages" at bounding box center [1075, 63] width 134 height 22
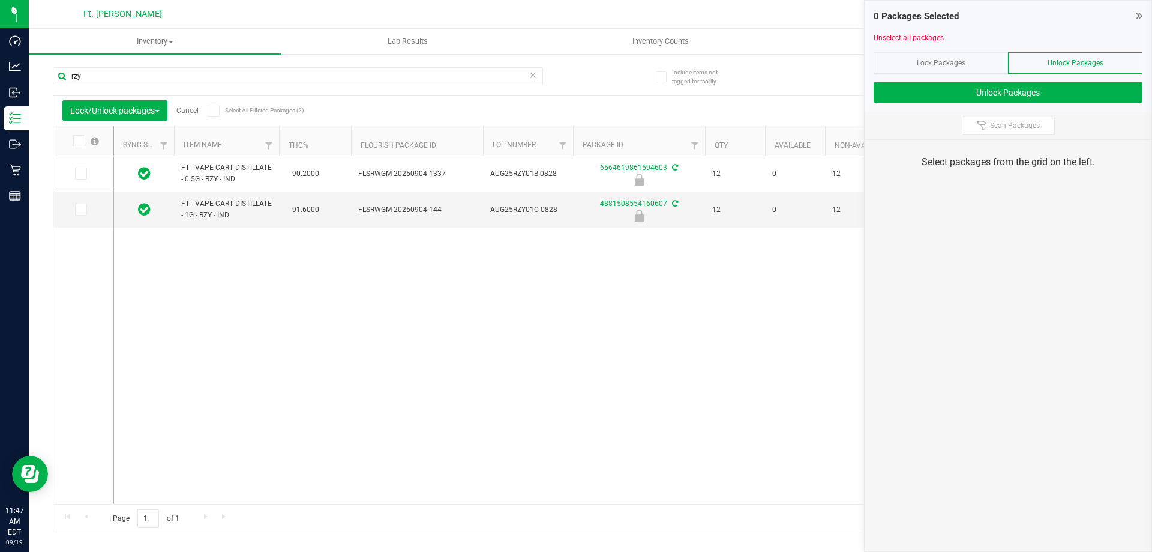
click at [76, 141] on icon at bounding box center [78, 141] width 8 height 0
click at [0, 0] on input "checkbox" at bounding box center [0, 0] width 0 height 0
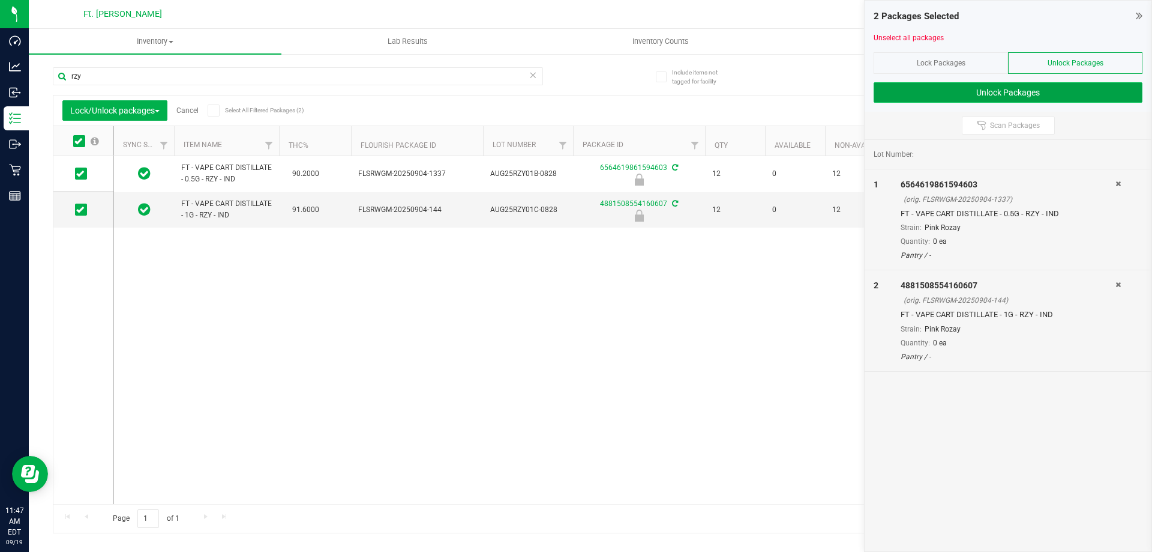
click at [1031, 86] on button "Unlock Packages" at bounding box center [1008, 92] width 269 height 20
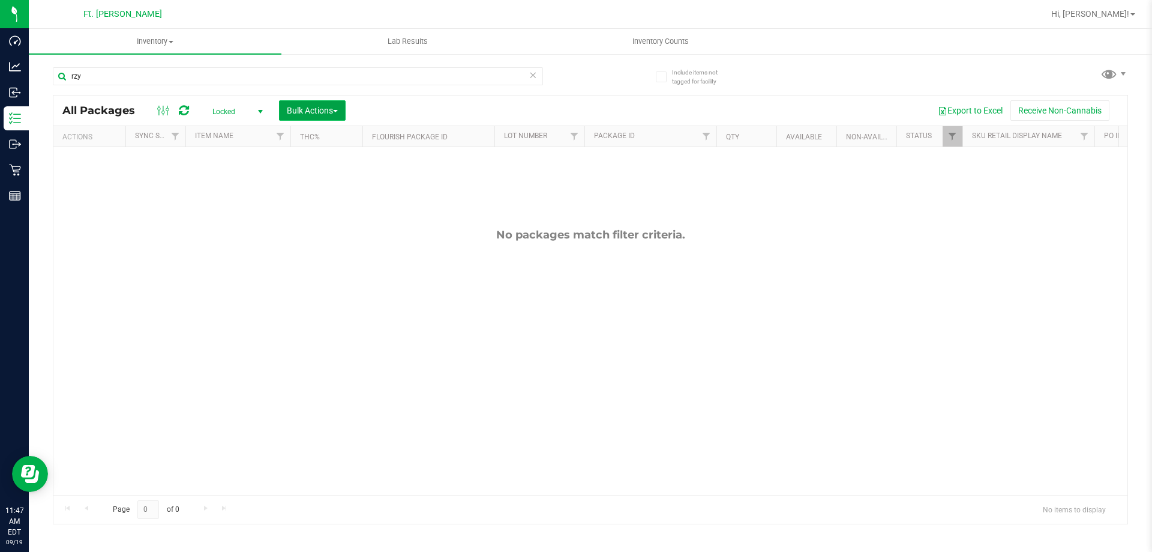
click at [297, 110] on span "Bulk Actions" at bounding box center [312, 111] width 51 height 10
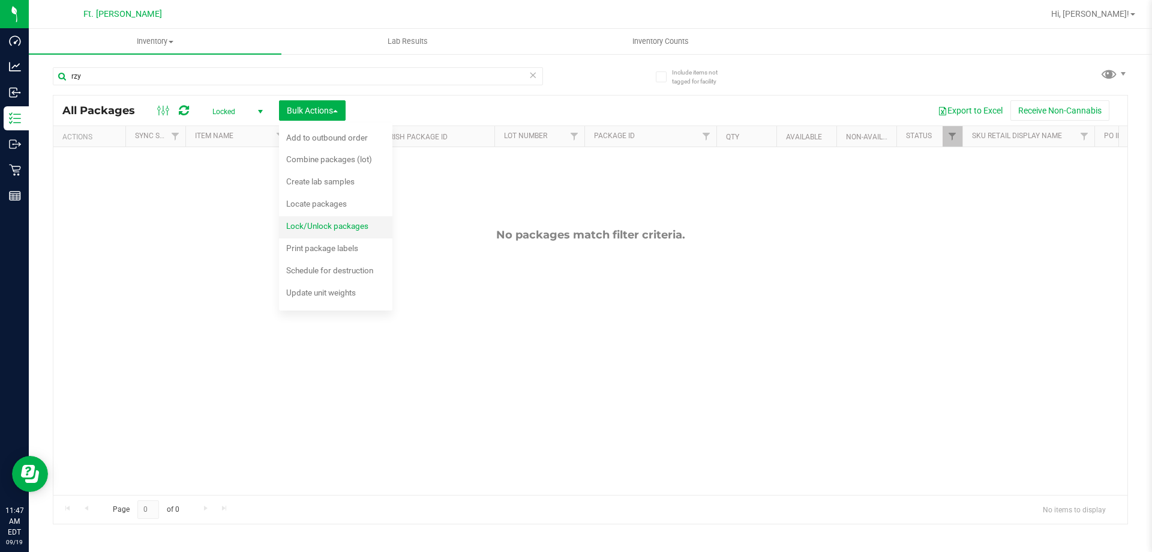
click at [374, 230] on div "Lock/Unlock packages" at bounding box center [335, 227] width 98 height 19
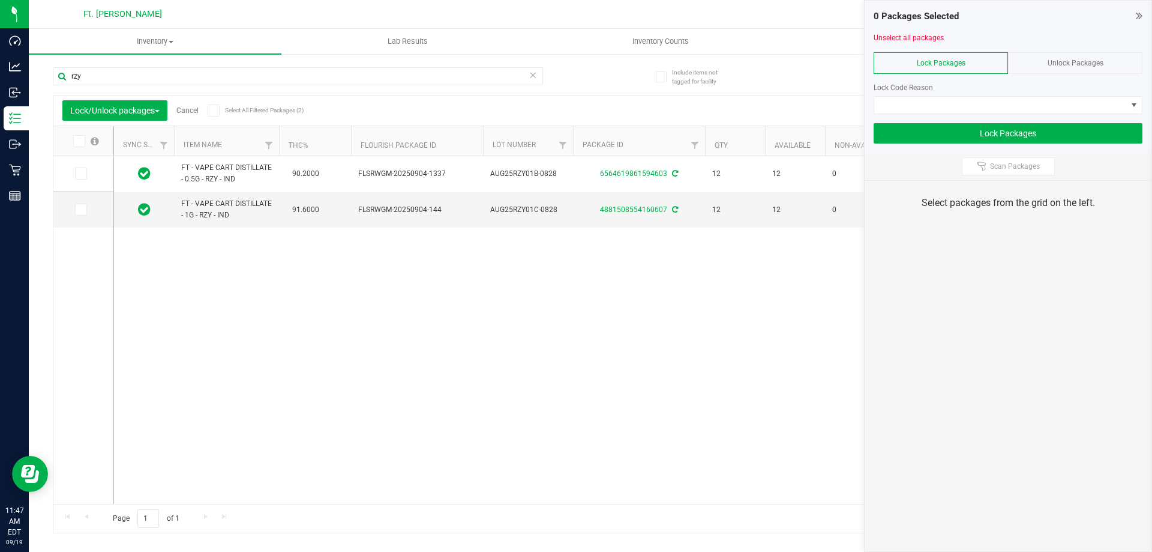
click at [80, 141] on icon at bounding box center [78, 141] width 8 height 0
click at [0, 0] on input "checkbox" at bounding box center [0, 0] width 0 height 0
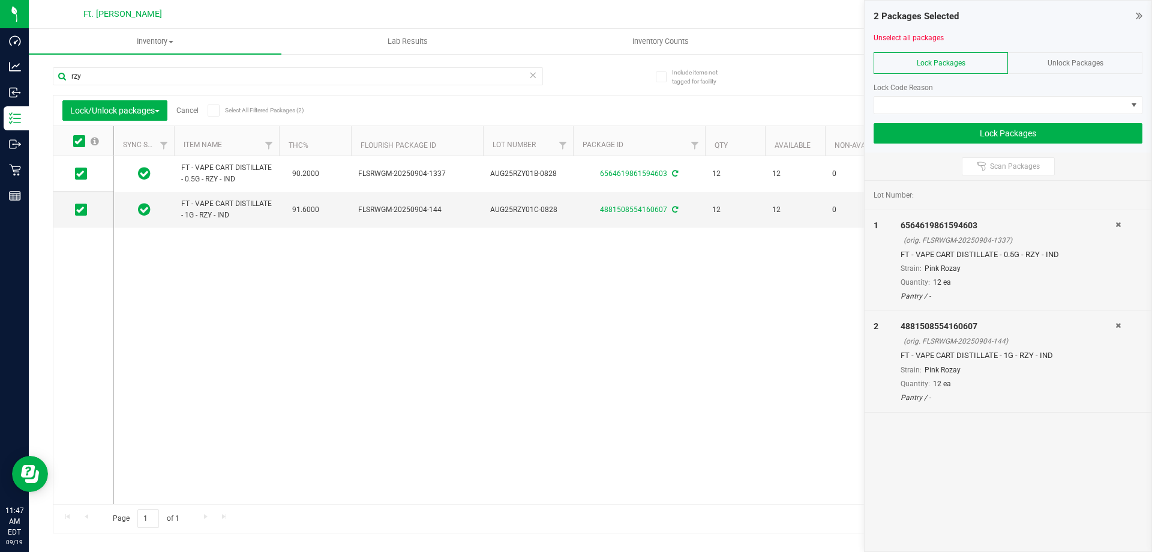
click at [914, 114] on div at bounding box center [1008, 118] width 269 height 9
click at [916, 109] on span at bounding box center [1000, 105] width 253 height 17
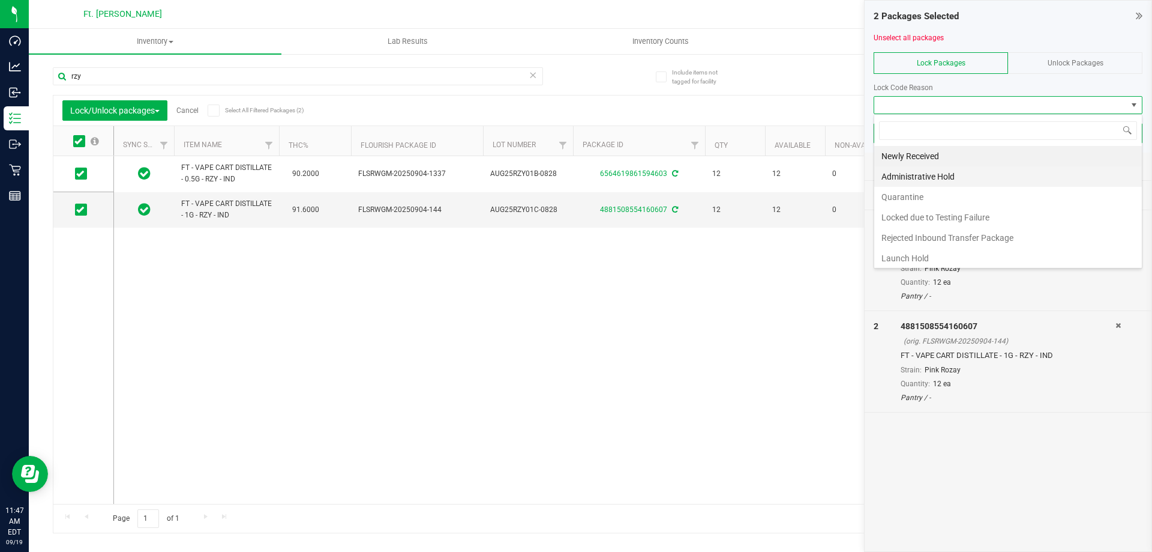
scroll to position [18, 269]
click at [935, 259] on li "Launch Hold" at bounding box center [1008, 258] width 268 height 20
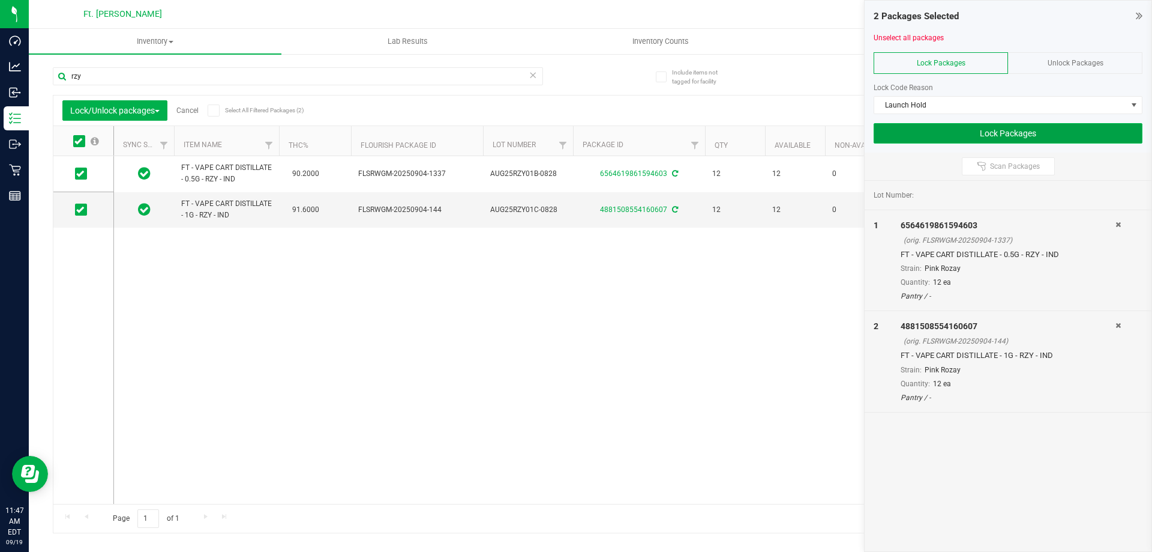
click at [964, 124] on button "Lock Packages" at bounding box center [1008, 133] width 269 height 20
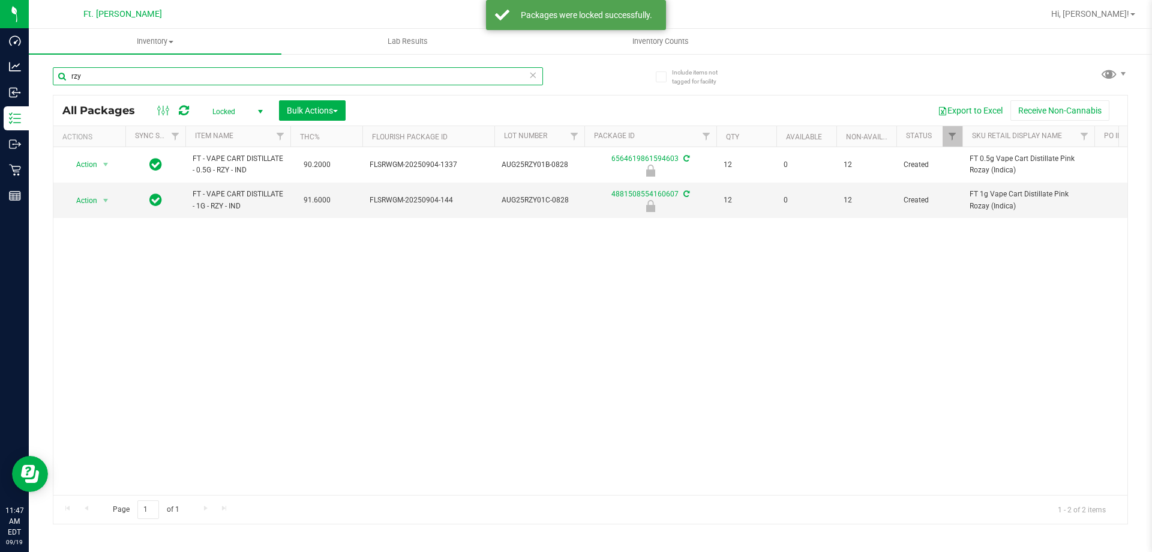
click at [201, 77] on input "rzy" at bounding box center [298, 76] width 490 height 18
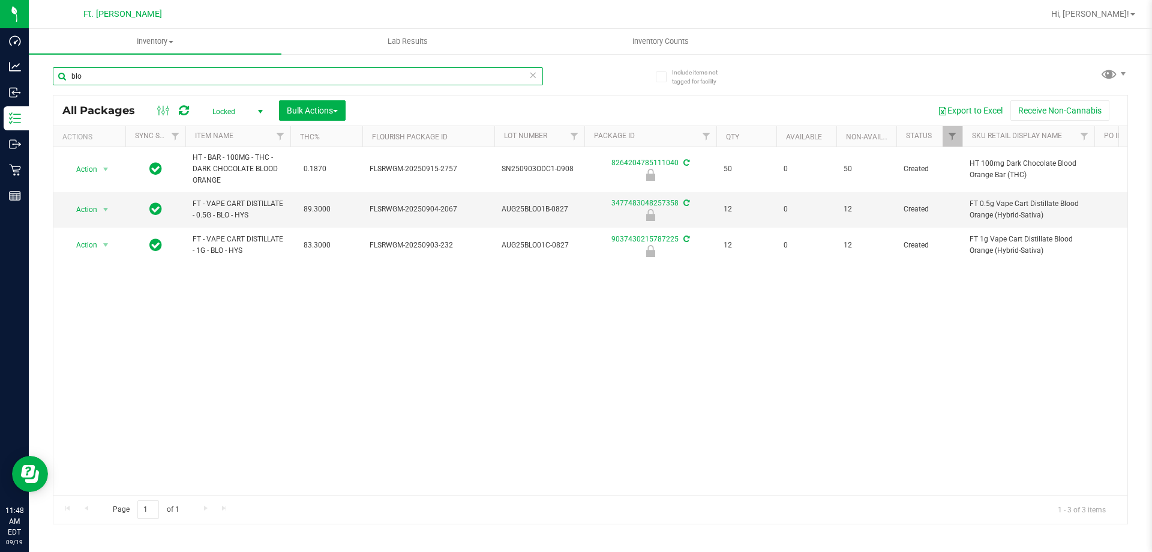
type input "blo"
click at [242, 104] on span "Locked" at bounding box center [235, 111] width 66 height 17
click at [315, 106] on span "Bulk Actions" at bounding box center [312, 111] width 51 height 10
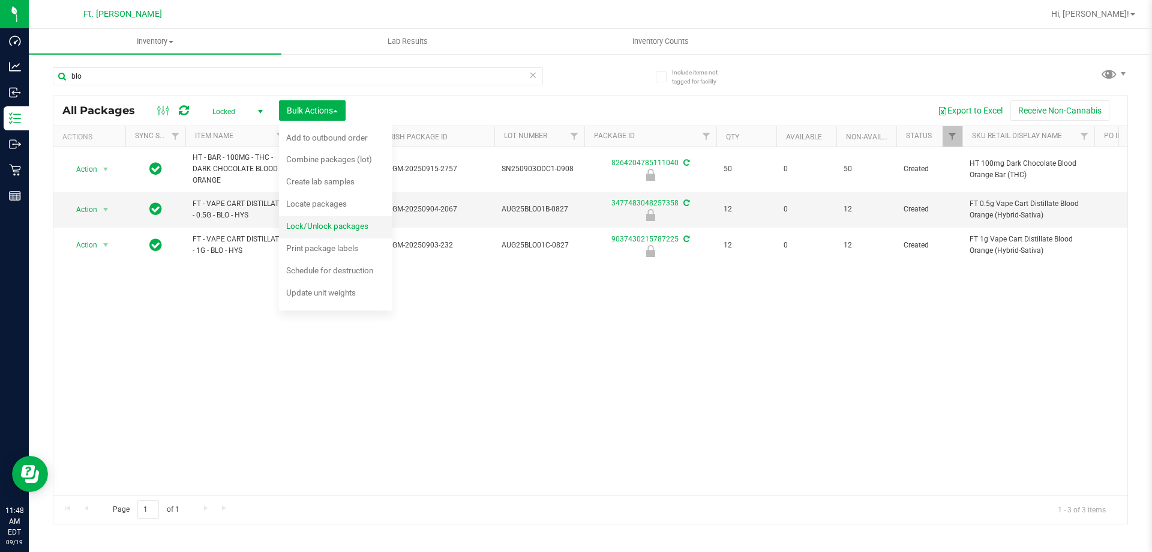
click at [319, 221] on span "Lock/Unlock packages" at bounding box center [327, 226] width 82 height 10
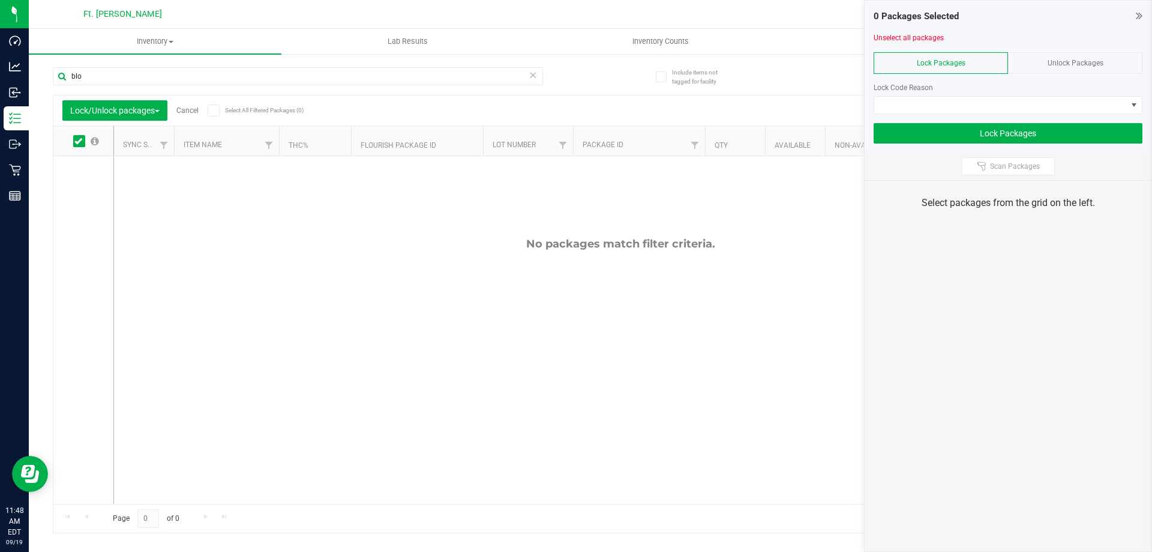
click at [1068, 49] on div at bounding box center [1008, 47] width 269 height 9
click at [1068, 59] on span "Unlock Packages" at bounding box center [1076, 63] width 56 height 8
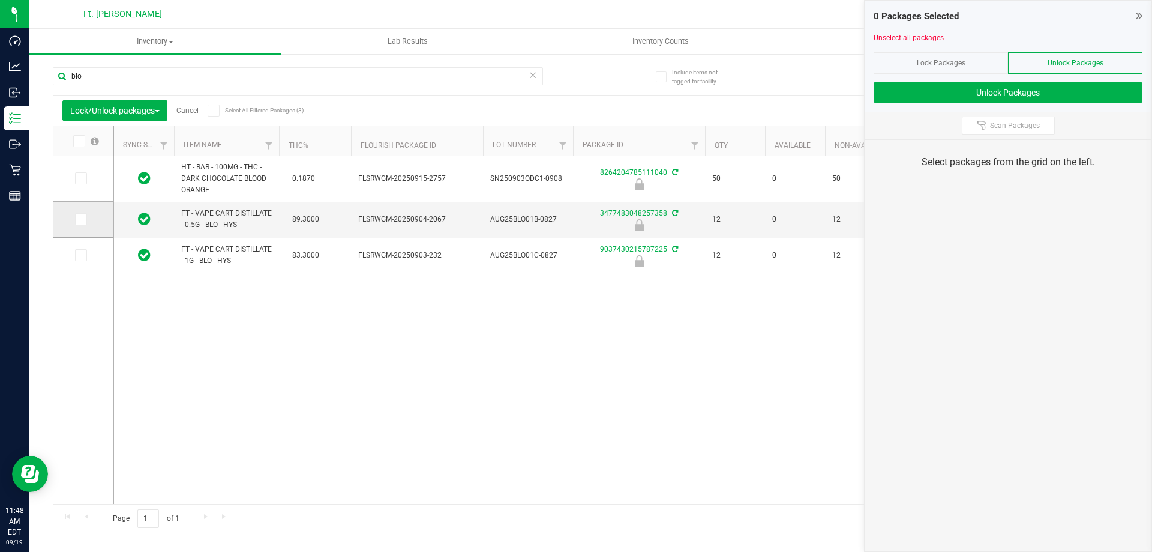
click at [84, 216] on span at bounding box center [81, 219] width 12 height 12
click at [0, 0] on input "checkbox" at bounding box center [0, 0] width 0 height 0
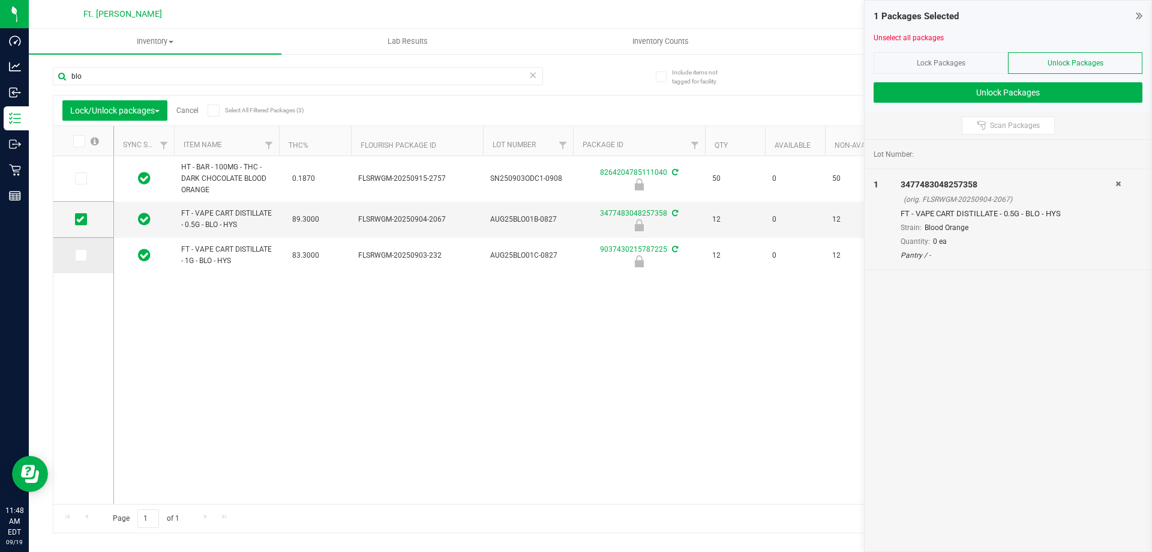
click at [85, 250] on span at bounding box center [81, 255] width 12 height 12
click at [0, 0] on input "checkbox" at bounding box center [0, 0] width 0 height 0
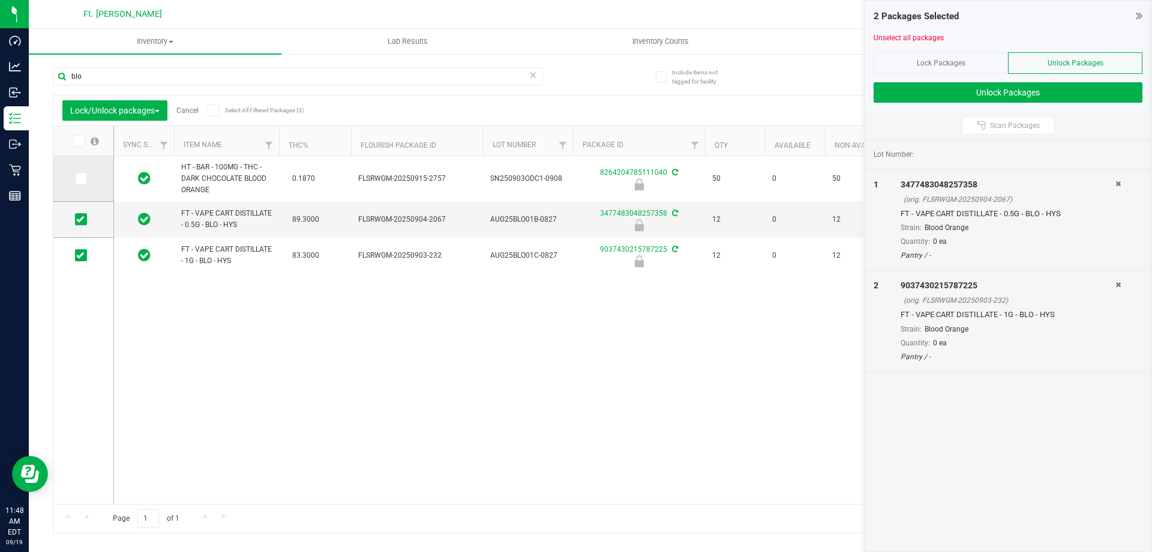
click at [85, 174] on span at bounding box center [81, 178] width 12 height 12
click at [0, 0] on input "checkbox" at bounding box center [0, 0] width 0 height 0
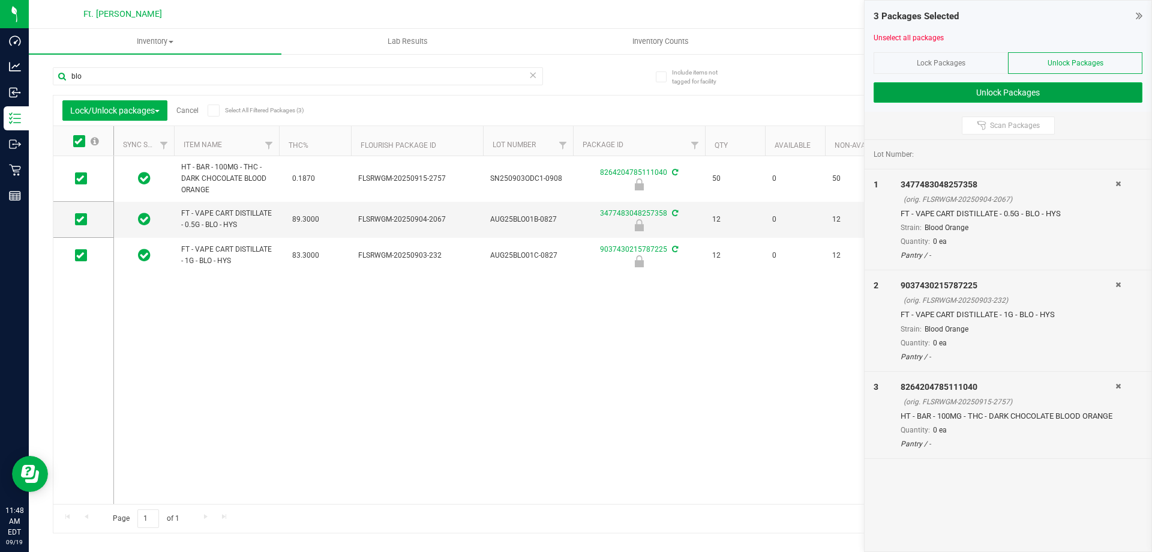
click at [981, 92] on button "Unlock Packages" at bounding box center [1008, 92] width 269 height 20
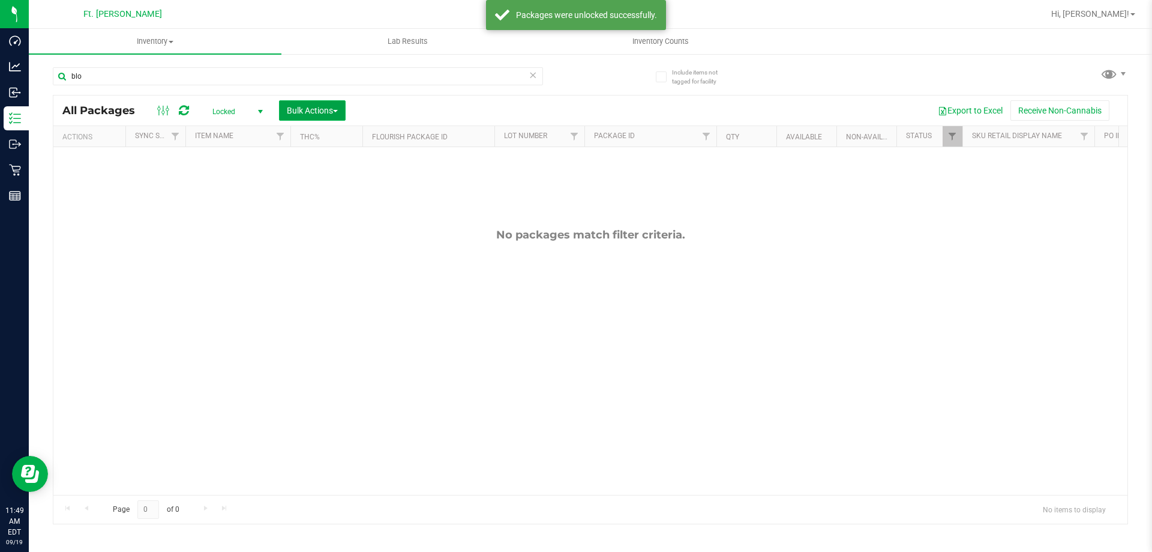
click at [306, 119] on button "Bulk Actions" at bounding box center [312, 110] width 67 height 20
click at [339, 207] on span "Locate packages" at bounding box center [316, 204] width 61 height 10
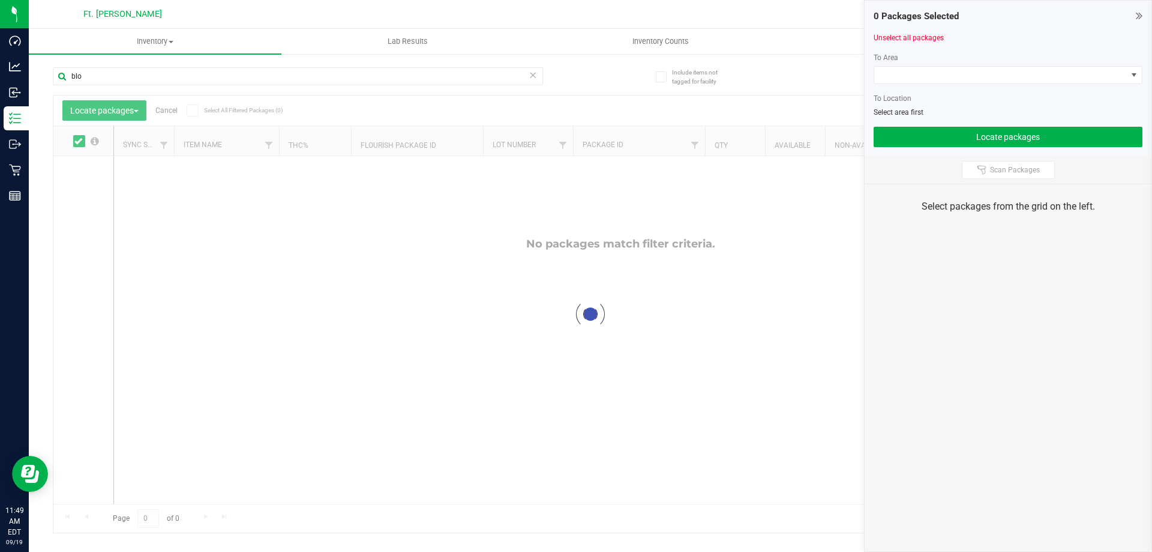
click at [99, 109] on div at bounding box center [590, 313] width 1074 height 437
click at [144, 109] on button "Locate packages" at bounding box center [104, 110] width 84 height 20
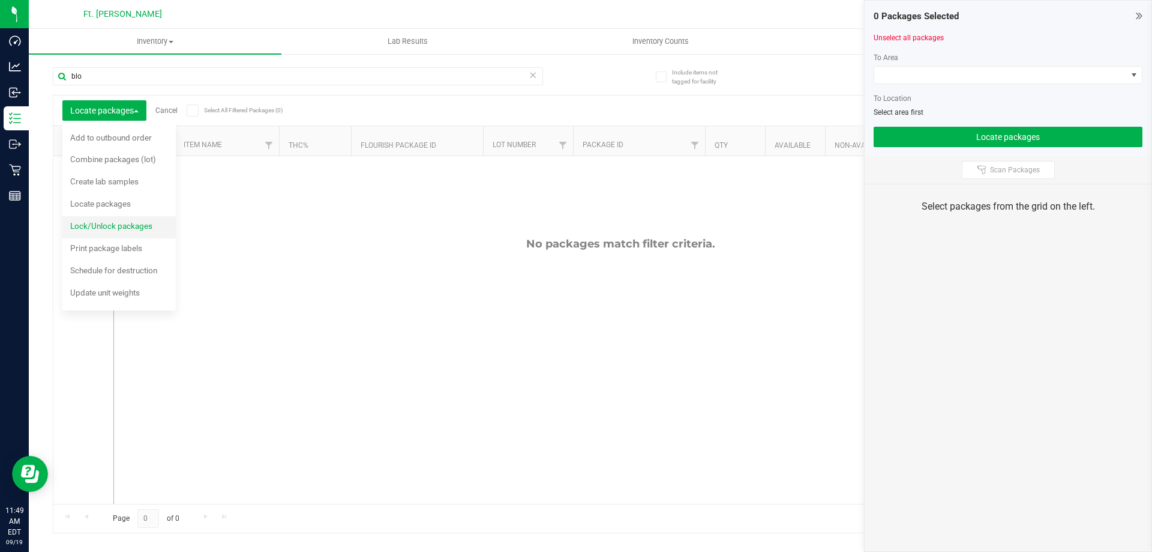
click at [135, 229] on span "Lock/Unlock packages" at bounding box center [111, 226] width 82 height 10
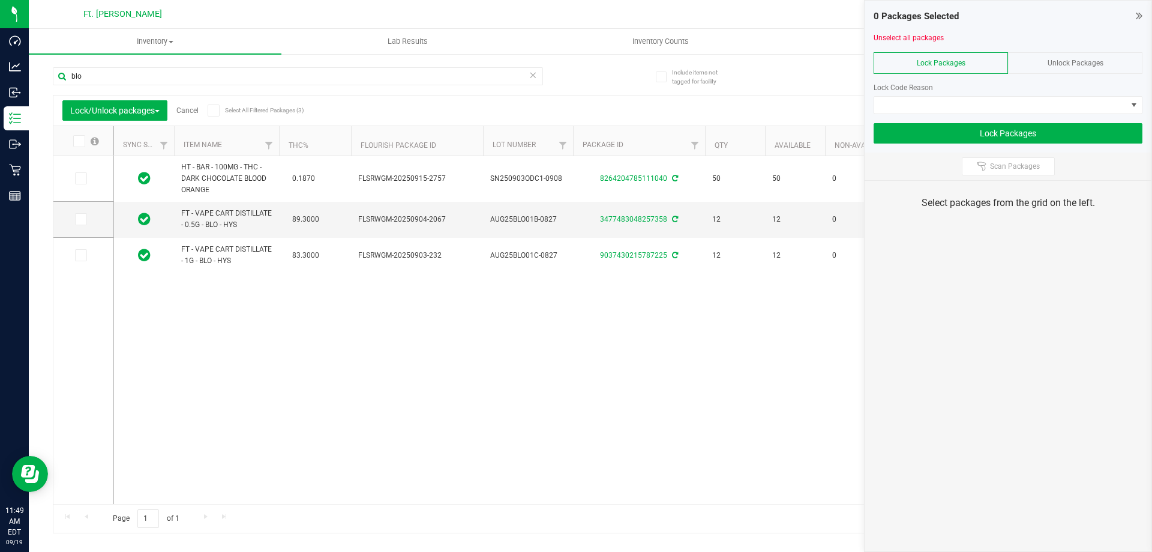
click at [77, 141] on icon at bounding box center [78, 141] width 8 height 0
click at [0, 0] on input "checkbox" at bounding box center [0, 0] width 0 height 0
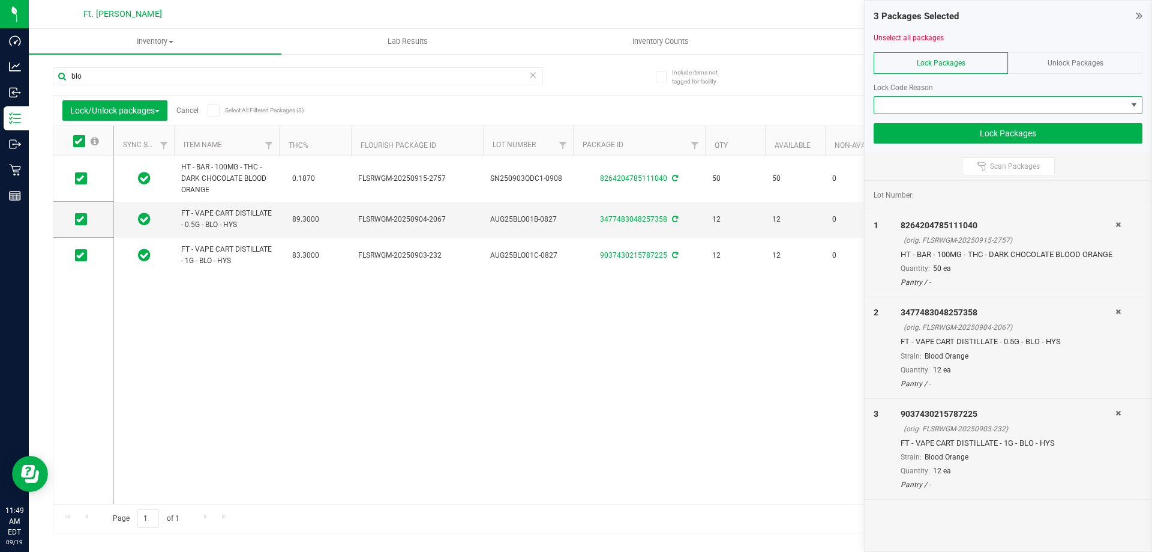
click at [1067, 100] on span at bounding box center [1000, 105] width 253 height 17
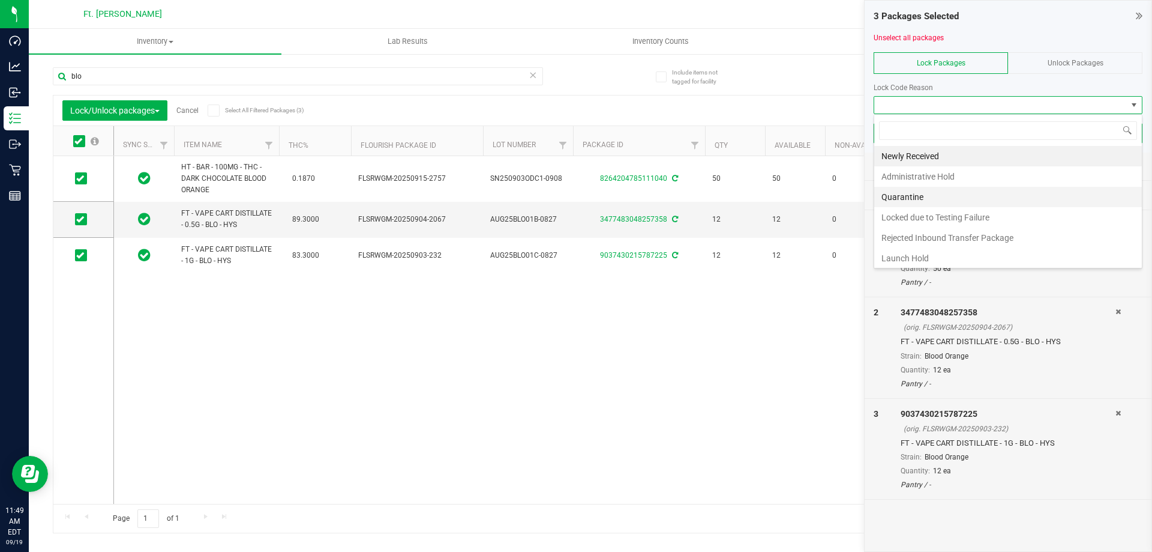
scroll to position [18, 269]
click at [915, 255] on li "Launch Hold" at bounding box center [1008, 258] width 268 height 20
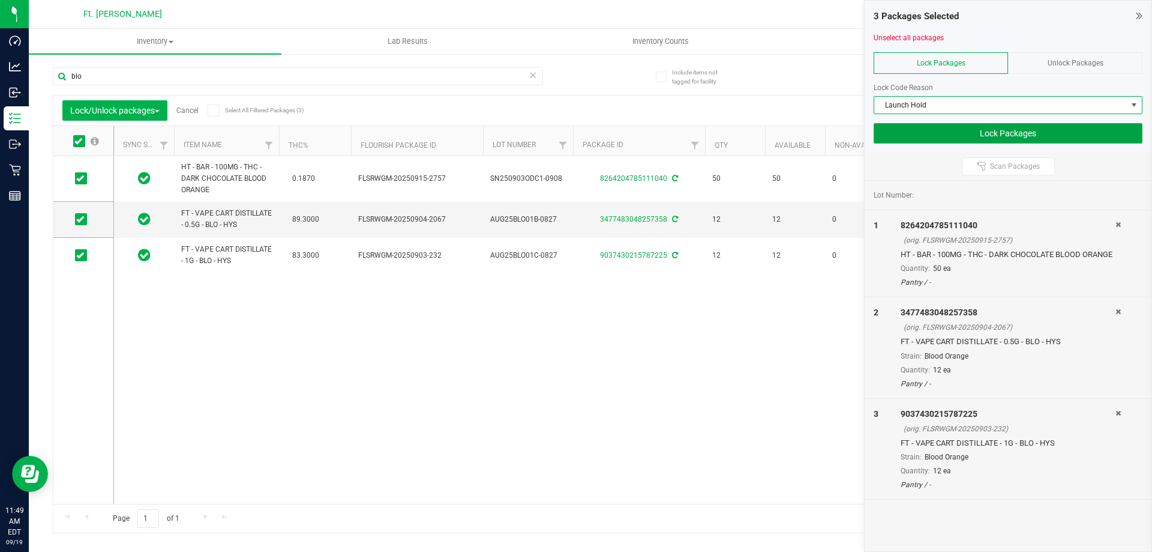
click at [1016, 129] on button "Lock Packages" at bounding box center [1008, 133] width 269 height 20
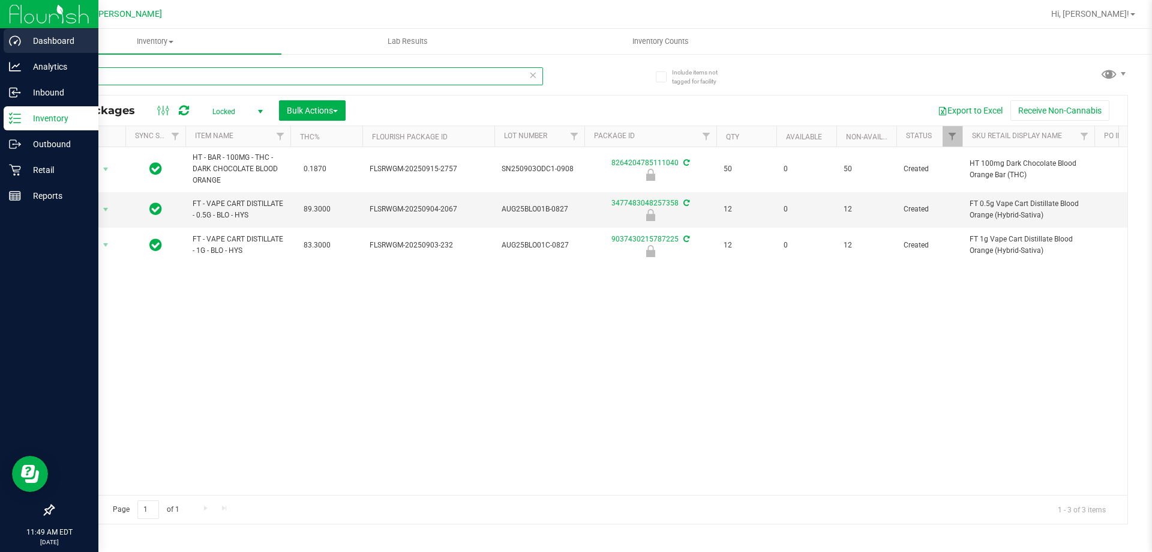
drag, startPoint x: 141, startPoint y: 80, endPoint x: 0, endPoint y: 32, distance: 149.2
click at [0, 45] on div "Dashboard Analytics Inbound Inventory Outbound Retail Reports 11:49 AM EDT 09/1…" at bounding box center [576, 276] width 1152 height 552
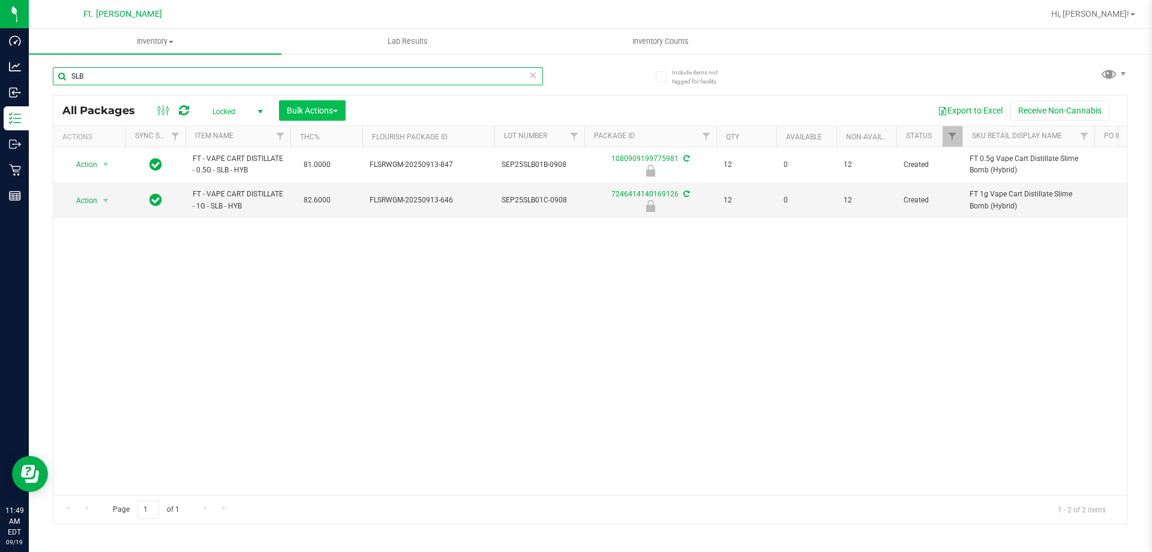
type input "SLB"
click at [331, 110] on span "Bulk Actions" at bounding box center [312, 111] width 51 height 10
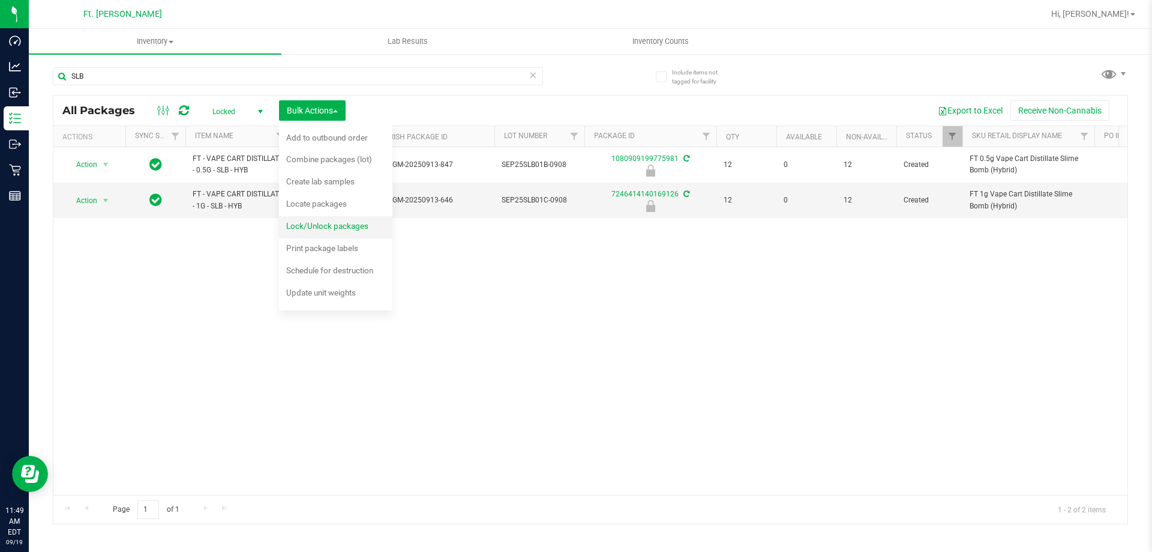
click at [335, 223] on span "Lock/Unlock packages" at bounding box center [327, 226] width 82 height 10
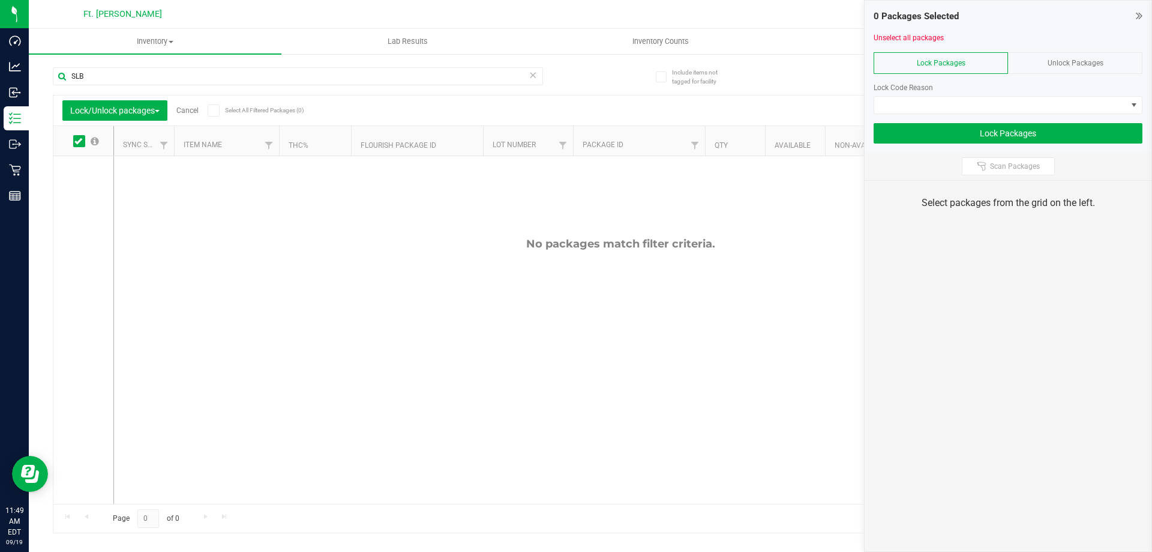
click at [1106, 61] on div "Unlock Packages" at bounding box center [1075, 63] width 134 height 22
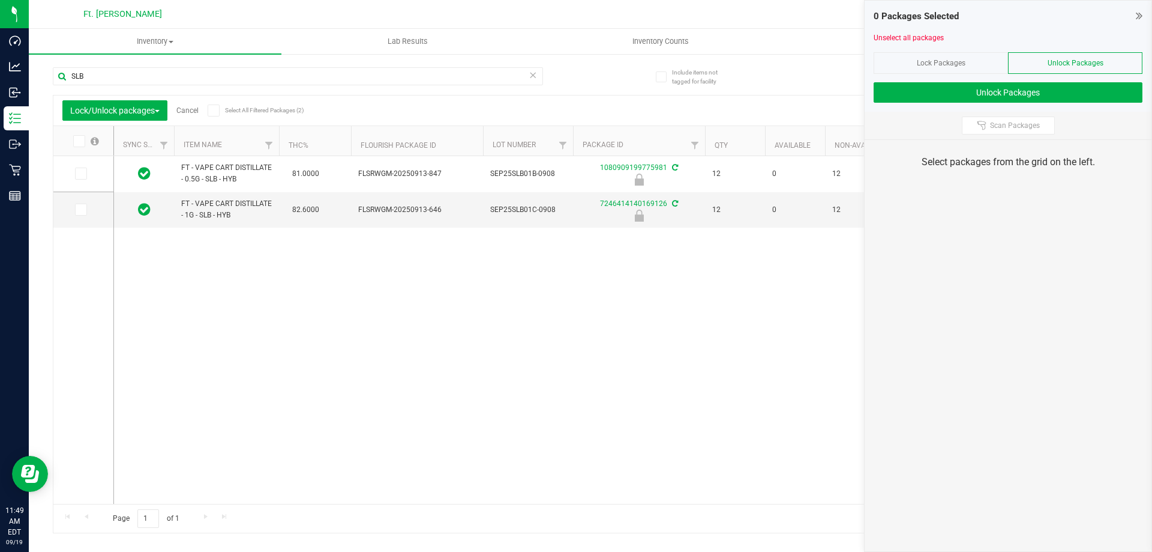
click at [73, 146] on span at bounding box center [79, 141] width 12 height 12
click at [0, 0] on input "checkbox" at bounding box center [0, 0] width 0 height 0
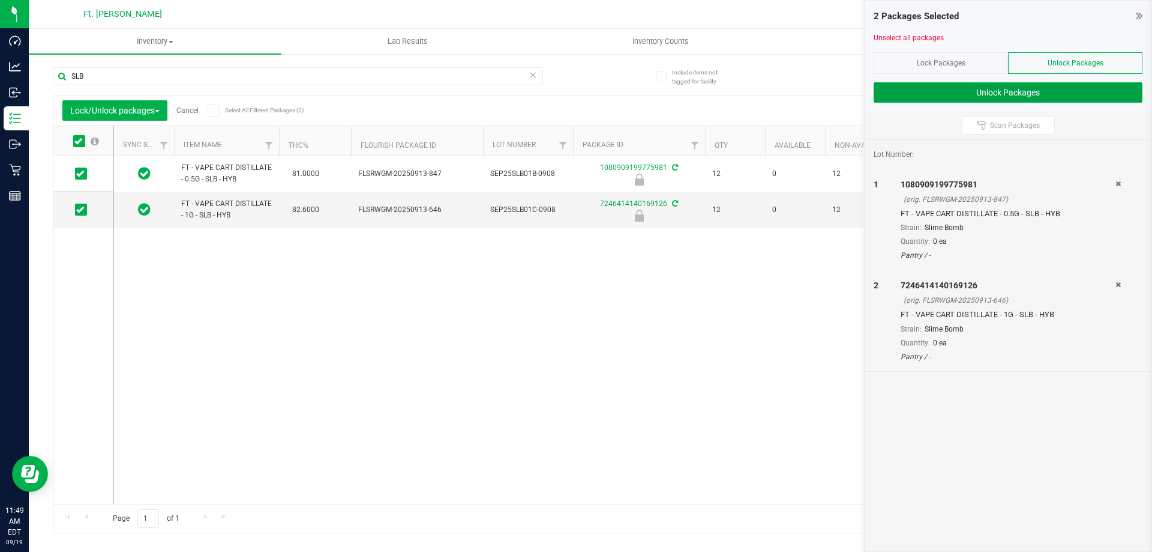
click at [1064, 91] on button "Unlock Packages" at bounding box center [1008, 92] width 269 height 20
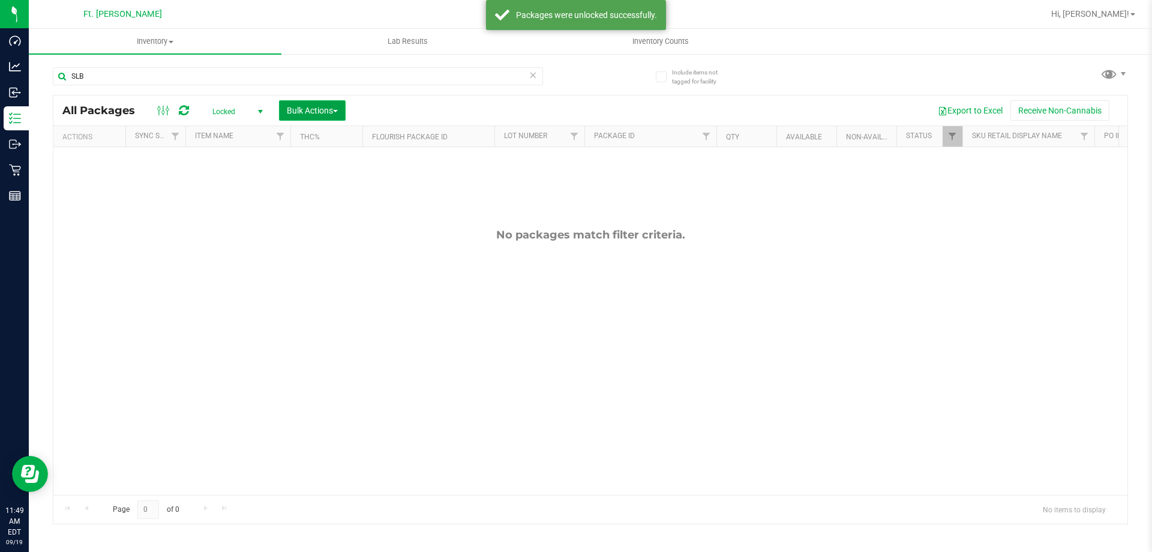
click at [309, 108] on span "Bulk Actions" at bounding box center [312, 111] width 51 height 10
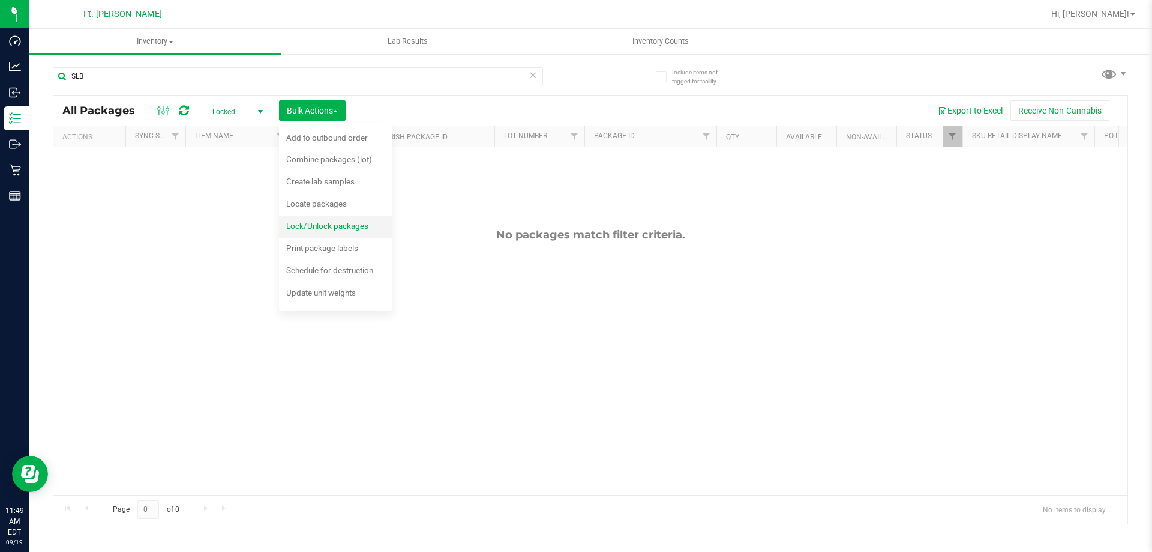
click at [319, 223] on span "Lock/Unlock packages" at bounding box center [327, 226] width 82 height 10
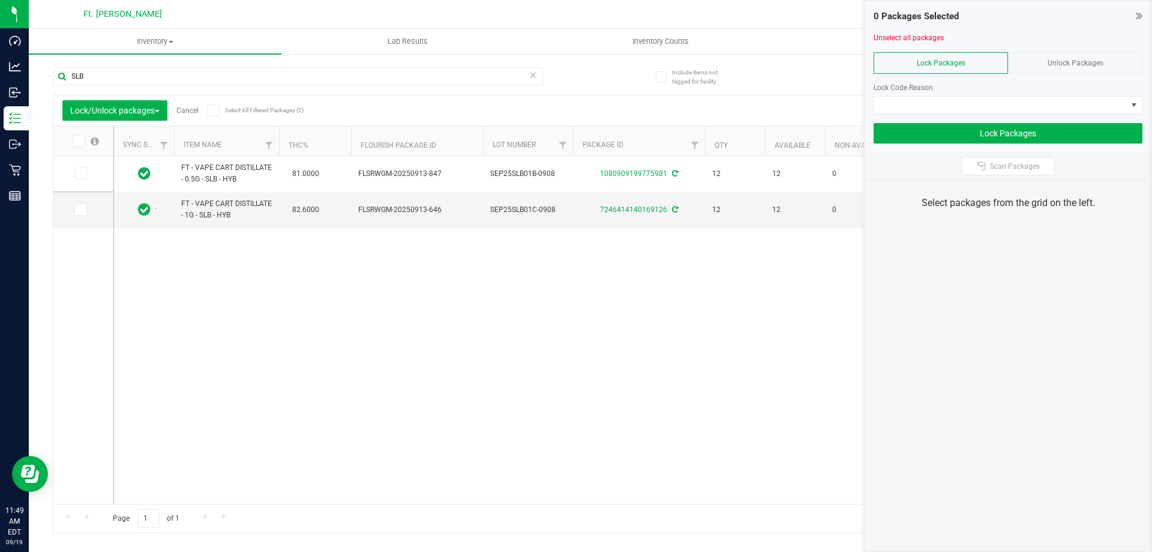
click at [80, 141] on icon at bounding box center [78, 141] width 8 height 0
click at [0, 0] on input "checkbox" at bounding box center [0, 0] width 0 height 0
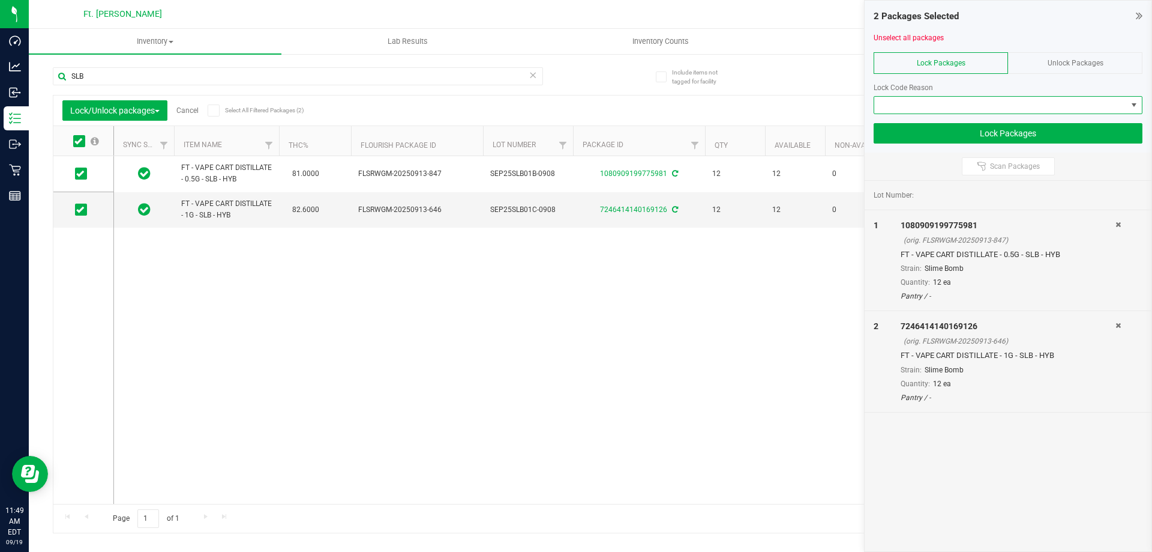
click at [1024, 100] on span at bounding box center [1000, 105] width 253 height 17
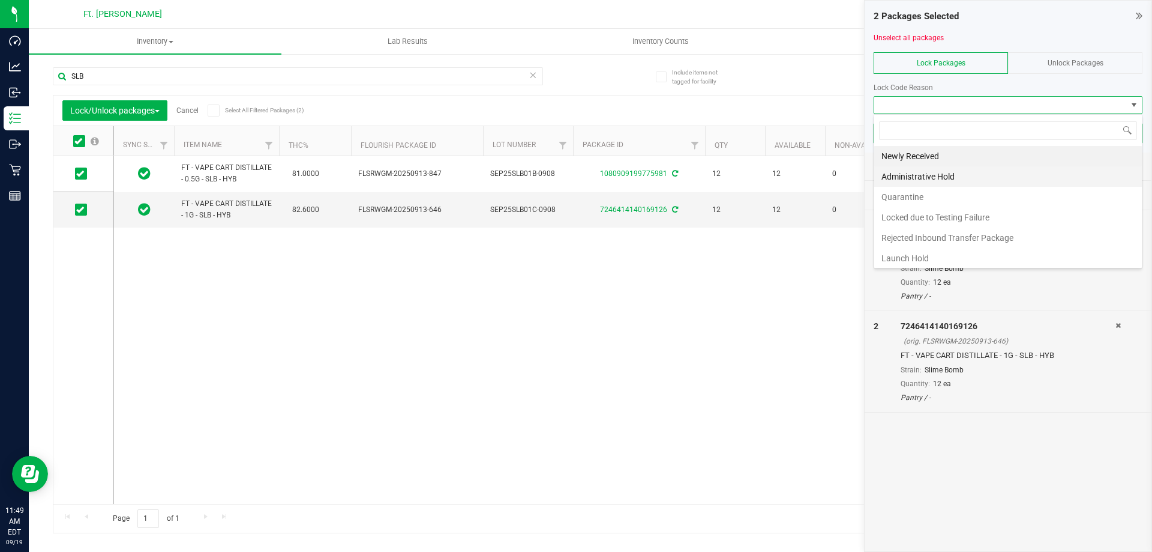
scroll to position [18, 269]
click at [945, 256] on li "Launch Hold" at bounding box center [1008, 258] width 268 height 20
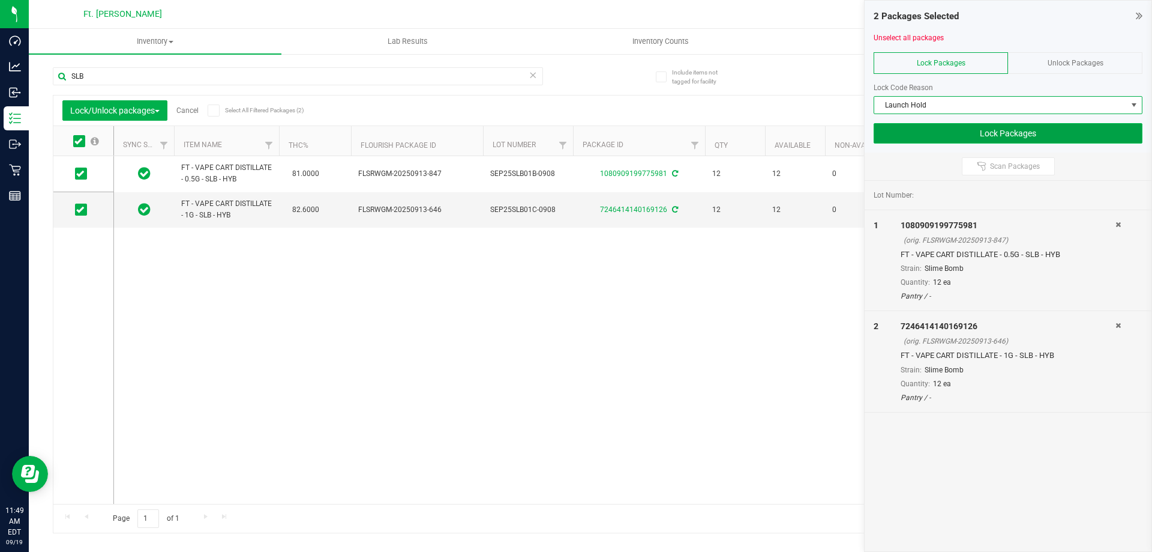
click at [1003, 123] on button "Lock Packages" at bounding box center [1008, 133] width 269 height 20
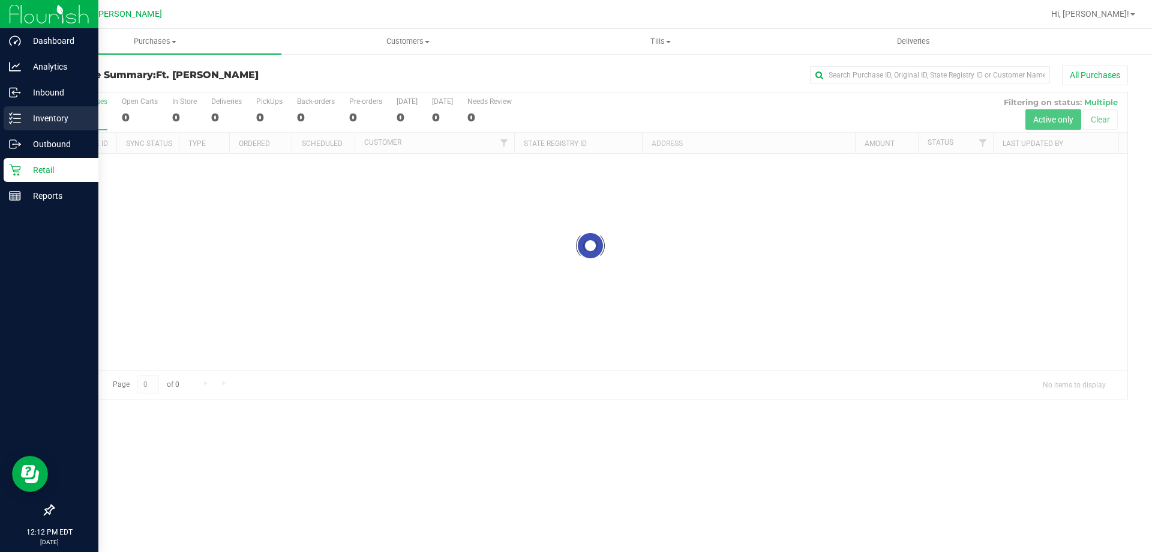
click at [25, 119] on p "Inventory" at bounding box center [57, 118] width 72 height 14
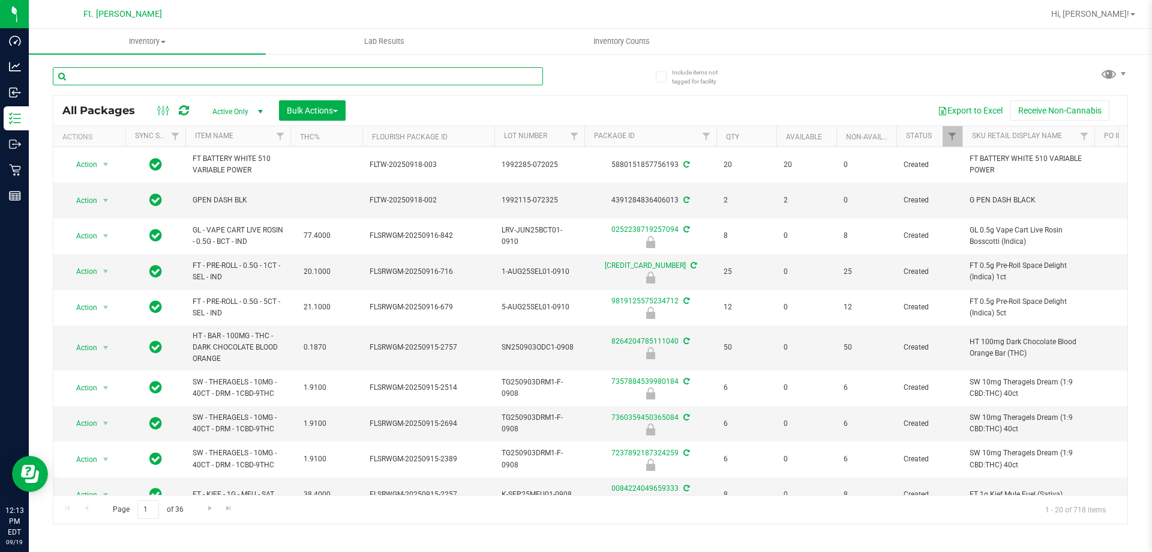
click at [157, 71] on input "text" at bounding box center [298, 76] width 490 height 18
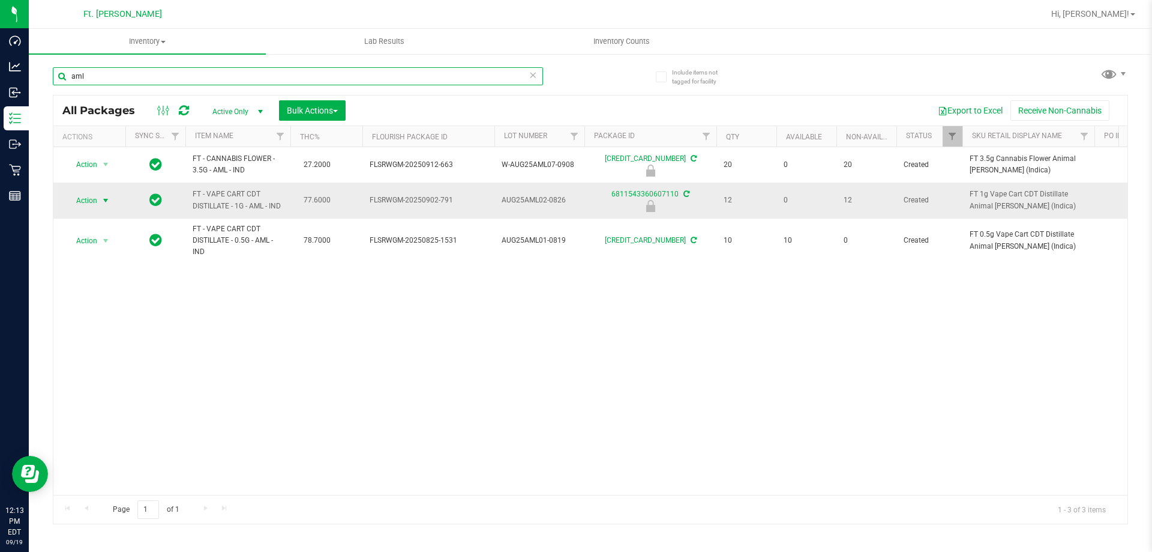
type input "aml"
click at [89, 196] on span "Action" at bounding box center [81, 200] width 32 height 17
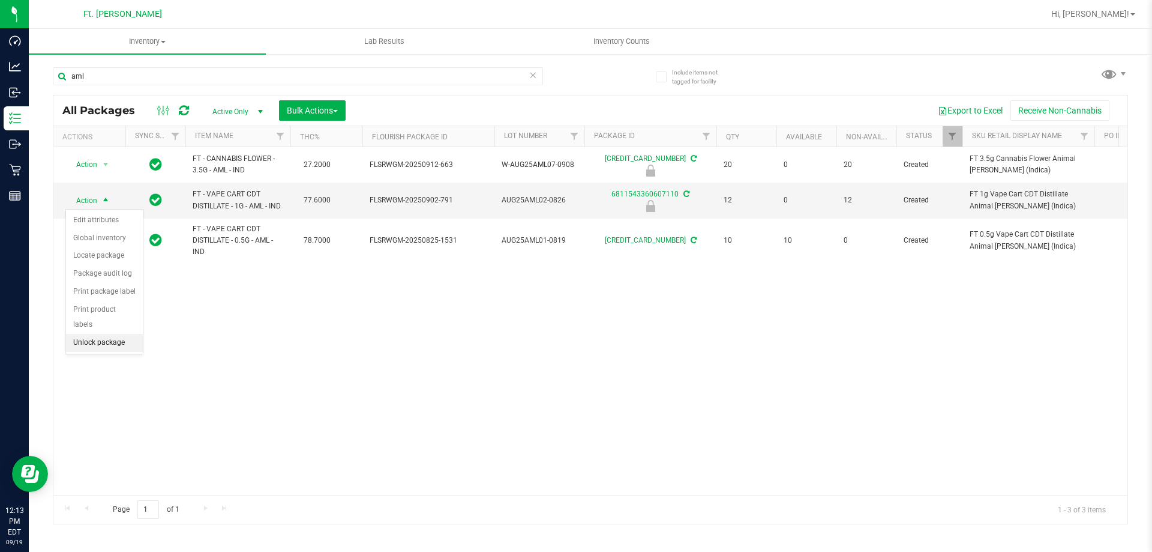
click at [109, 334] on li "Unlock package" at bounding box center [104, 343] width 77 height 18
